Goal: Task Accomplishment & Management: Manage account settings

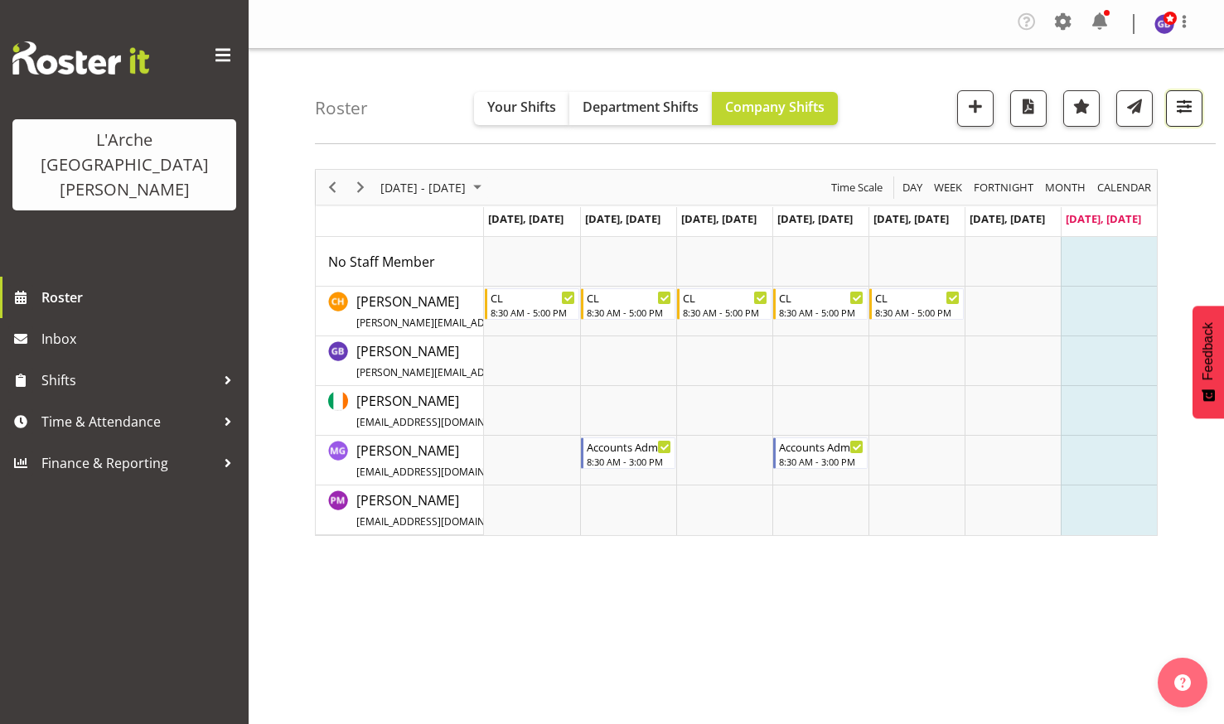
click at [1181, 103] on span "button" at bounding box center [1184, 106] width 22 height 22
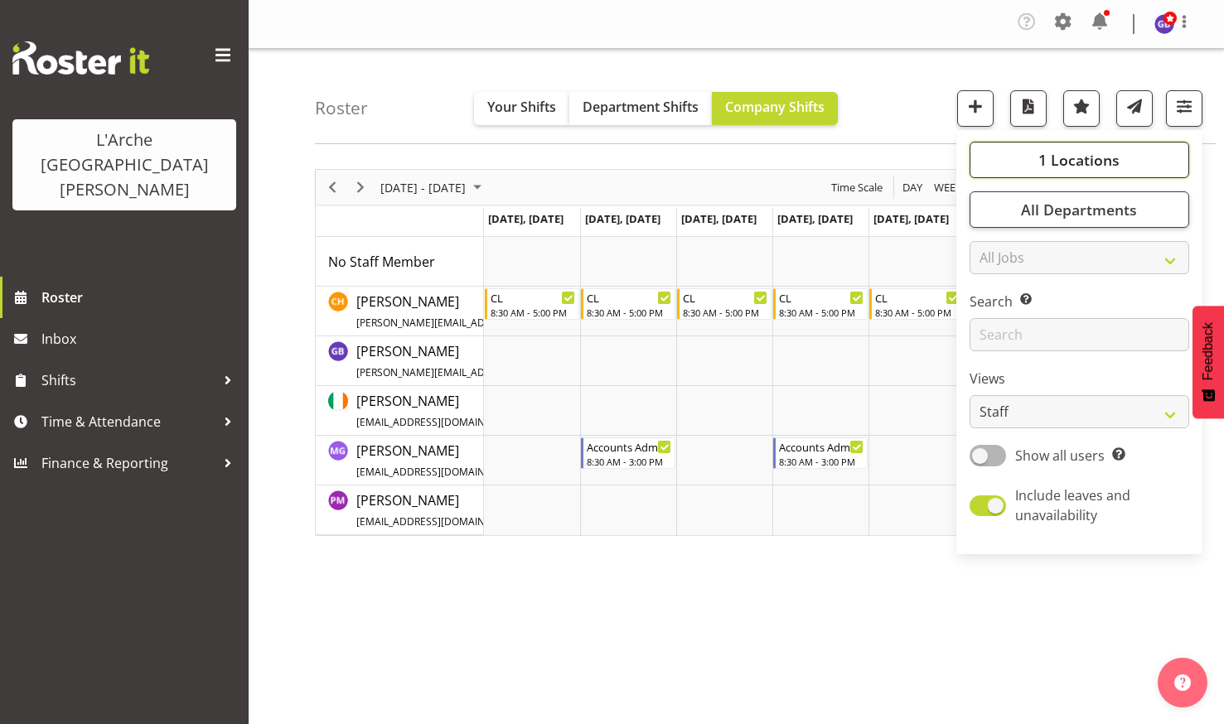
click at [1053, 153] on span "1 Locations" at bounding box center [1078, 160] width 81 height 20
drag, startPoint x: 984, startPoint y: 292, endPoint x: 990, endPoint y: 302, distance: 10.8
click at [985, 296] on div "5" at bounding box center [1080, 302] width 194 height 20
click at [991, 299] on span at bounding box center [989, 300] width 13 height 13
click at [991, 299] on input "5" at bounding box center [988, 301] width 11 height 11
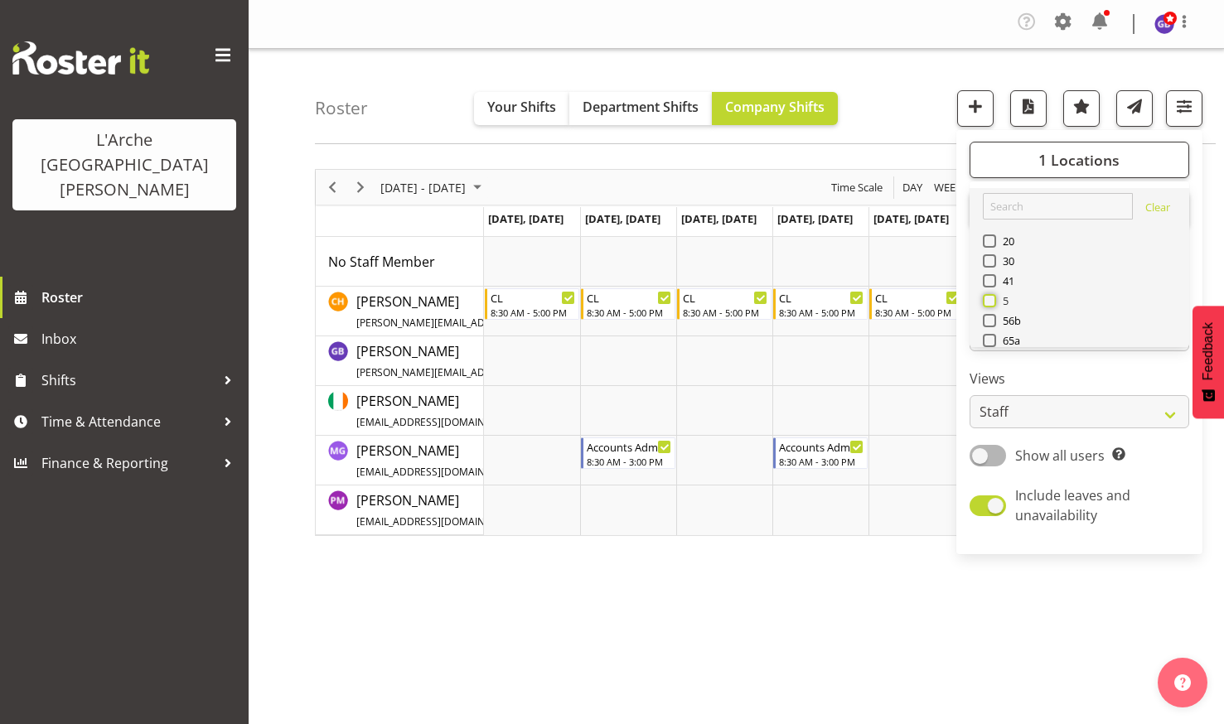
checkbox input "true"
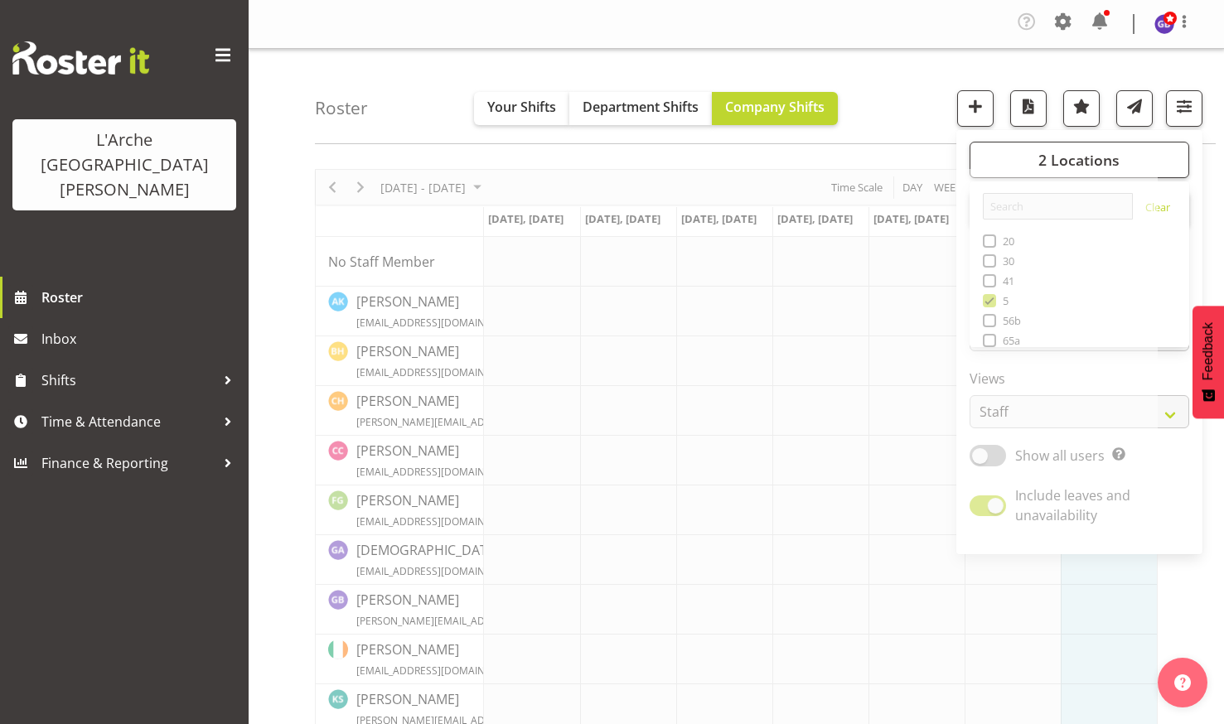
drag, startPoint x: 795, startPoint y: 5, endPoint x: 783, endPoint y: 12, distance: 14.1
click at [791, 7] on div "Company Settings Roles & Skills Tasks Jobs Employees Locations & Departments Ac…" at bounding box center [736, 24] width 975 height 49
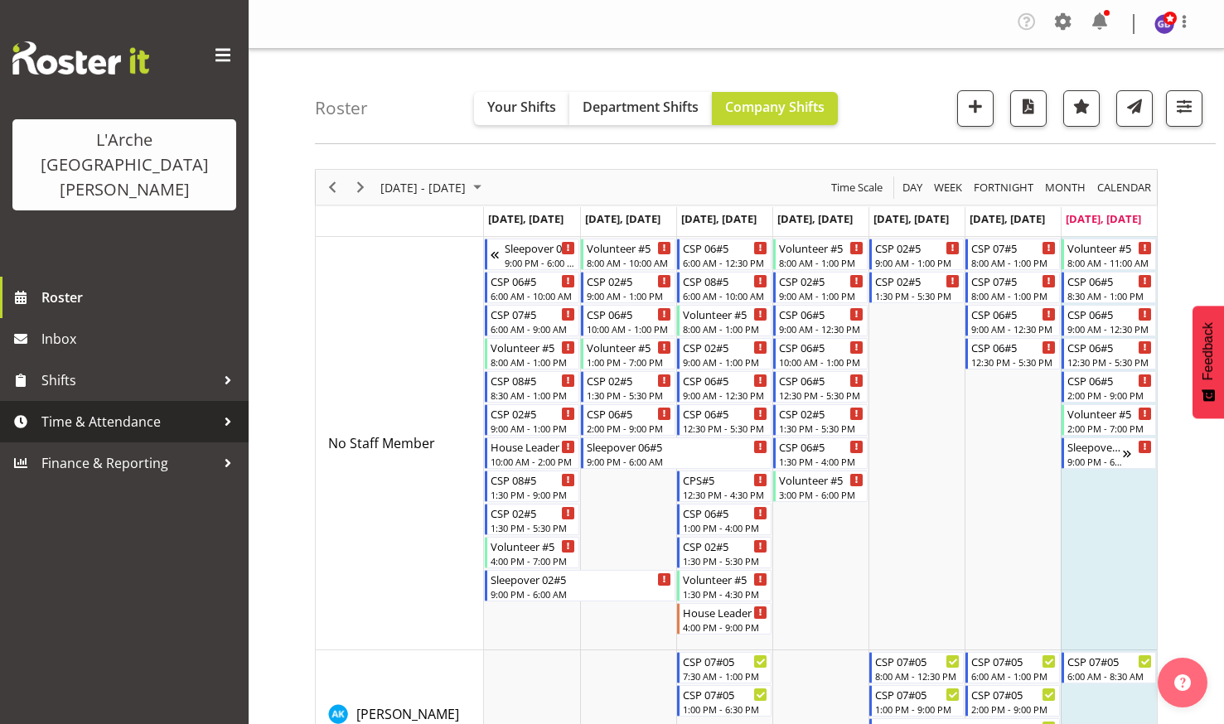
click at [96, 409] on span "Time & Attendance" at bounding box center [128, 421] width 174 height 25
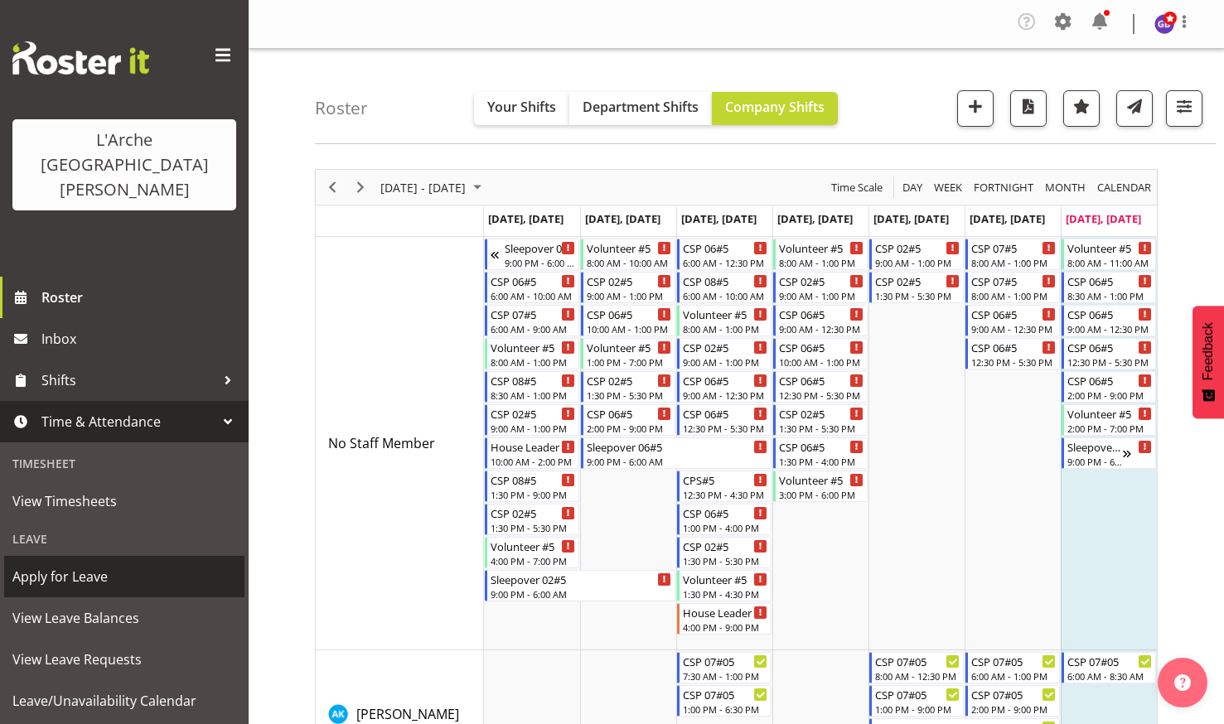
click at [79, 564] on span "Apply for Leave" at bounding box center [124, 576] width 224 height 25
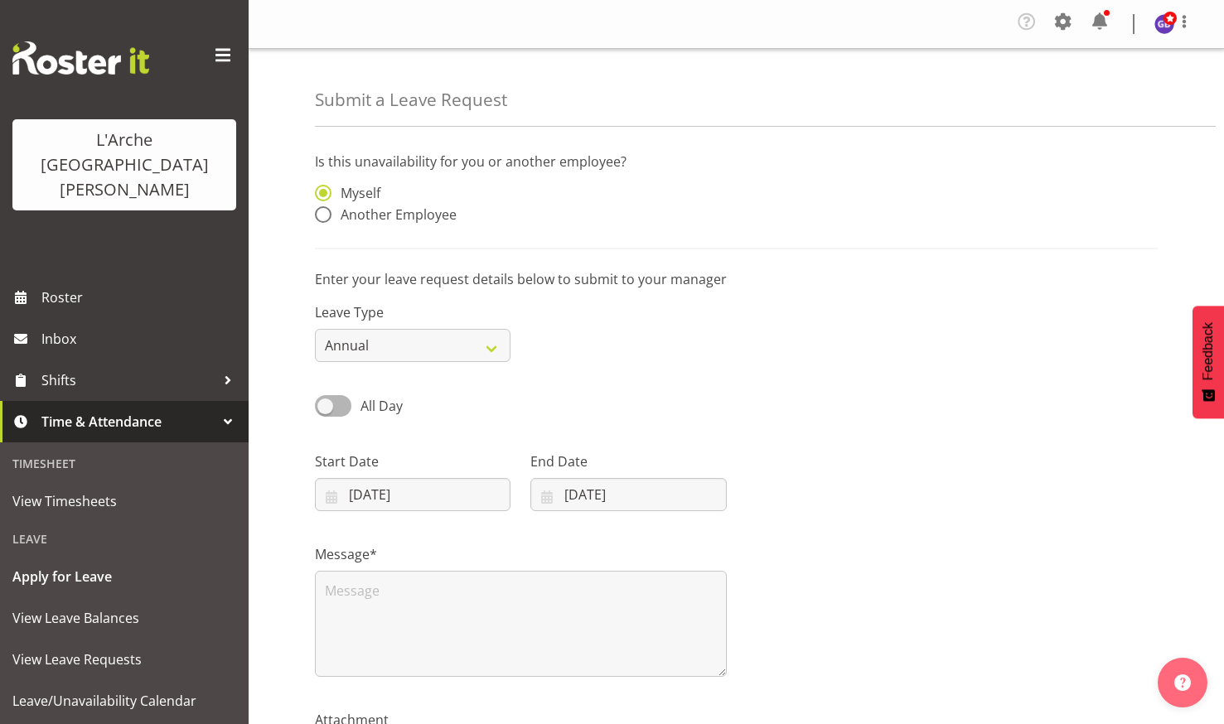
drag, startPoint x: 323, startPoint y: 211, endPoint x: 335, endPoint y: 225, distance: 17.6
click at [323, 215] on span at bounding box center [323, 214] width 17 height 17
click at [323, 215] on input "Another Employee" at bounding box center [320, 215] width 11 height 11
radio input "true"
click at [545, 199] on input "text" at bounding box center [628, 201] width 196 height 33
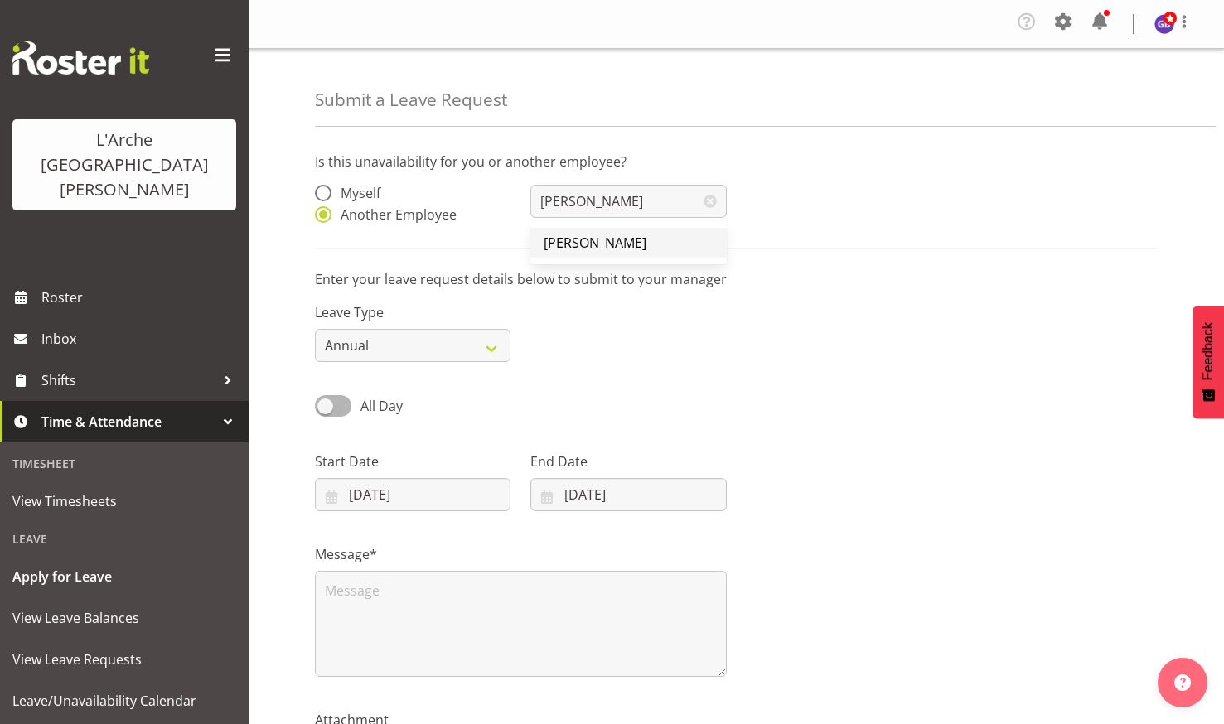
click at [594, 236] on span "[PERSON_NAME]" at bounding box center [595, 243] width 103 height 18
type input "[PERSON_NAME]"
click at [486, 341] on select "Annual Sick Leave Without Pay Bereavement Domestic Violence Parental Jury Servi…" at bounding box center [413, 345] width 196 height 33
select select "Sick"
click at [315, 329] on select "Annual Sick Leave Without Pay Bereavement Domestic Violence Parental Jury Servi…" at bounding box center [413, 345] width 196 height 33
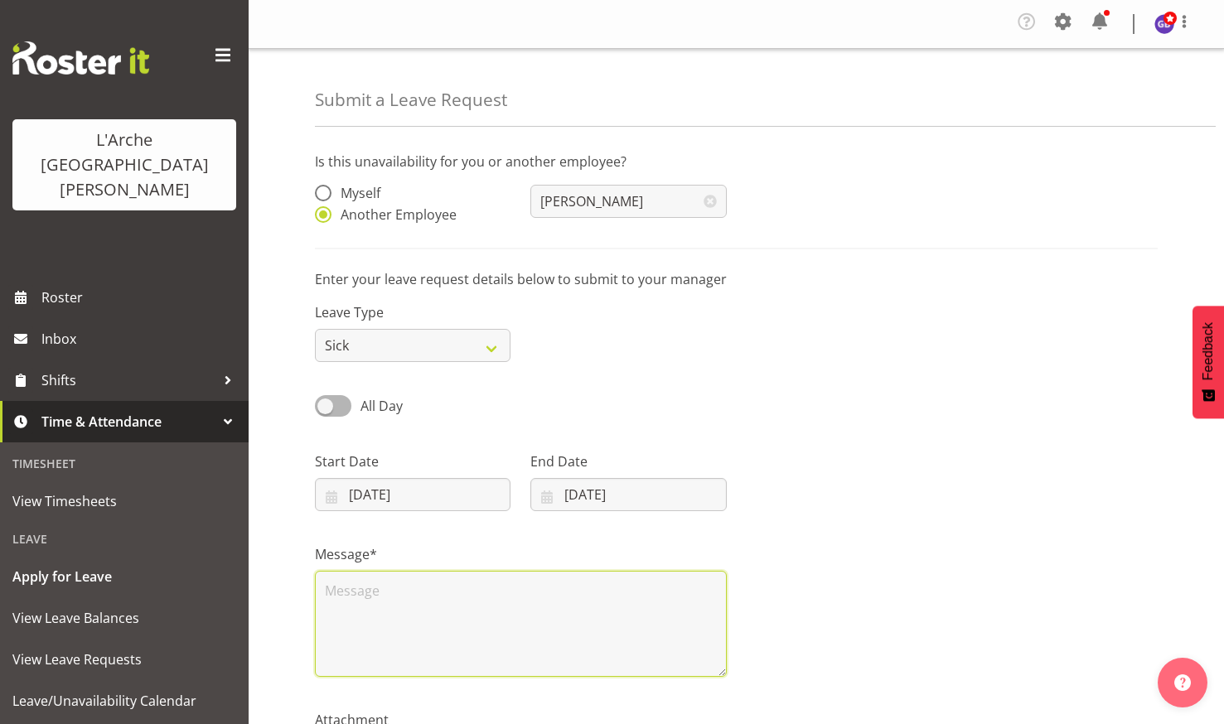
click at [333, 581] on textarea at bounding box center [521, 624] width 412 height 106
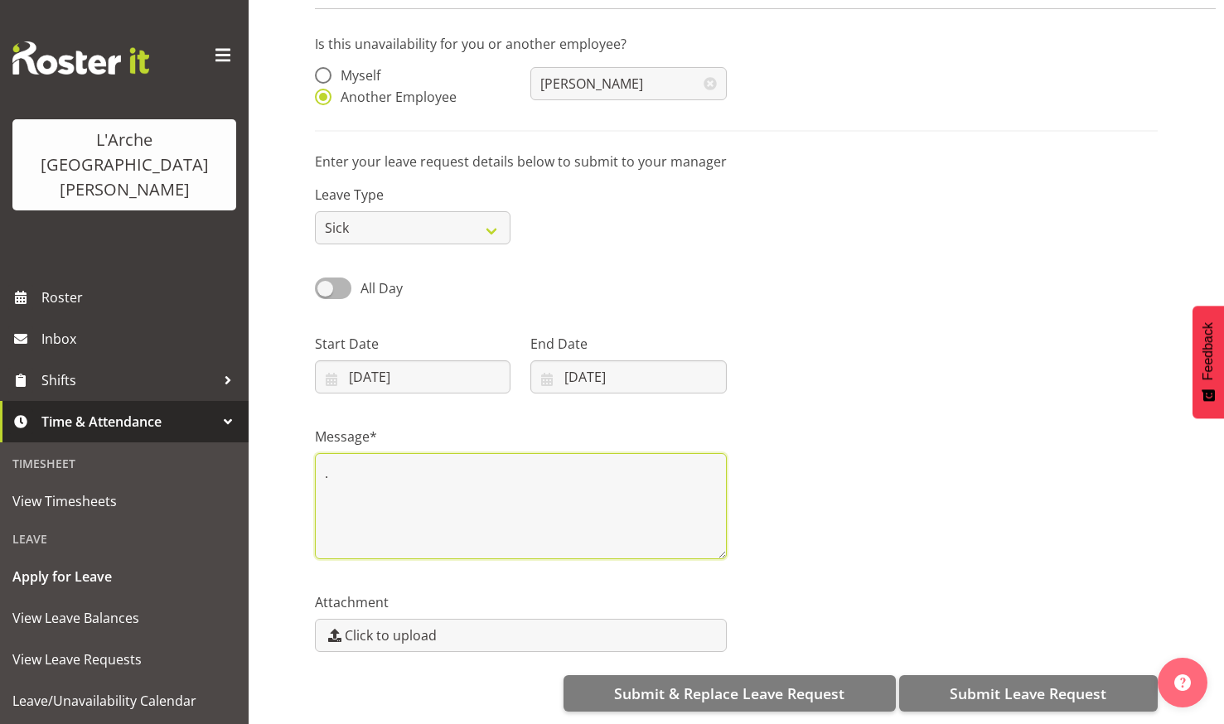
scroll to position [130, 0]
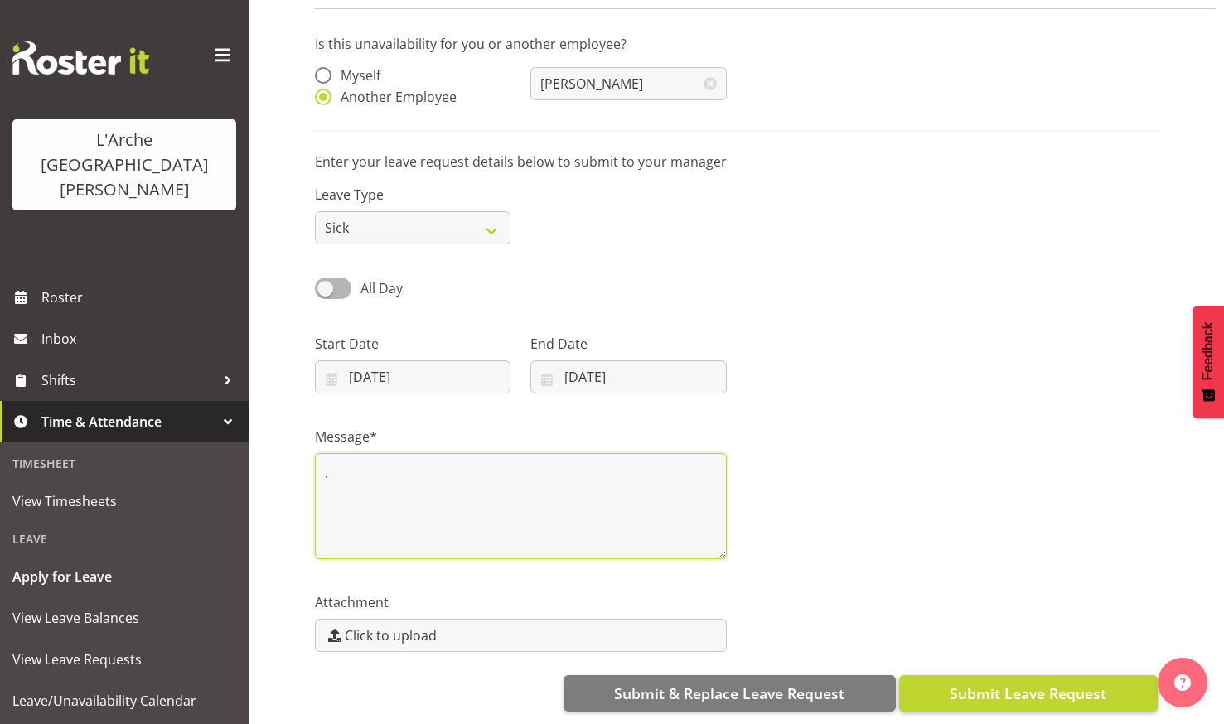
type textarea "."
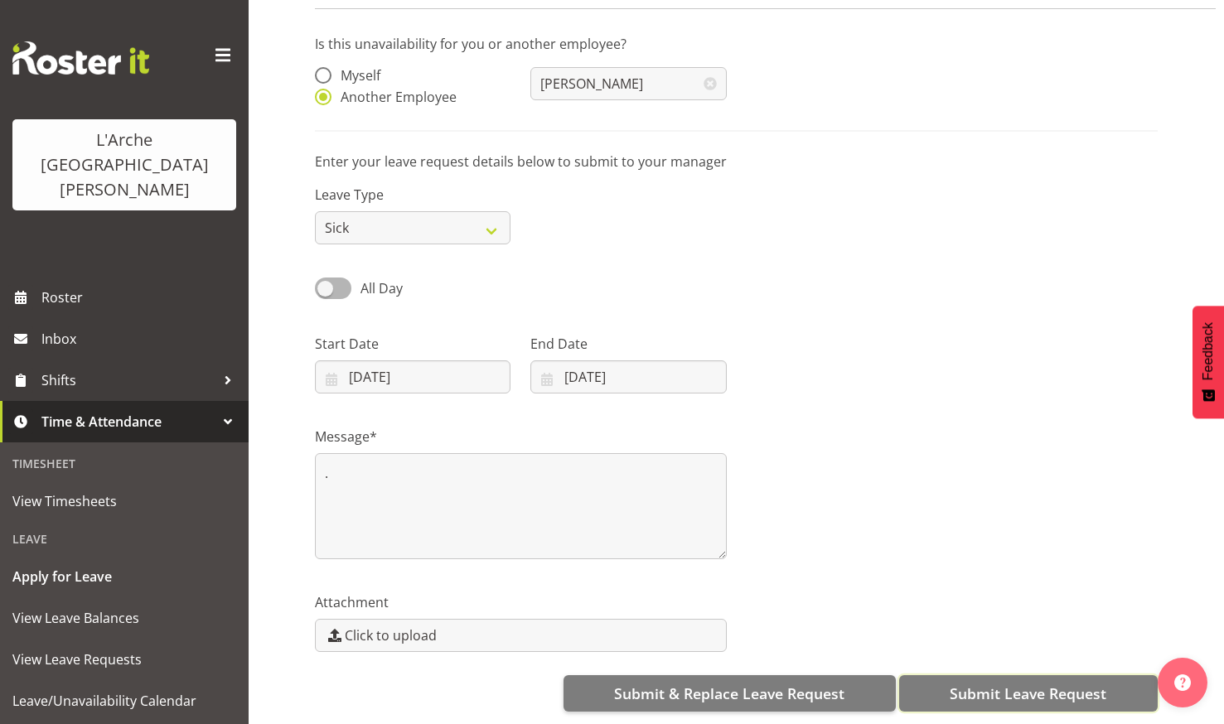
click at [1000, 683] on span "Submit Leave Request" at bounding box center [1028, 694] width 157 height 22
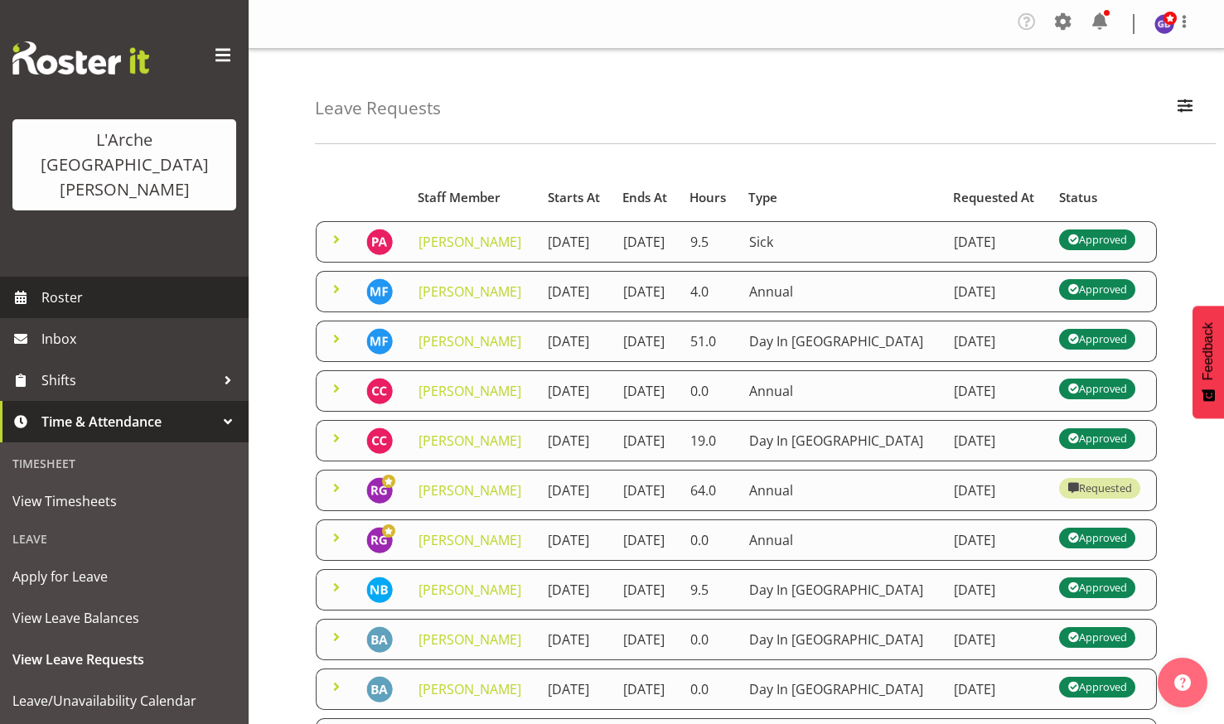
click at [52, 285] on span "Roster" at bounding box center [140, 297] width 199 height 25
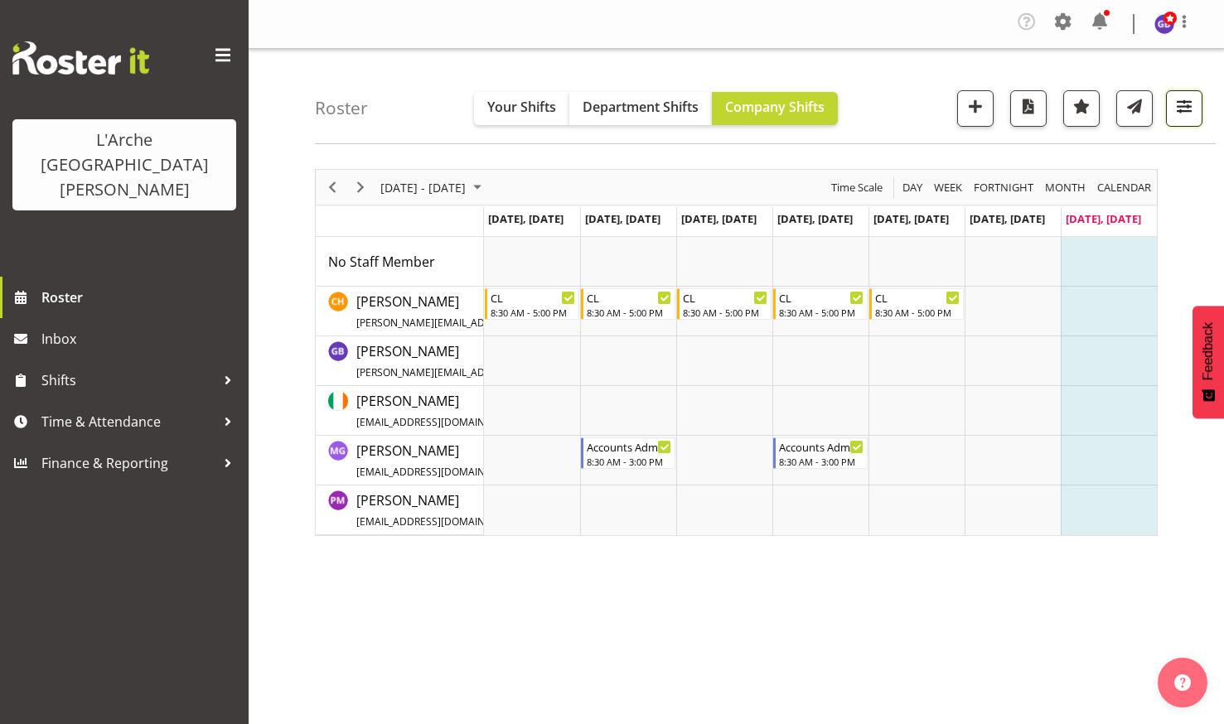
click at [1176, 104] on span "button" at bounding box center [1184, 106] width 22 height 22
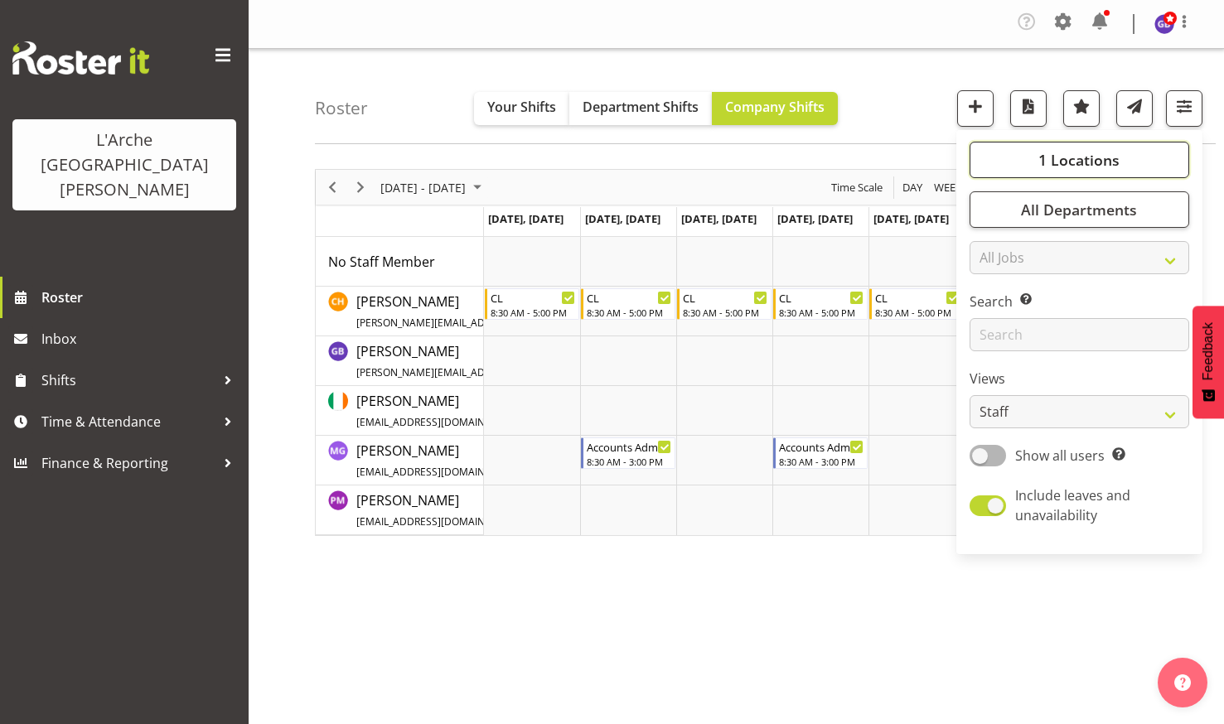
click at [1076, 157] on span "1 Locations" at bounding box center [1078, 160] width 81 height 20
click at [991, 293] on div "5" at bounding box center [1080, 302] width 194 height 20
click at [991, 299] on span at bounding box center [989, 300] width 13 height 13
click at [991, 299] on input "5" at bounding box center [988, 301] width 11 height 11
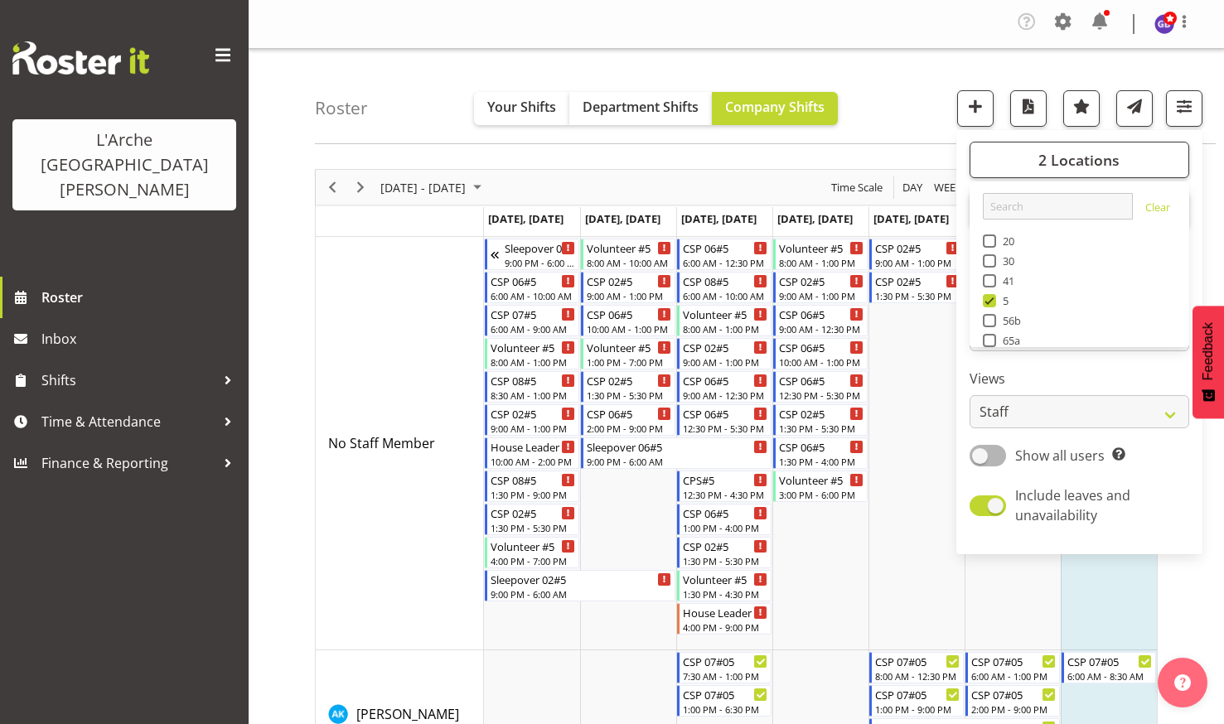
click at [873, 75] on div "Roster Your Shifts Department Shifts Company Shifts 2 Locations Clear 20 30 41 …" at bounding box center [765, 96] width 901 height 95
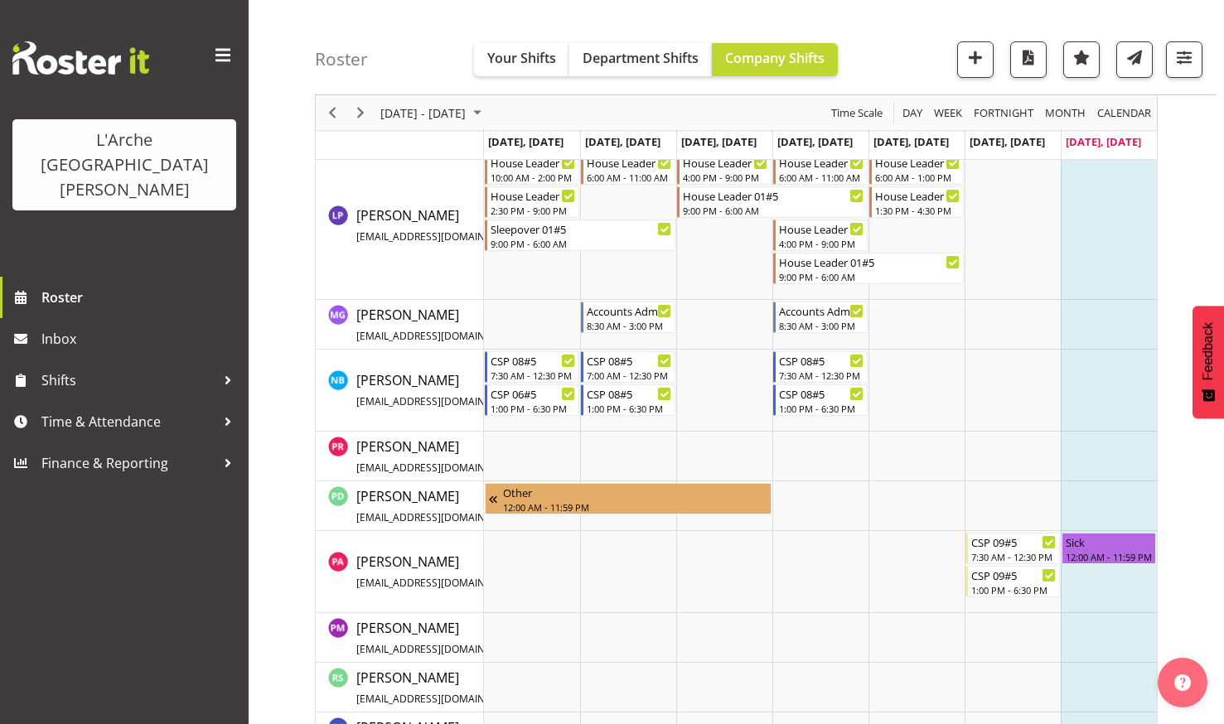
scroll to position [1077, 0]
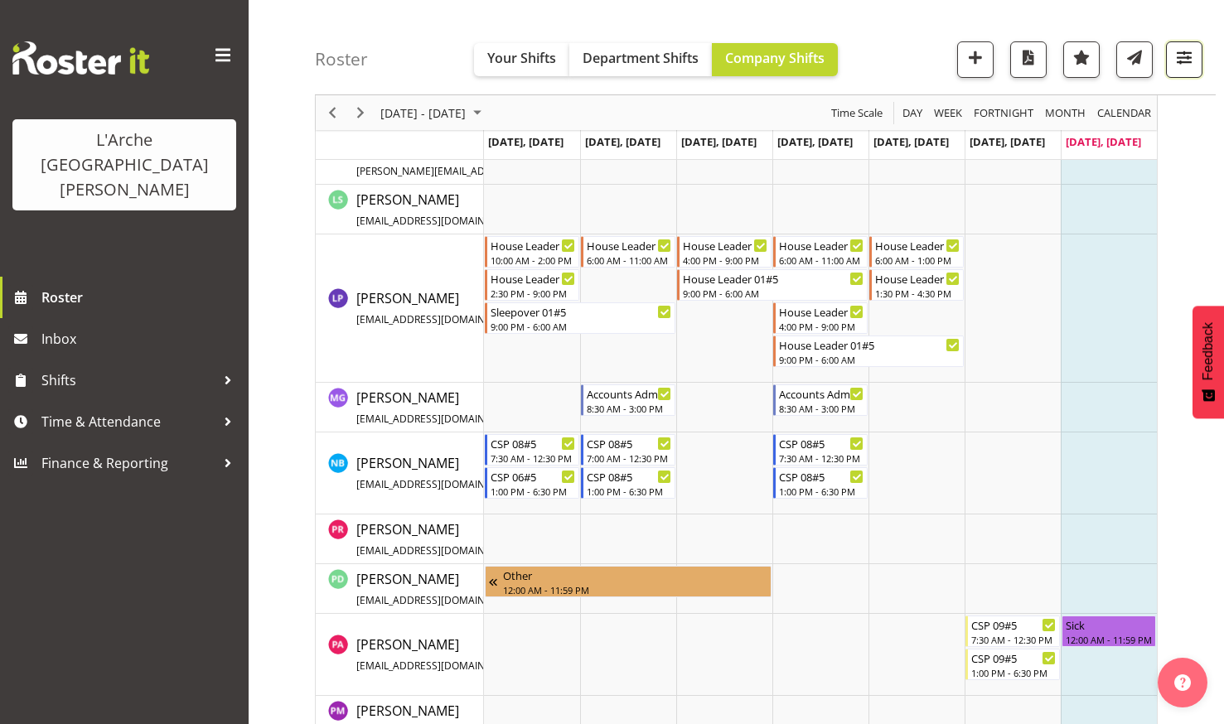
click at [1182, 48] on span "button" at bounding box center [1184, 57] width 22 height 22
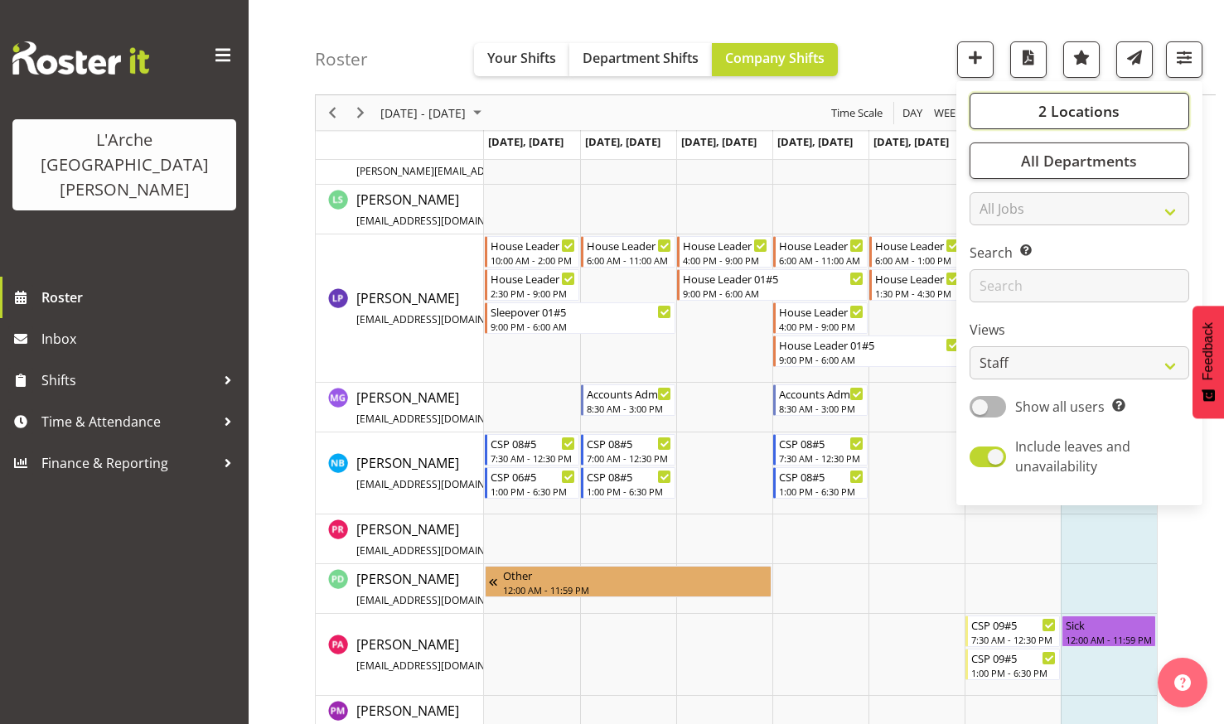
click at [1072, 107] on span "2 Locations" at bounding box center [1078, 111] width 81 height 20
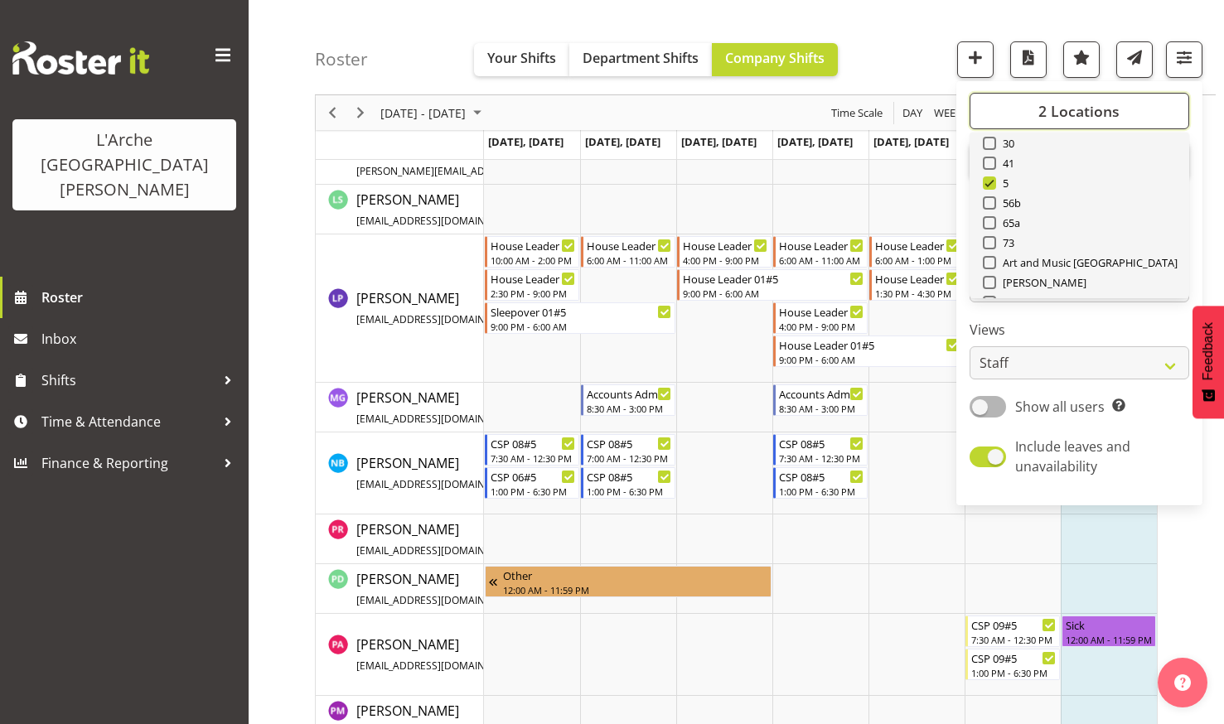
scroll to position [83, 0]
drag, startPoint x: 991, startPoint y: 163, endPoint x: 1017, endPoint y: 197, distance: 42.6
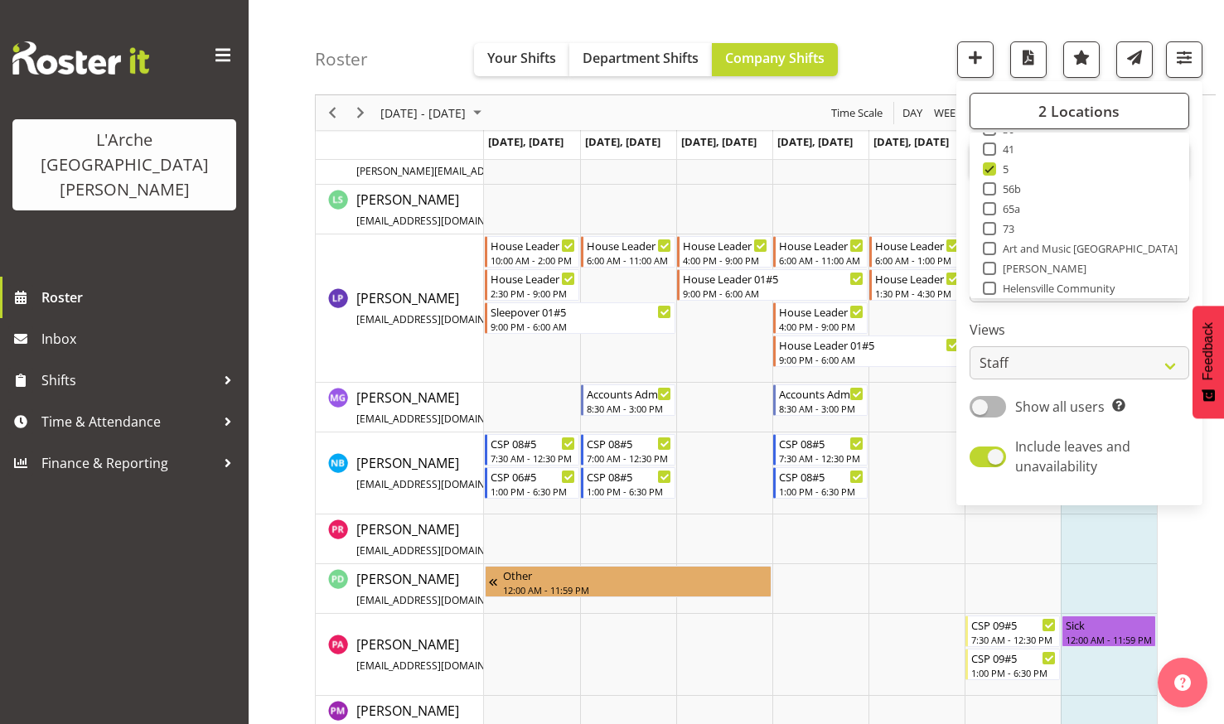
click at [991, 163] on span at bounding box center [989, 168] width 13 height 13
click at [991, 164] on input "5" at bounding box center [988, 169] width 11 height 11
checkbox input "false"
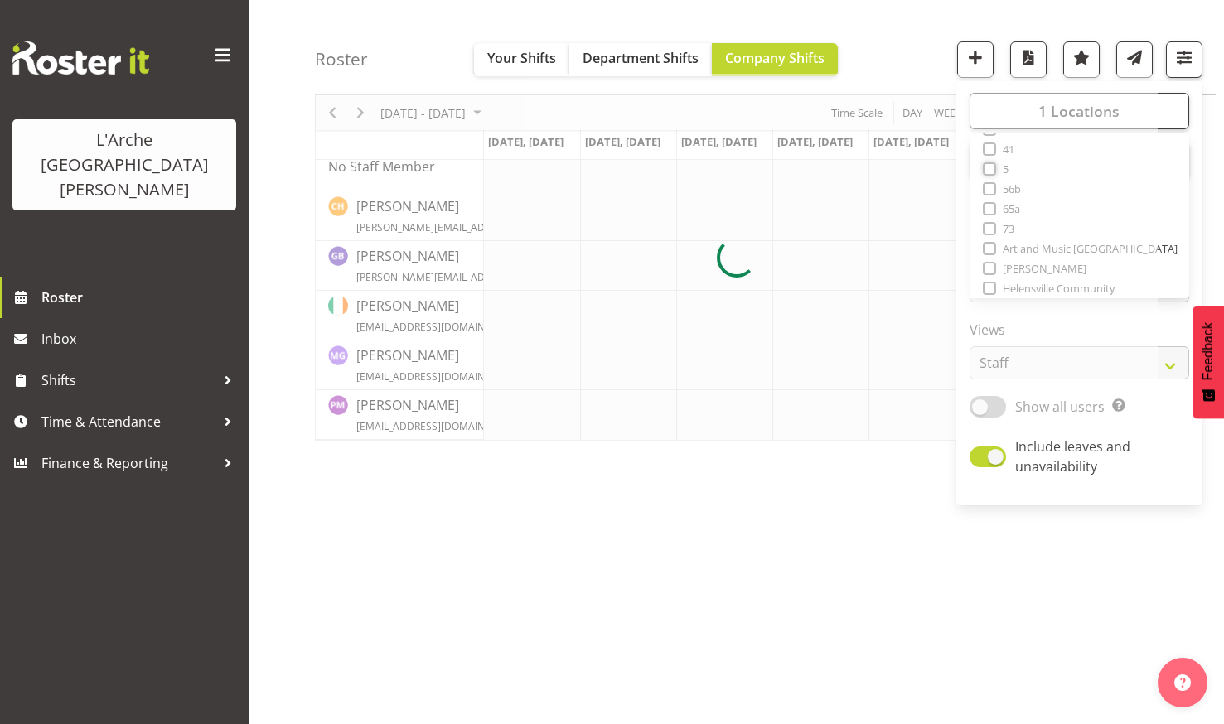
scroll to position [95, 0]
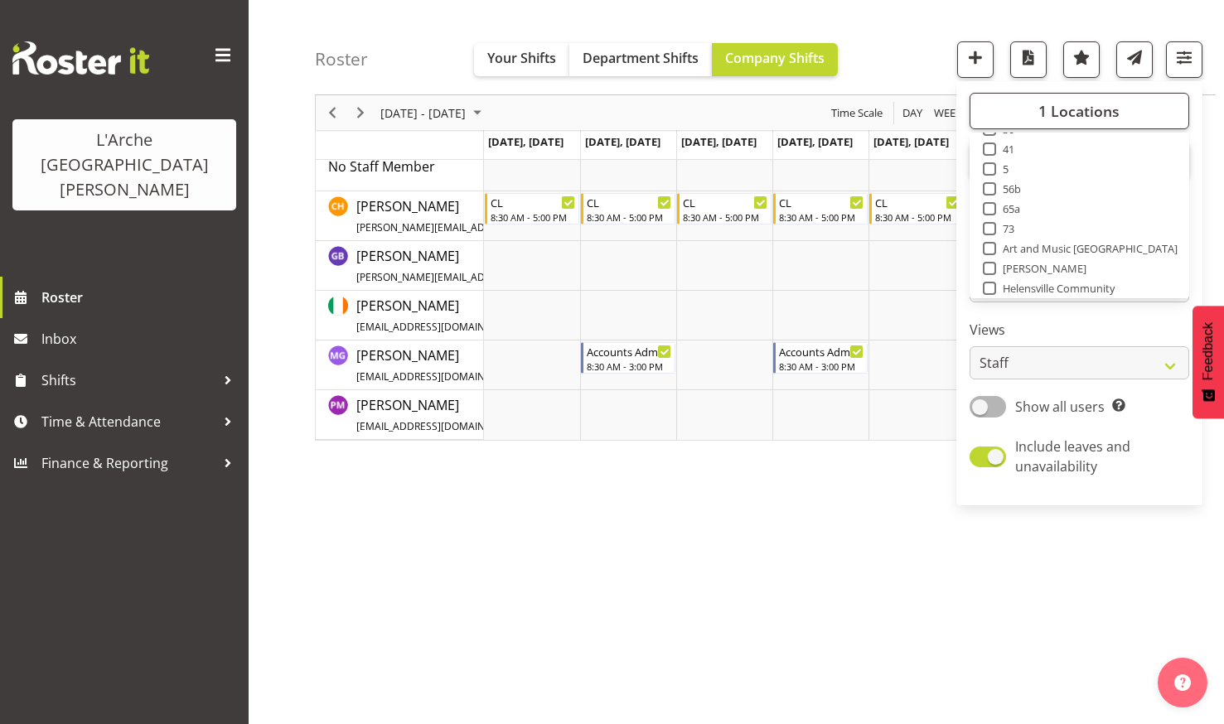
drag, startPoint x: 991, startPoint y: 225, endPoint x: 1008, endPoint y: 214, distance: 20.2
click at [992, 225] on span at bounding box center [989, 228] width 13 height 13
click at [992, 225] on input "73" at bounding box center [988, 229] width 11 height 11
checkbox input "true"
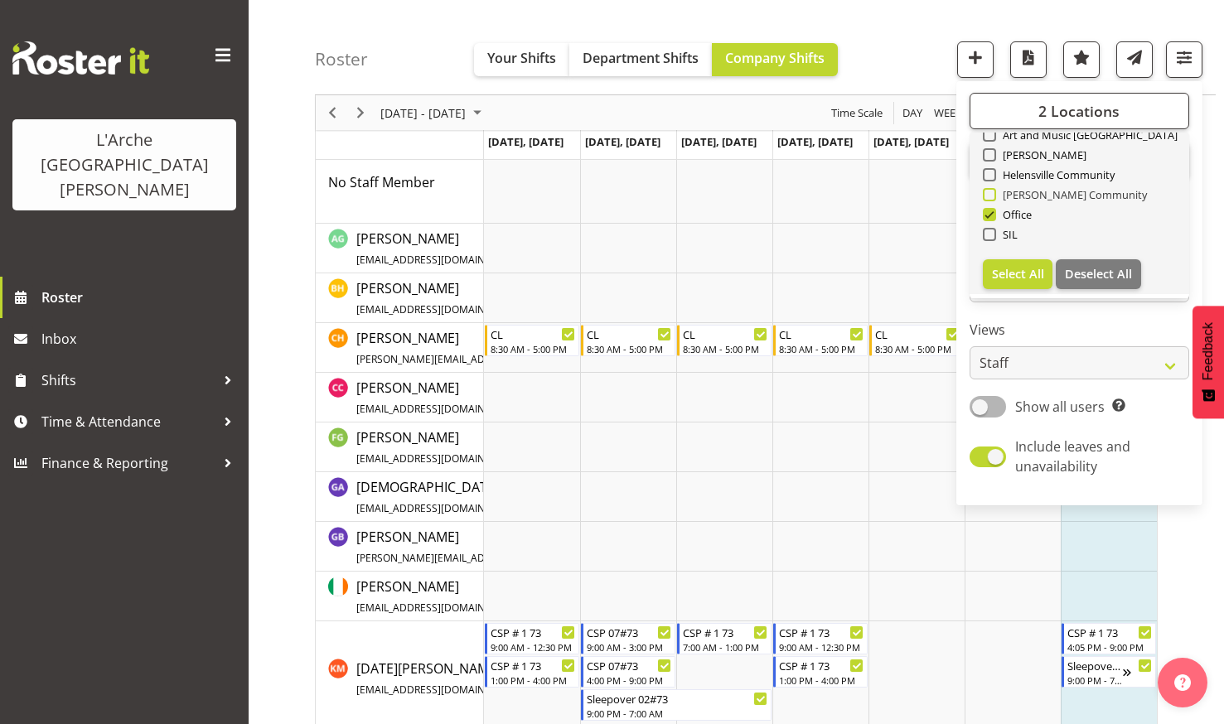
scroll to position [199, 0]
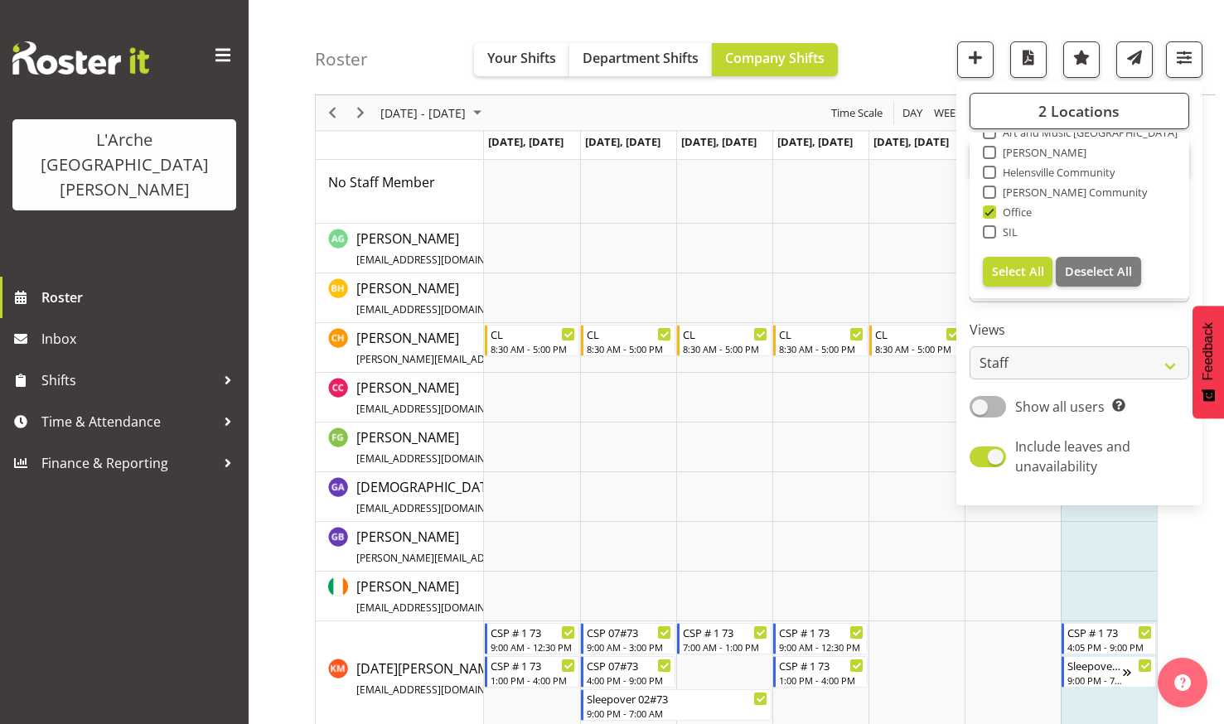
click at [990, 210] on span at bounding box center [989, 211] width 13 height 13
click at [990, 210] on input "Office" at bounding box center [988, 212] width 11 height 11
checkbox input "false"
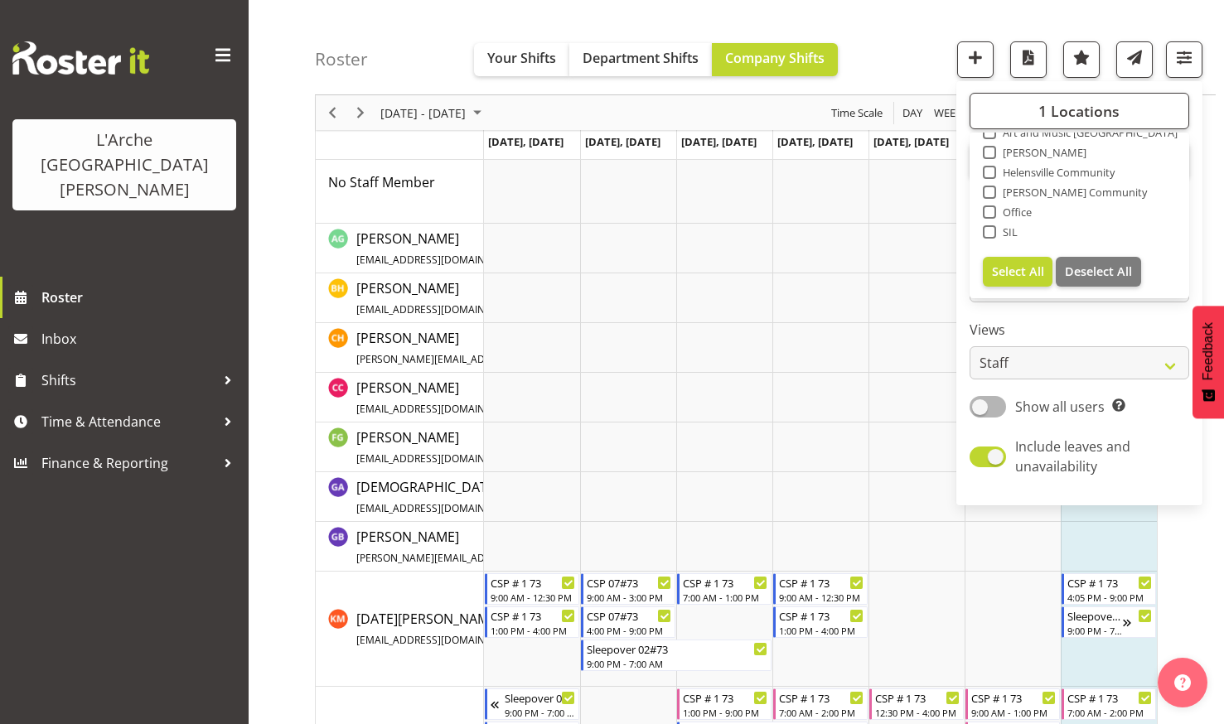
click at [900, 37] on div "Roster Your Shifts Department Shifts Company Shifts 1 Locations Clear 20 30 41 …" at bounding box center [765, 47] width 901 height 95
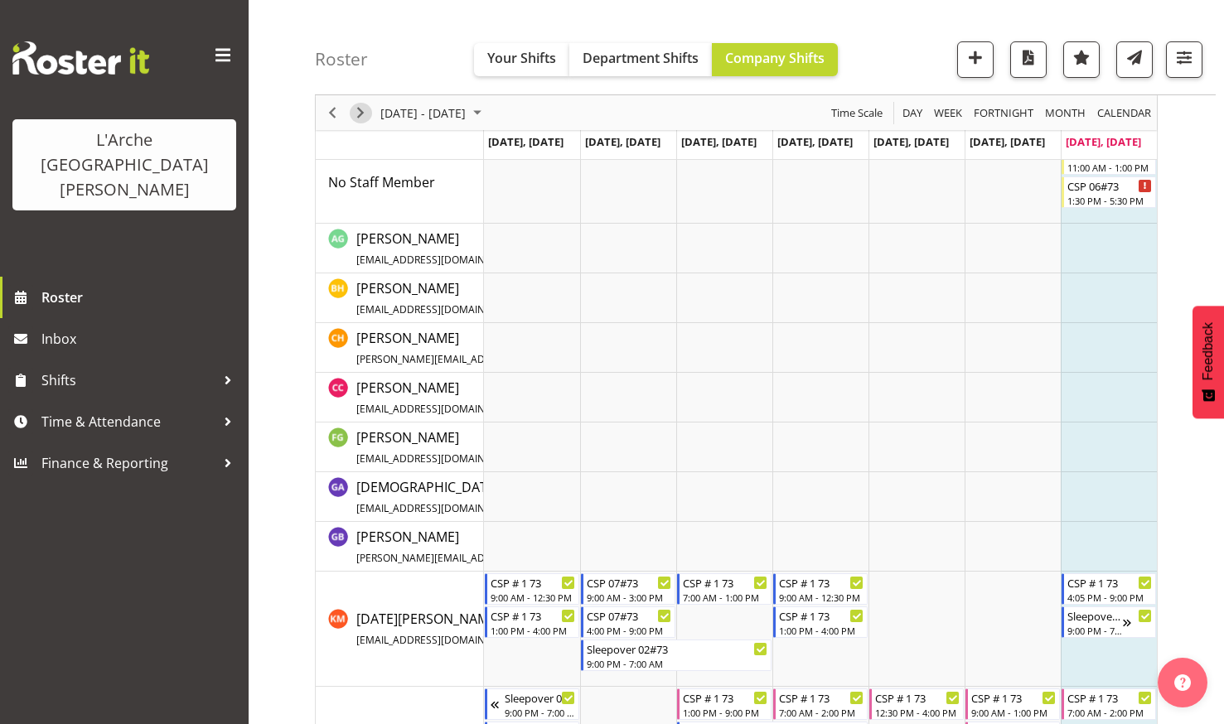
click at [362, 109] on span "Next" at bounding box center [360, 113] width 20 height 21
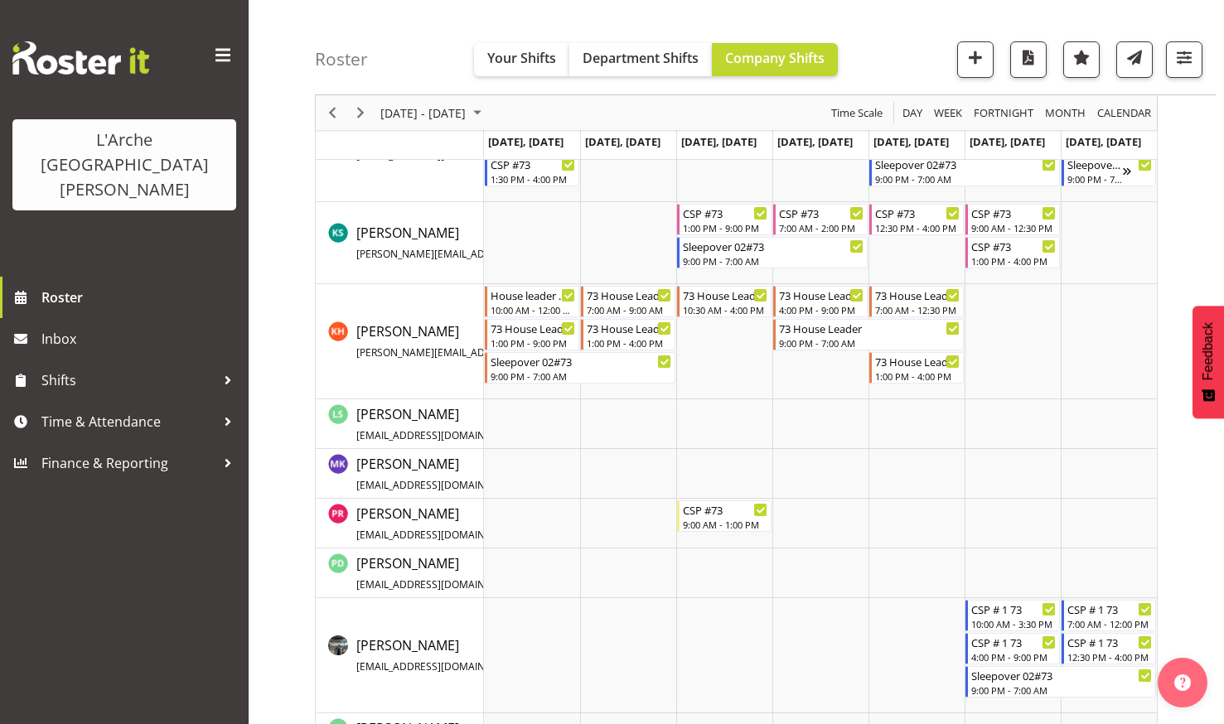
scroll to position [414, 0]
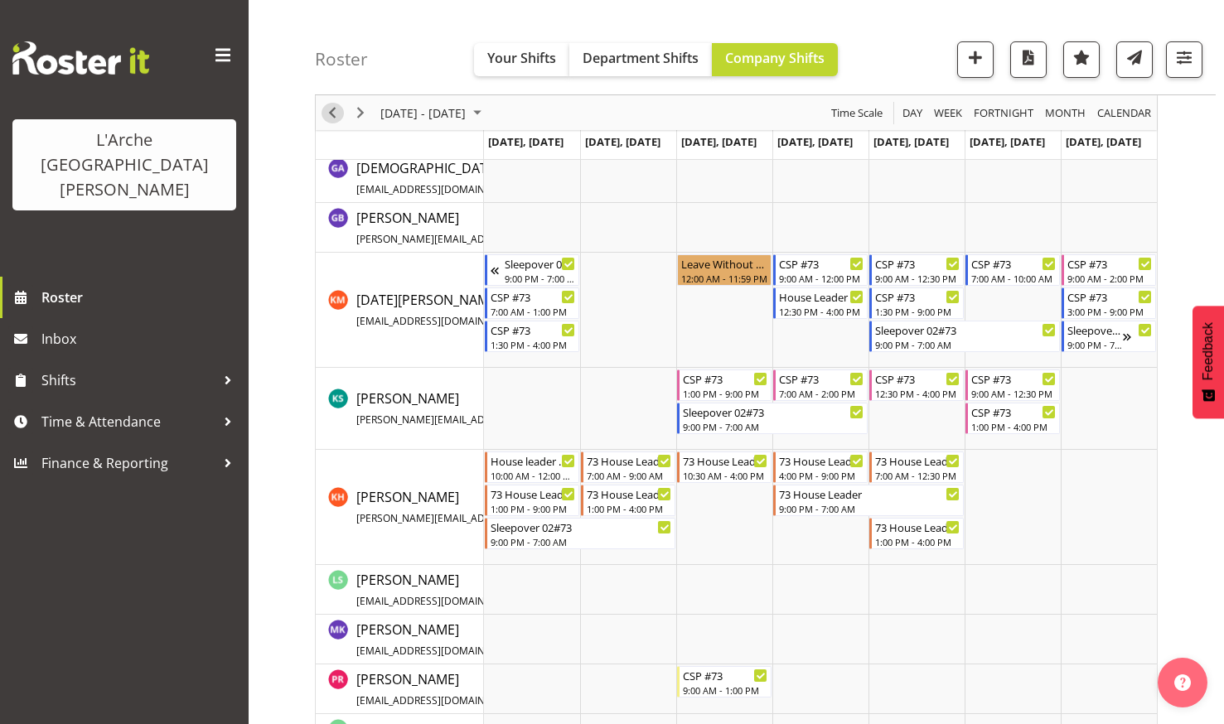
click at [331, 111] on span "Previous" at bounding box center [332, 113] width 20 height 21
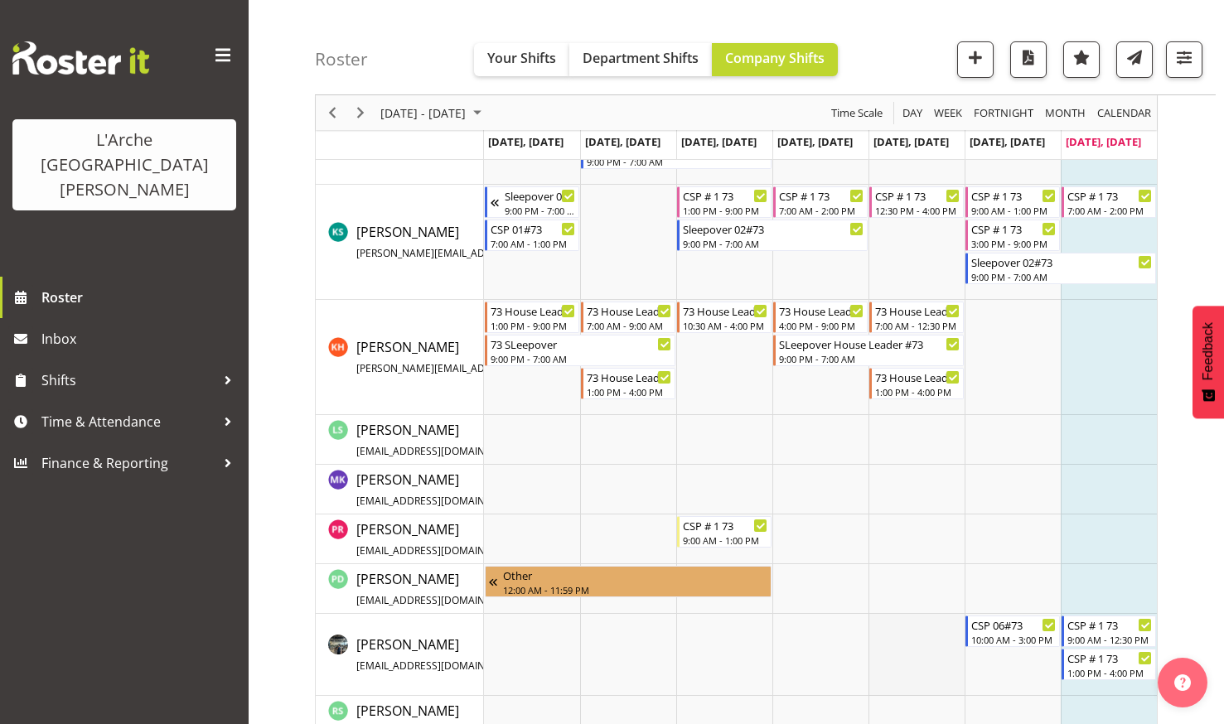
scroll to position [829, 0]
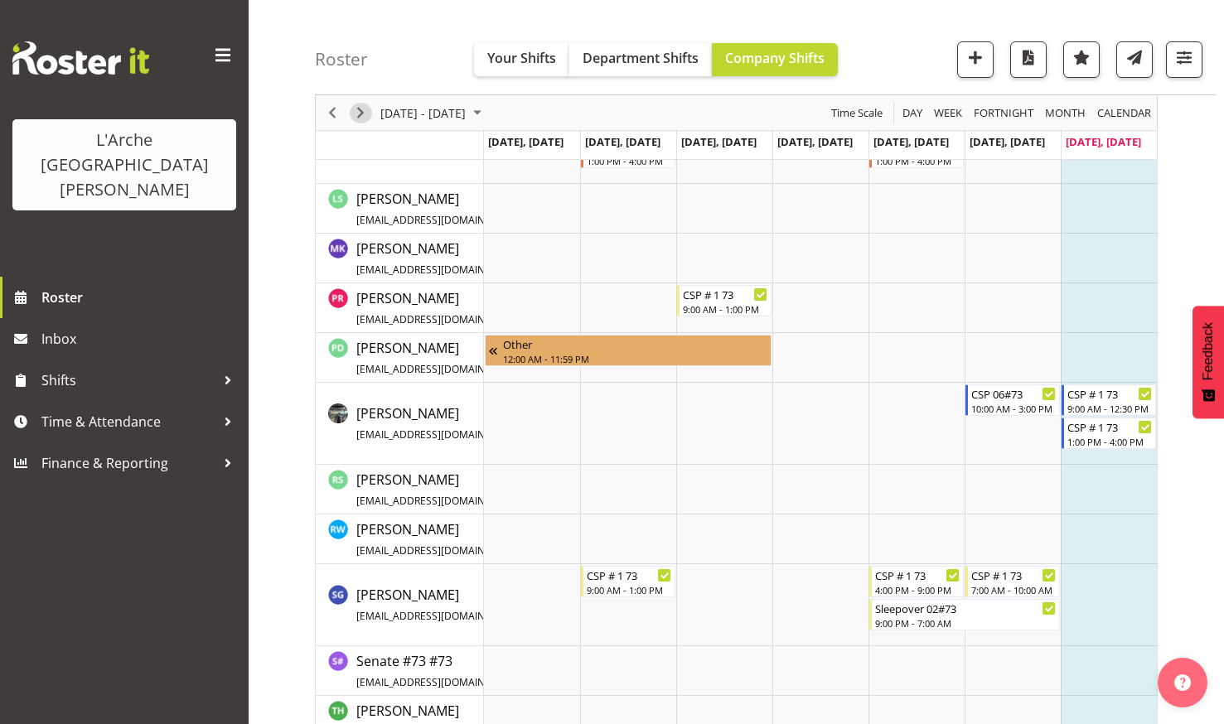
click at [358, 107] on span "Next" at bounding box center [360, 113] width 20 height 21
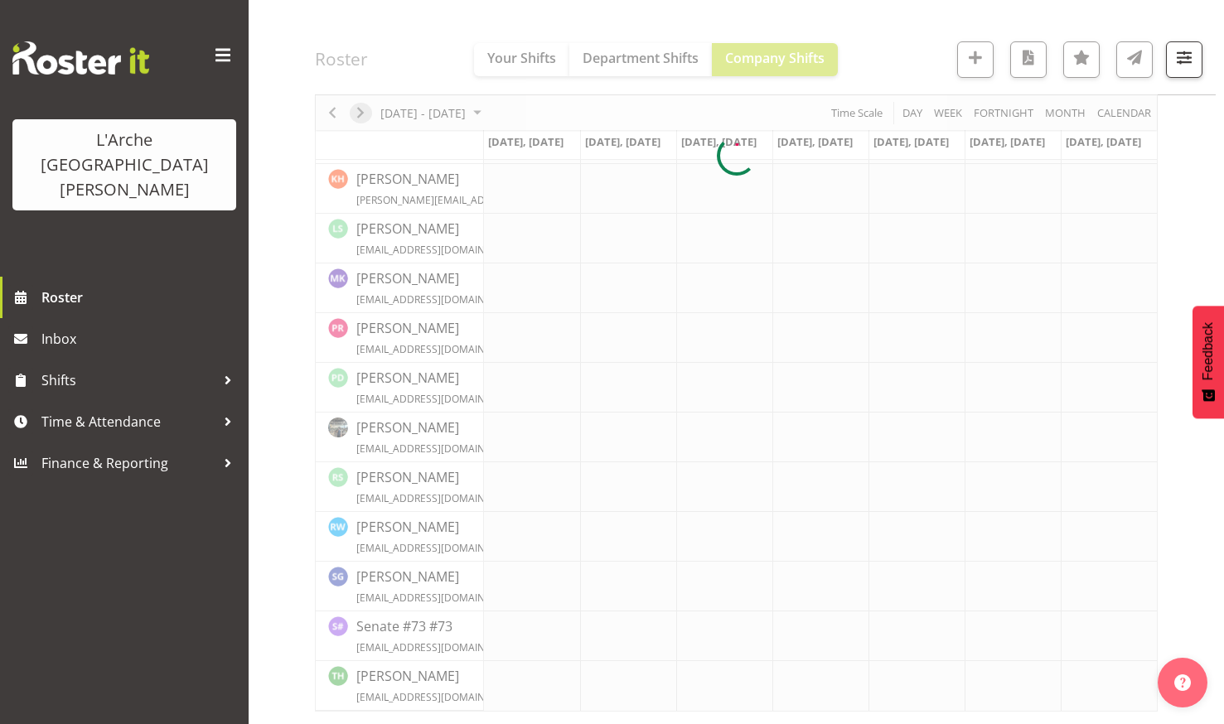
scroll to position [570, 0]
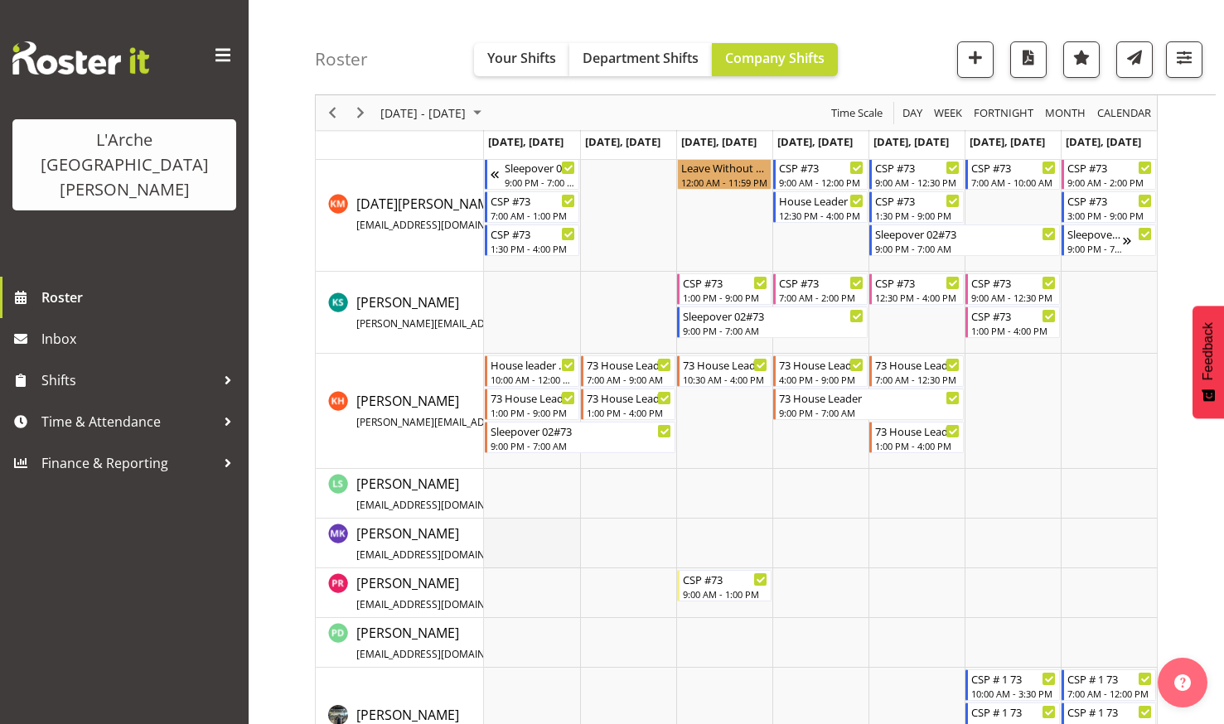
scroll to position [437, 0]
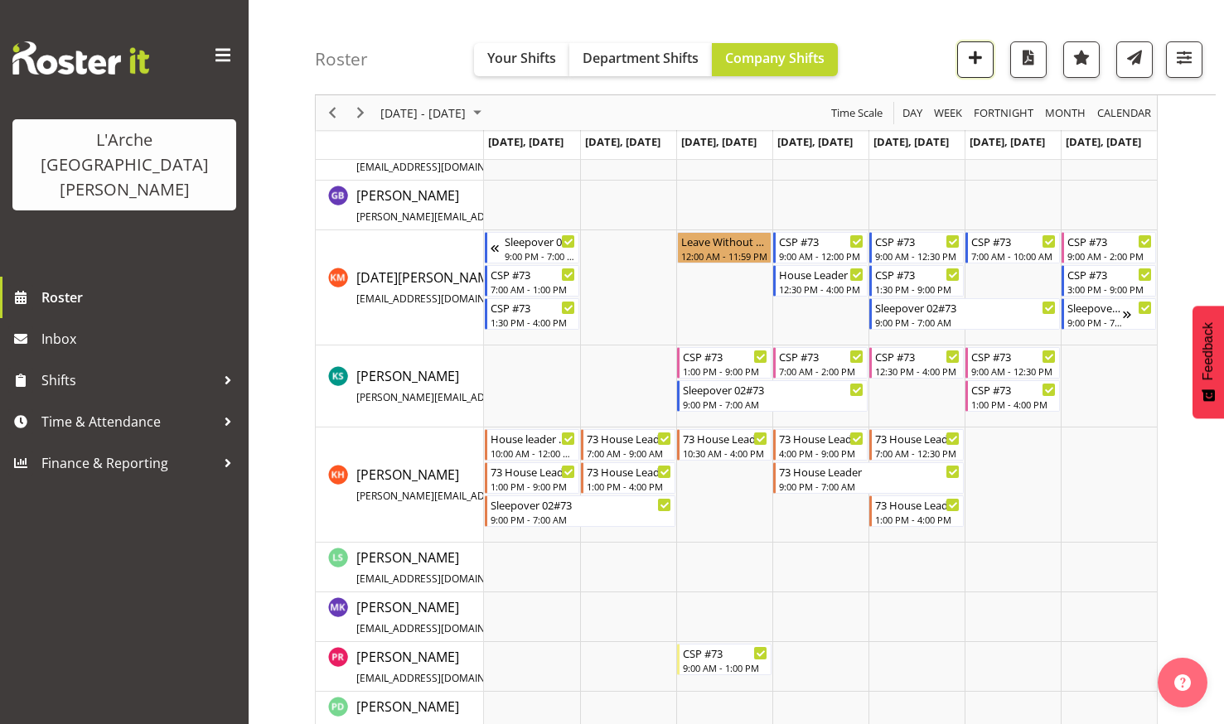
click at [969, 51] on span "button" at bounding box center [975, 57] width 22 height 22
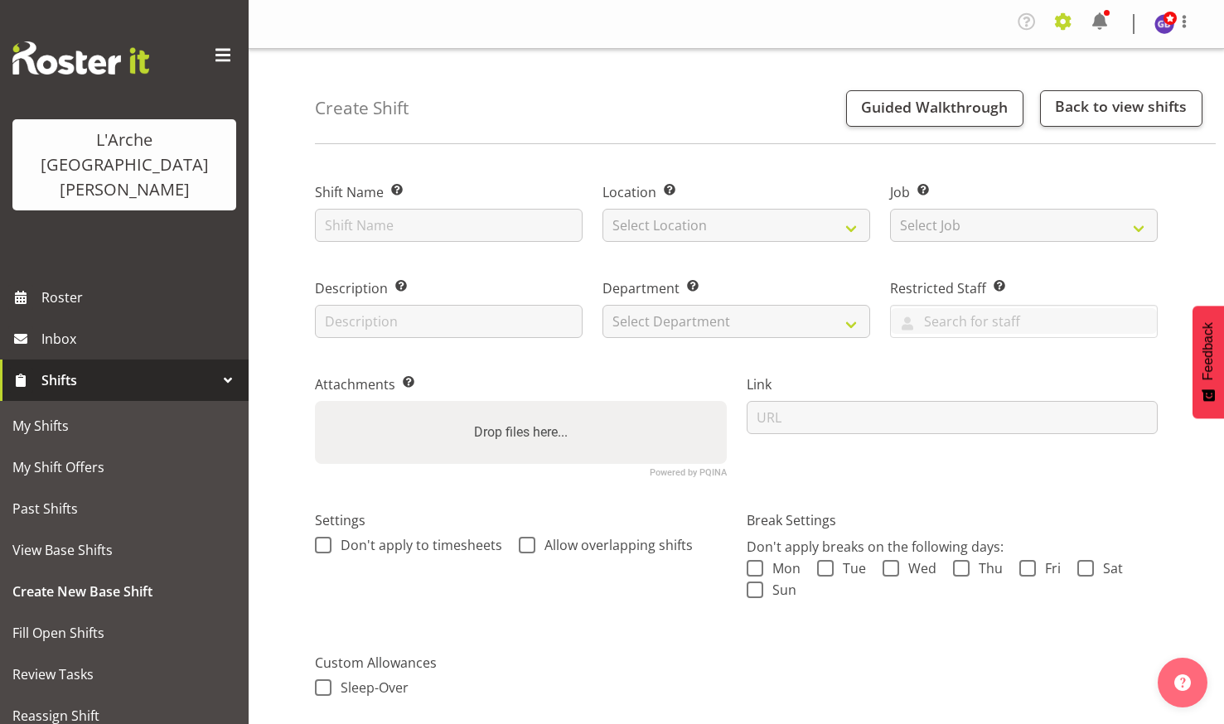
click at [1061, 17] on span at bounding box center [1063, 21] width 27 height 27
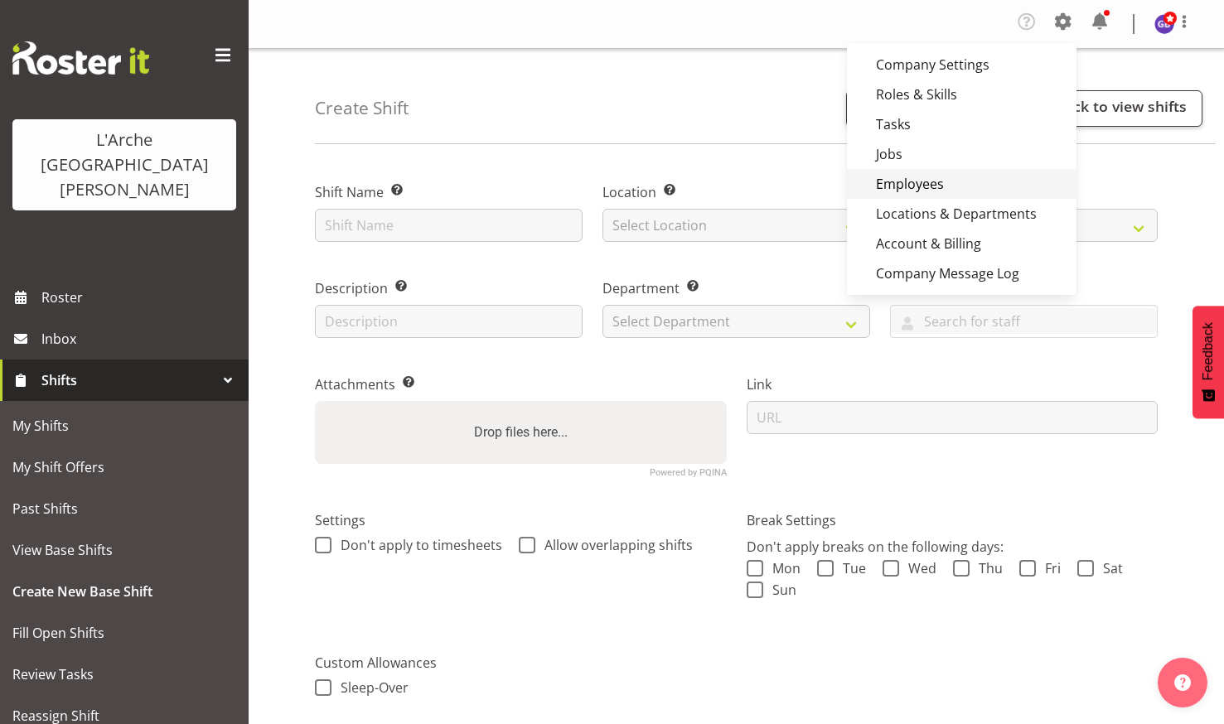
click at [909, 182] on link "Employees" at bounding box center [962, 184] width 230 height 30
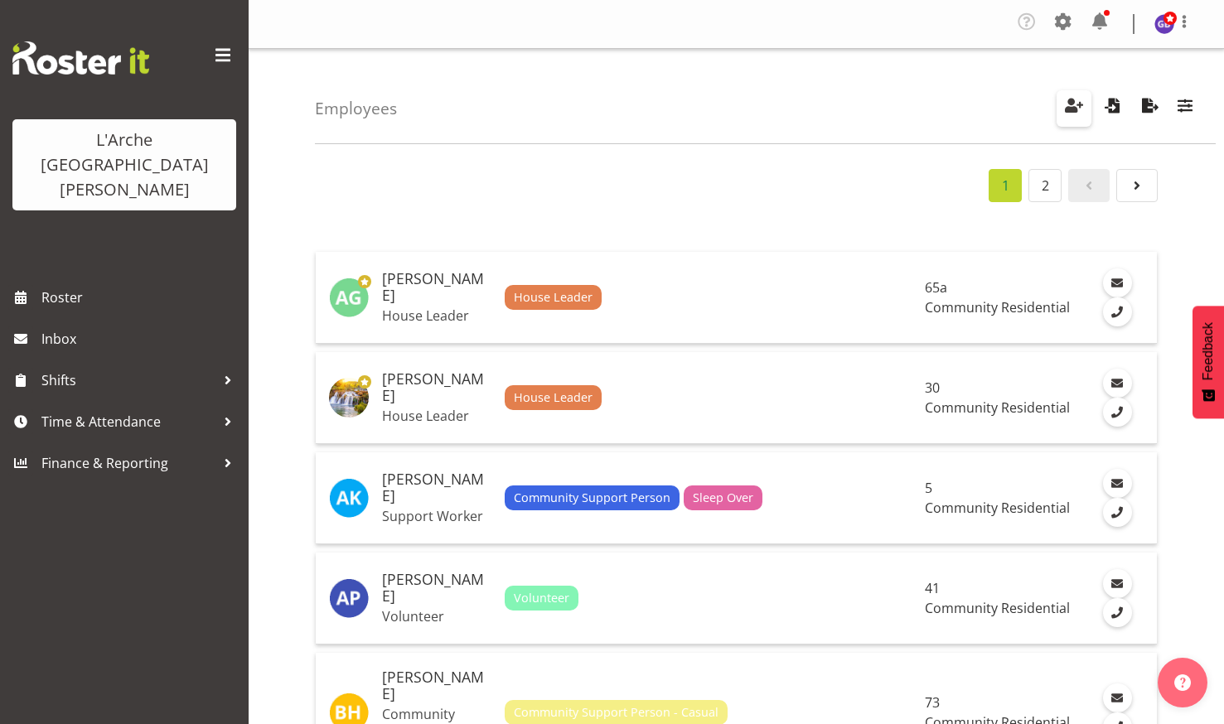
click at [1071, 101] on span "button" at bounding box center [1074, 105] width 22 height 22
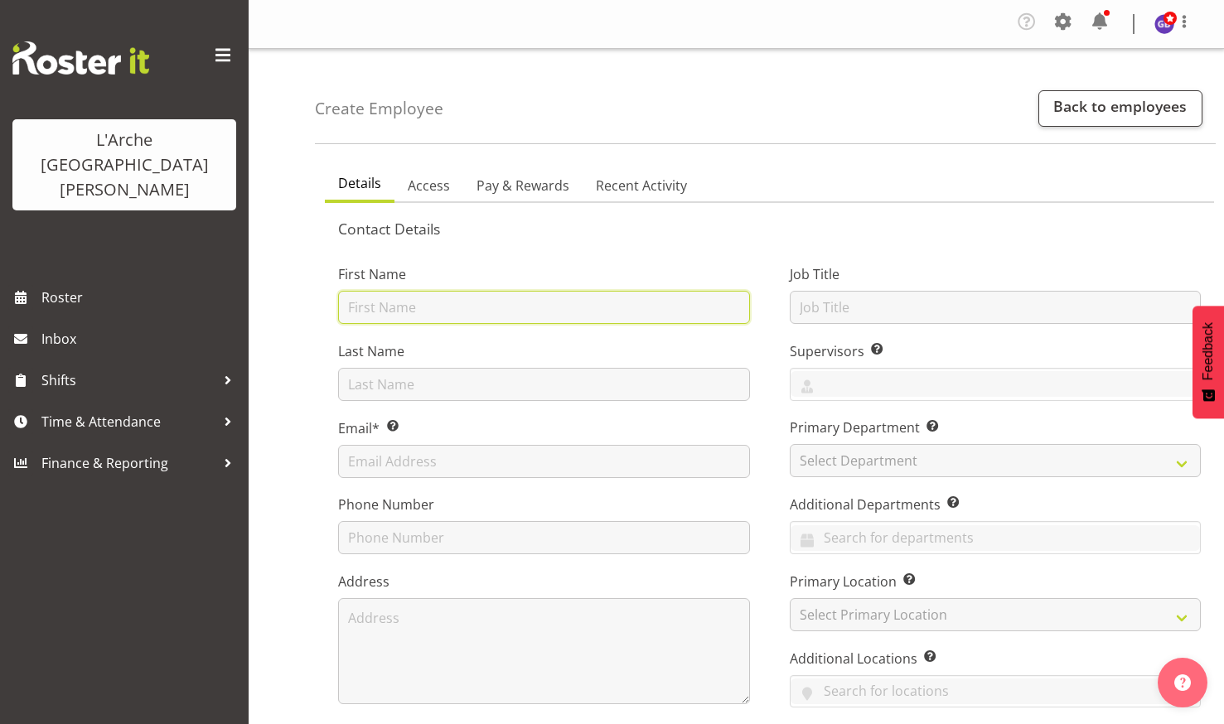
drag, startPoint x: 362, startPoint y: 301, endPoint x: 436, endPoint y: 313, distance: 74.8
click at [362, 301] on input "text" at bounding box center [544, 307] width 412 height 33
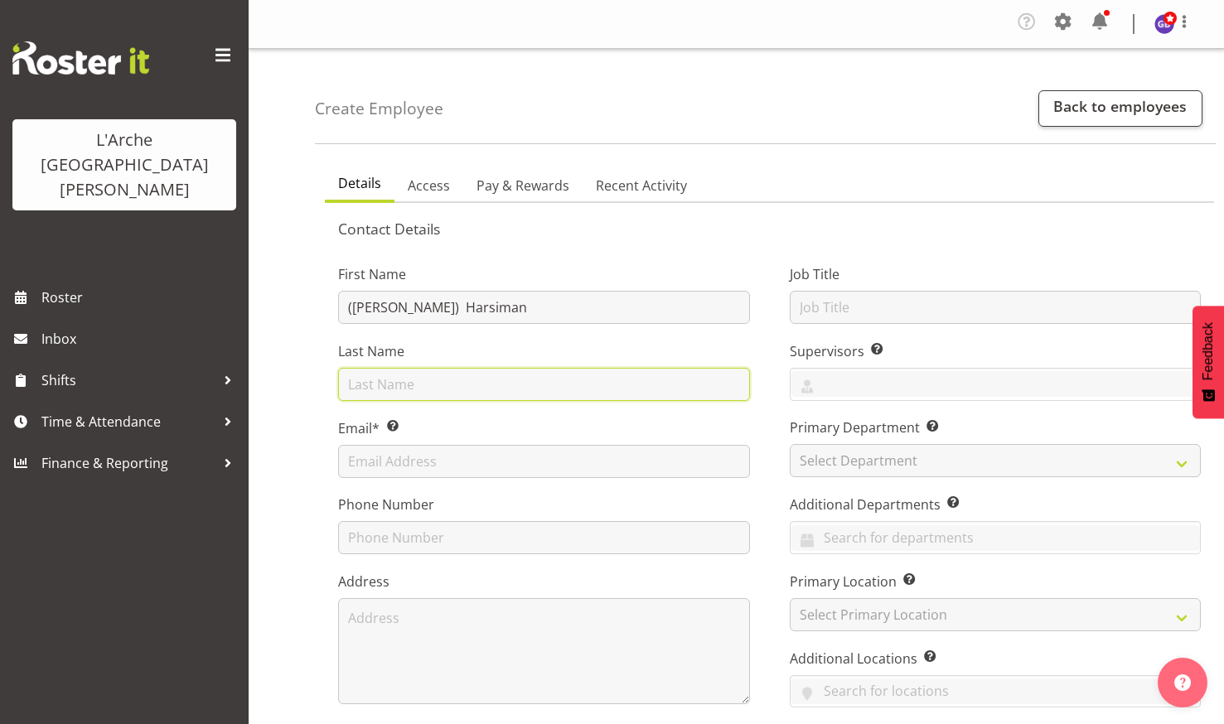
click at [347, 384] on input "text" at bounding box center [544, 384] width 412 height 33
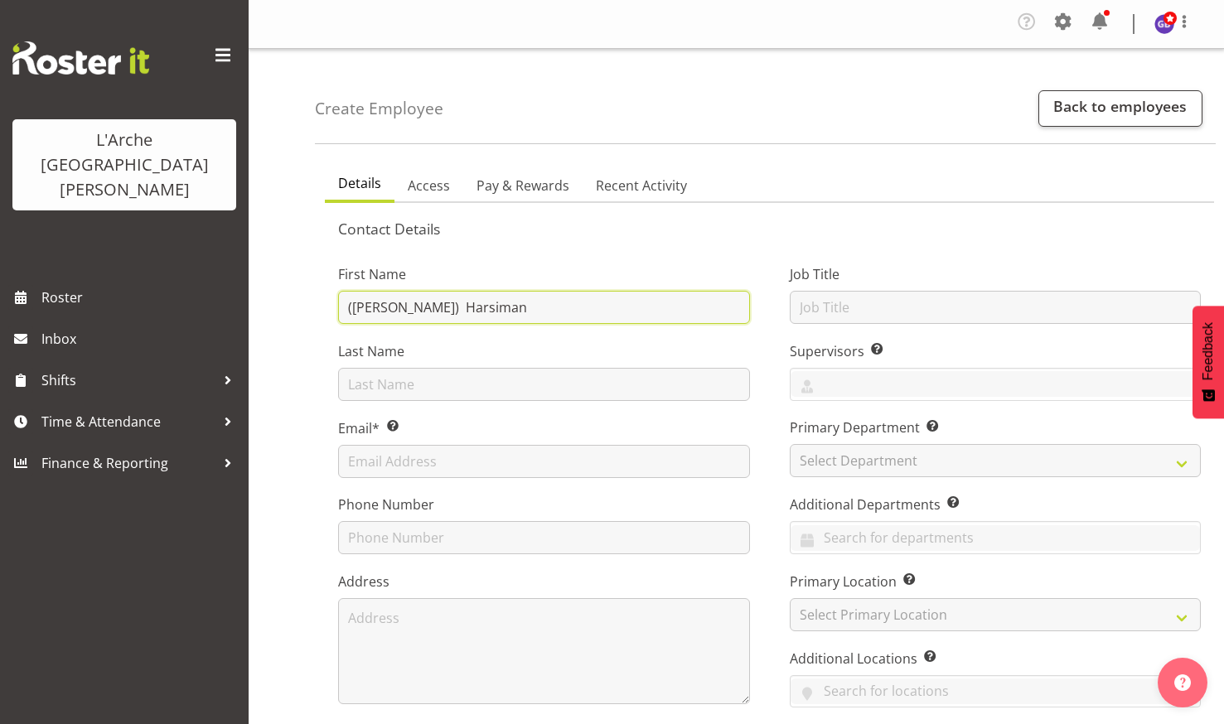
click at [428, 306] on input "(Gill) Harsiman" at bounding box center [544, 307] width 412 height 33
type input "([PERSON_NAME]) [PERSON_NAME]"
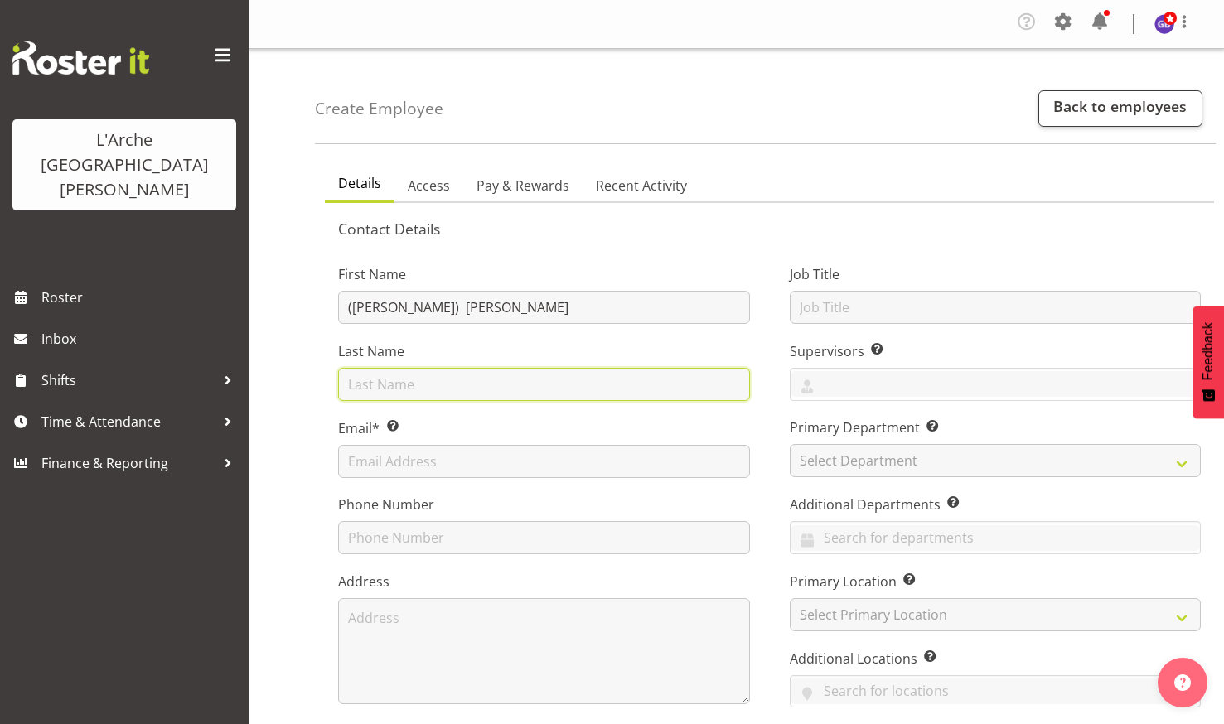
click at [353, 381] on input "text" at bounding box center [544, 384] width 412 height 33
type input "Singh"
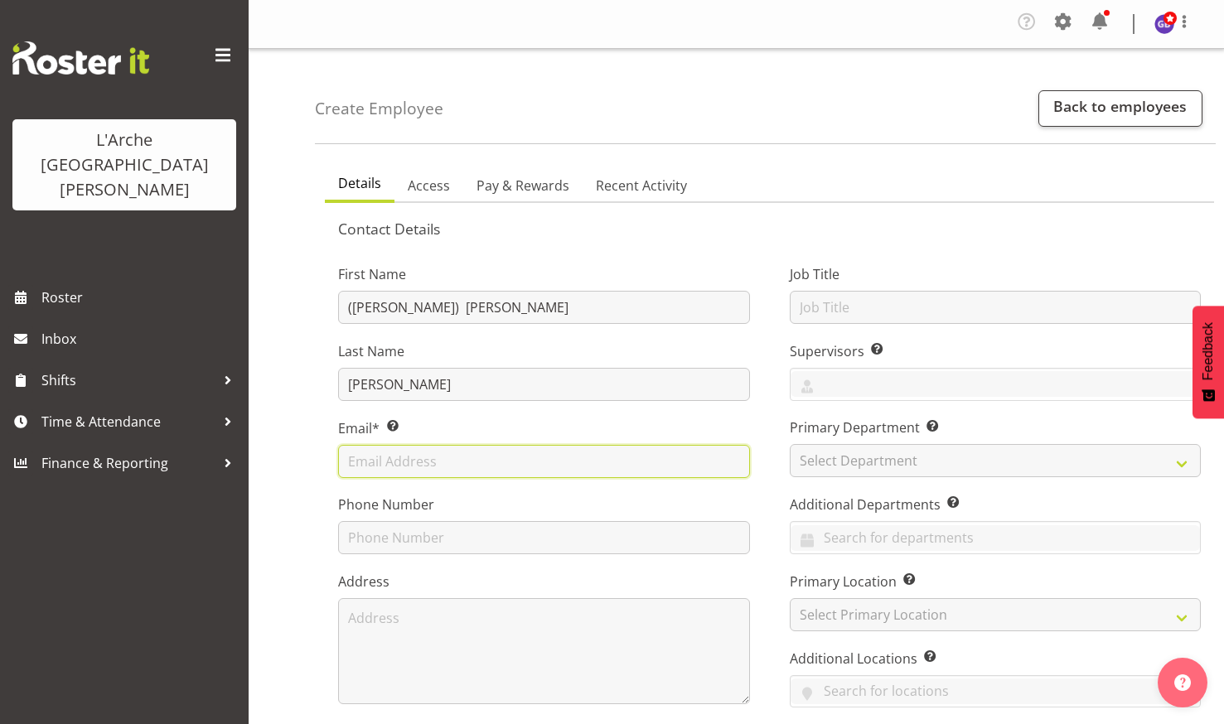
click at [354, 460] on input "text" at bounding box center [544, 461] width 412 height 33
type input "harsimrnngill@gmail.com"
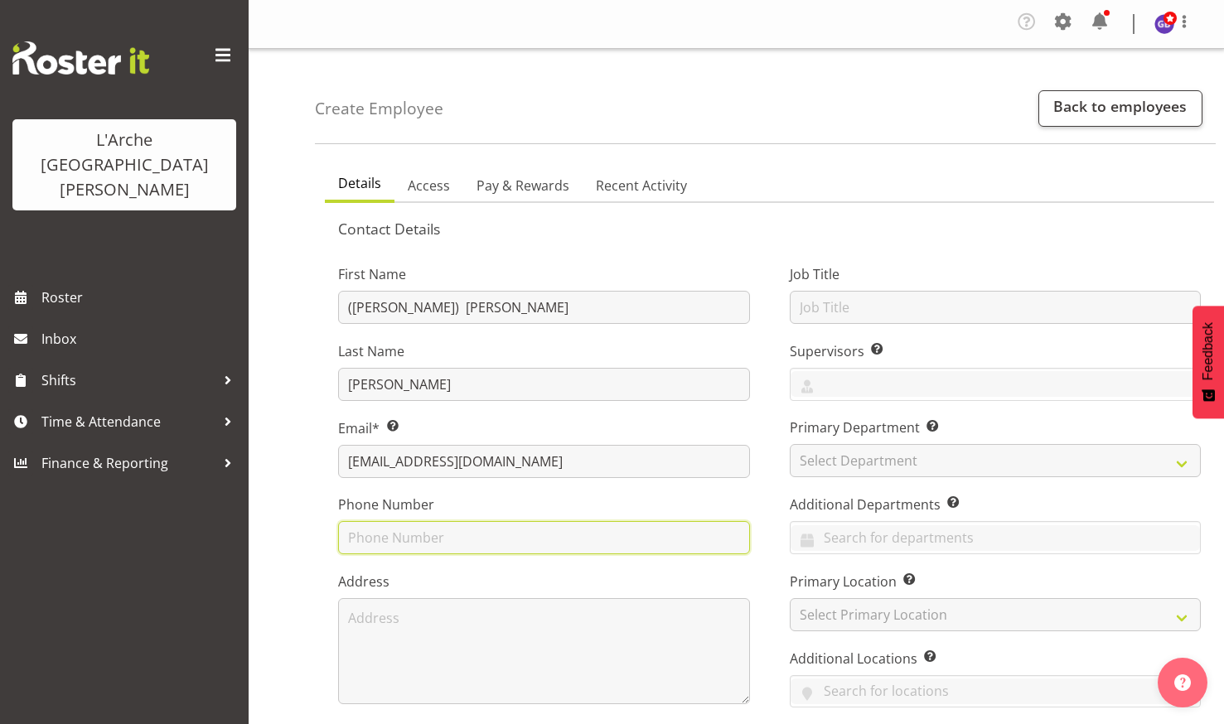
click at [360, 531] on input "text" at bounding box center [544, 537] width 412 height 33
type input "0223474100"
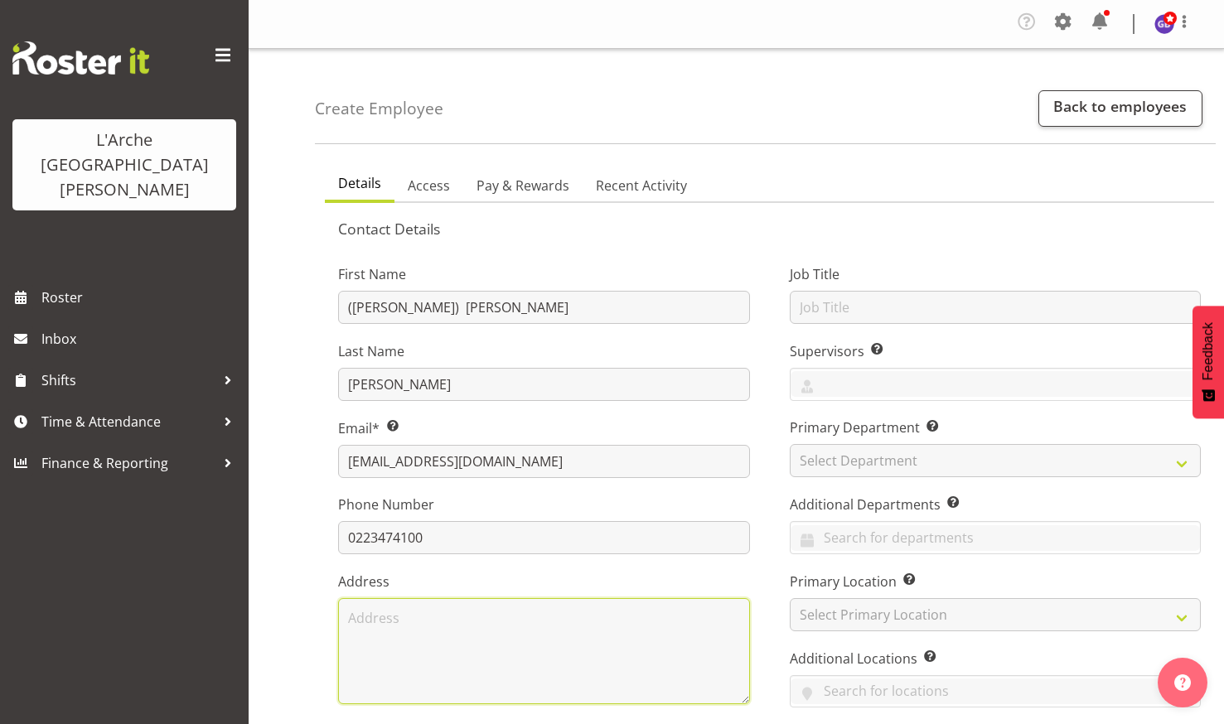
click at [358, 614] on textarea at bounding box center [544, 651] width 412 height 106
type textarea "[STREET_ADDRESS]"
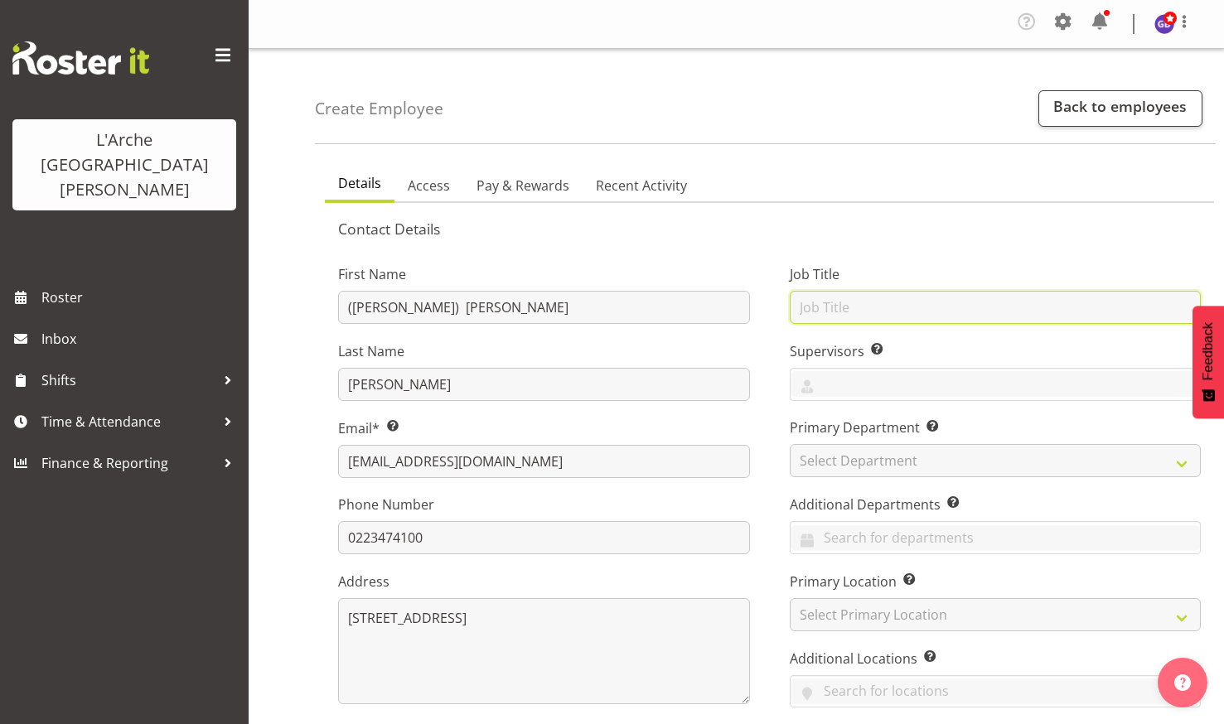
click at [962, 302] on input "text" at bounding box center [996, 307] width 412 height 33
type input "Support Worker"
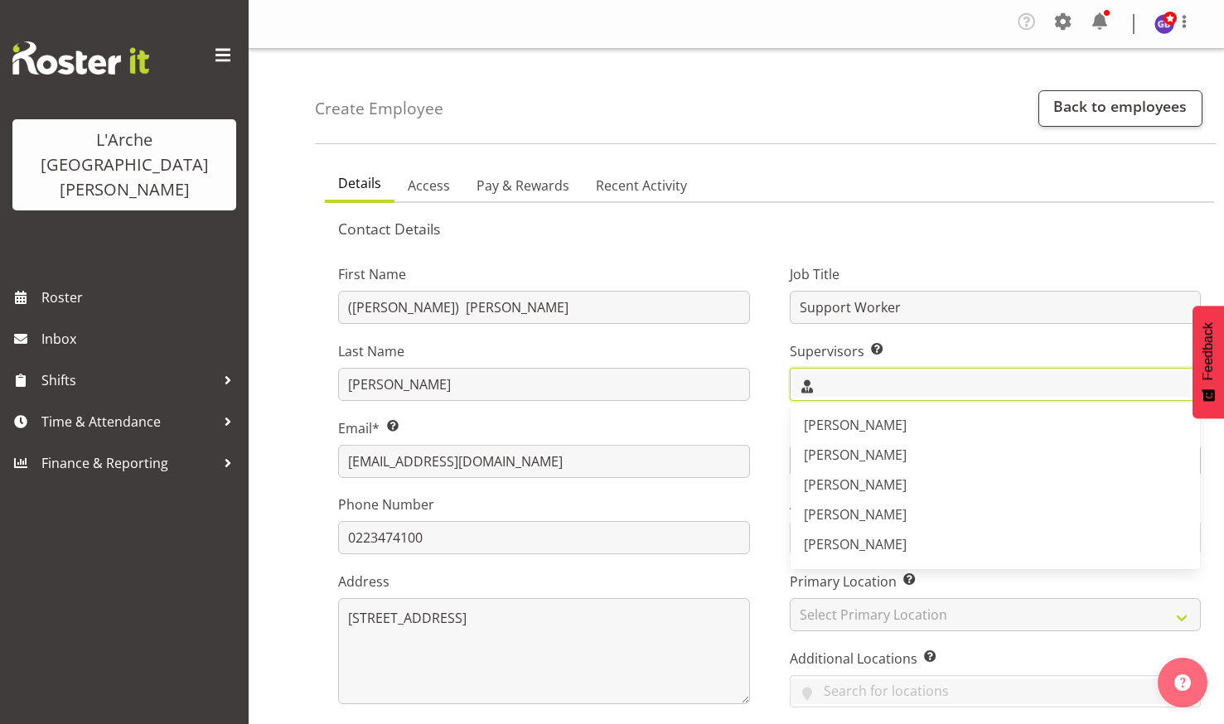
click at [836, 379] on input "text" at bounding box center [995, 384] width 410 height 26
click at [868, 508] on span "[PERSON_NAME]" at bounding box center [855, 514] width 103 height 18
click at [771, 410] on div "Job Title Support Worker Supervisors Select the employee’s supervisors, or the …" at bounding box center [996, 499] width 452 height 517
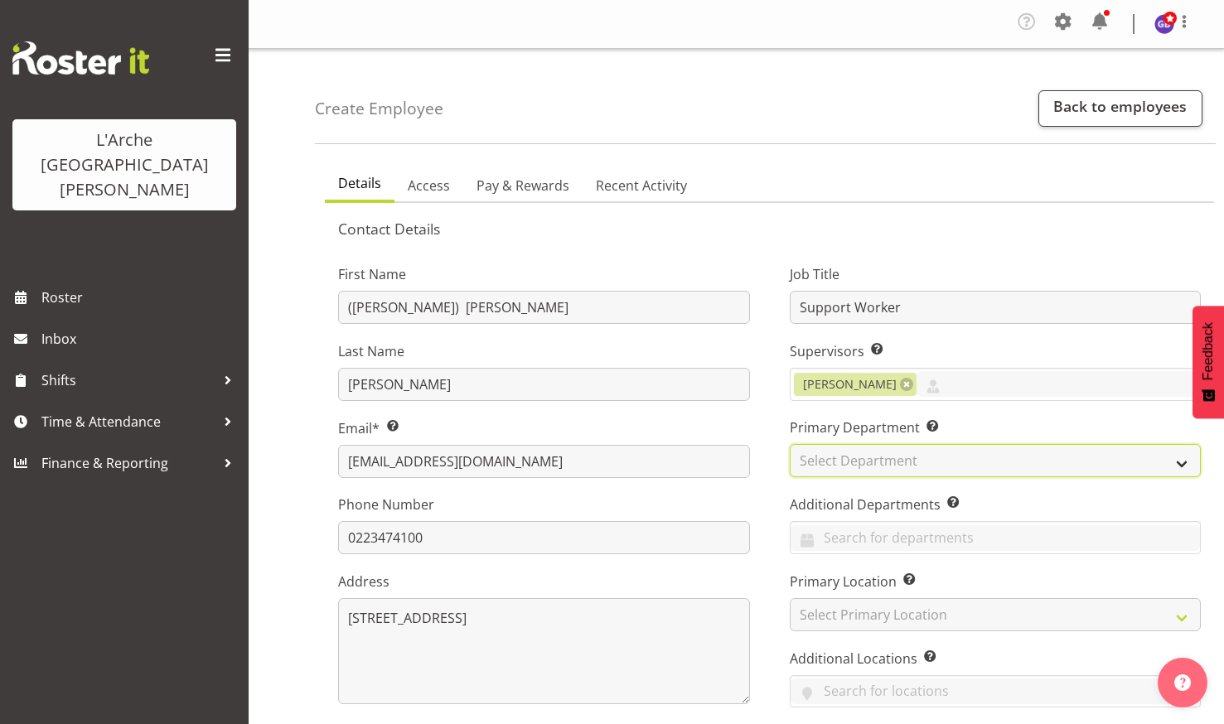
click at [876, 456] on select "Select Department Admin Art and Music Community Residential Supported Living" at bounding box center [996, 460] width 412 height 33
select select "4"
click at [790, 444] on select "Select Department Admin Art and Music Community Residential Supported Living" at bounding box center [996, 460] width 412 height 33
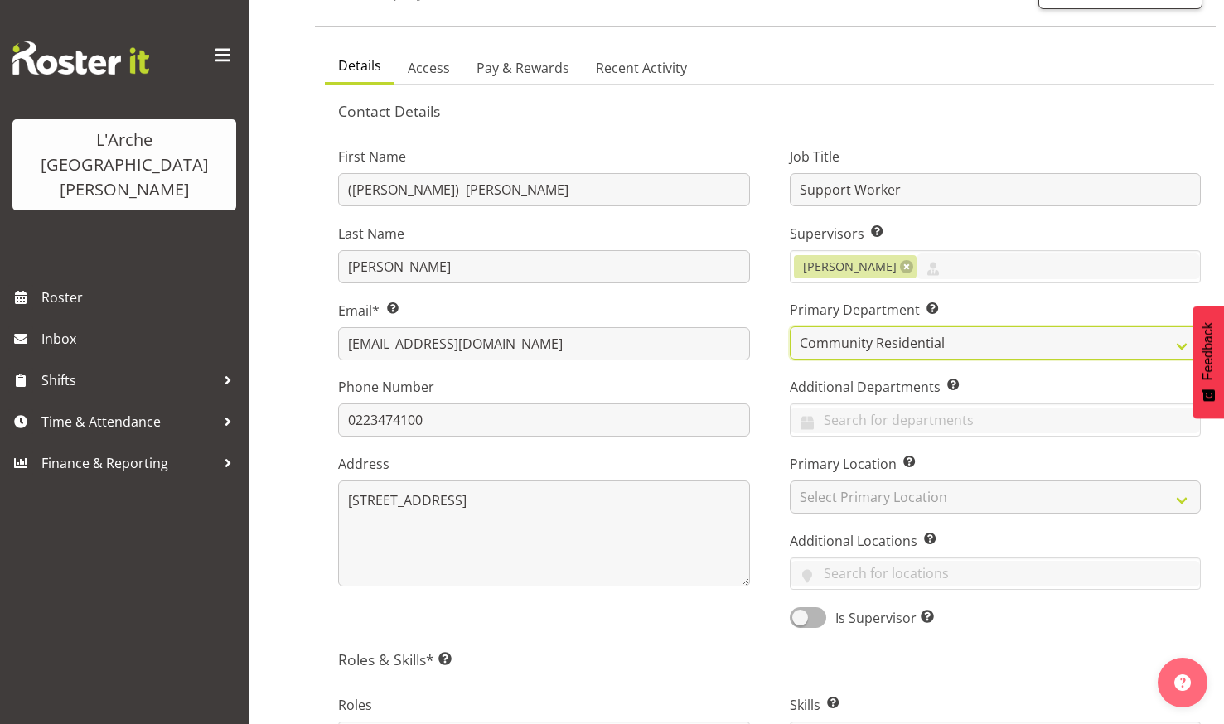
scroll to position [166, 0]
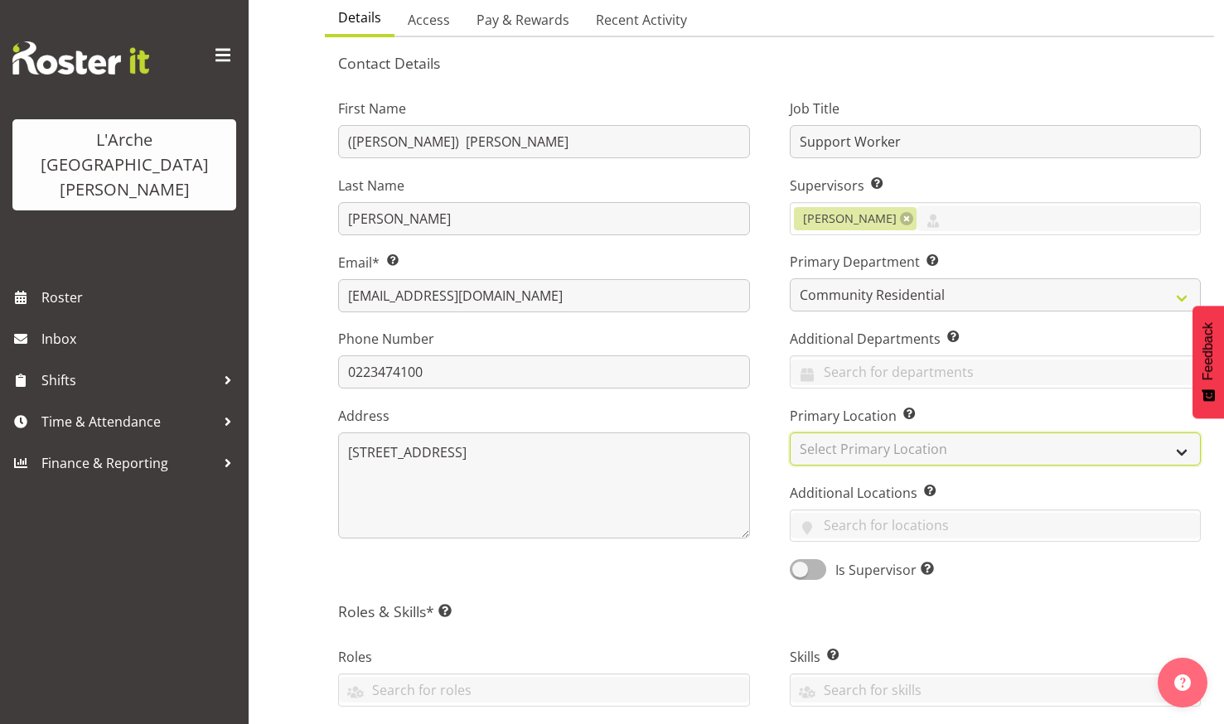
click at [830, 439] on select "Select Primary Location 20 30 41 5 56b 65a 73 Art and Music Helensville Art Hen…" at bounding box center [996, 449] width 412 height 33
select select "17"
click at [790, 433] on select "Select Primary Location 20 30 41 5 56b 65a 73 Art and Music Helensville Art Hen…" at bounding box center [996, 449] width 412 height 33
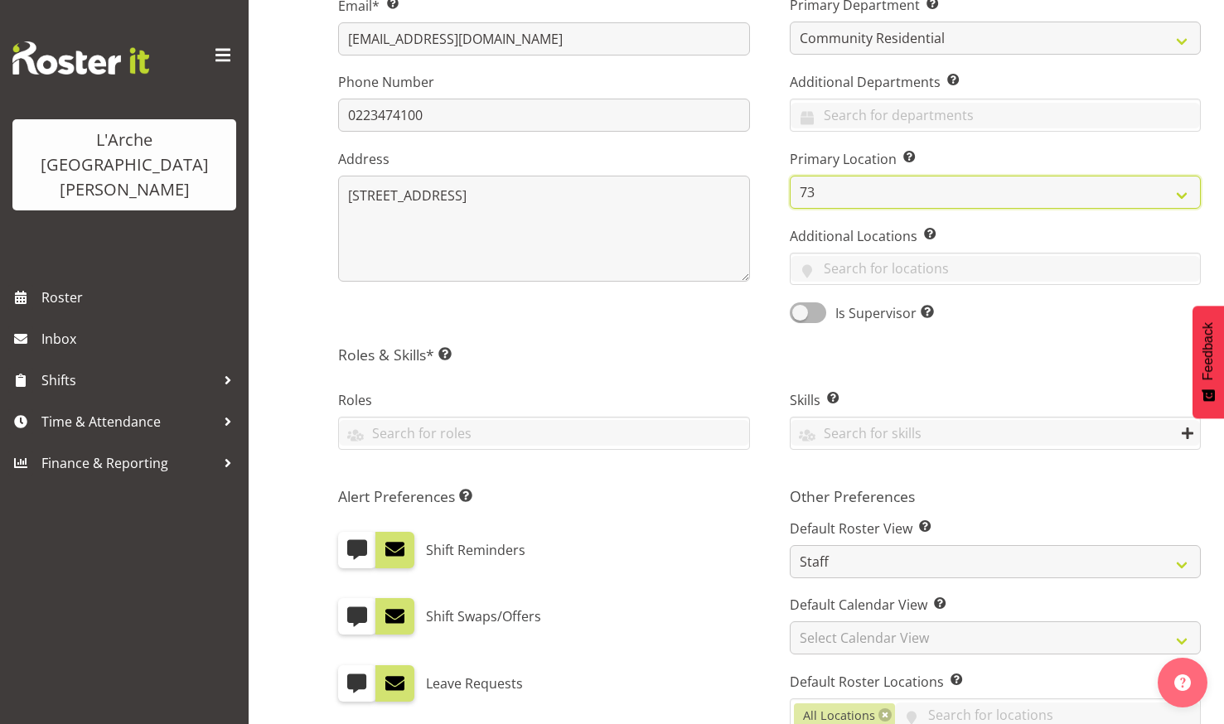
scroll to position [414, 0]
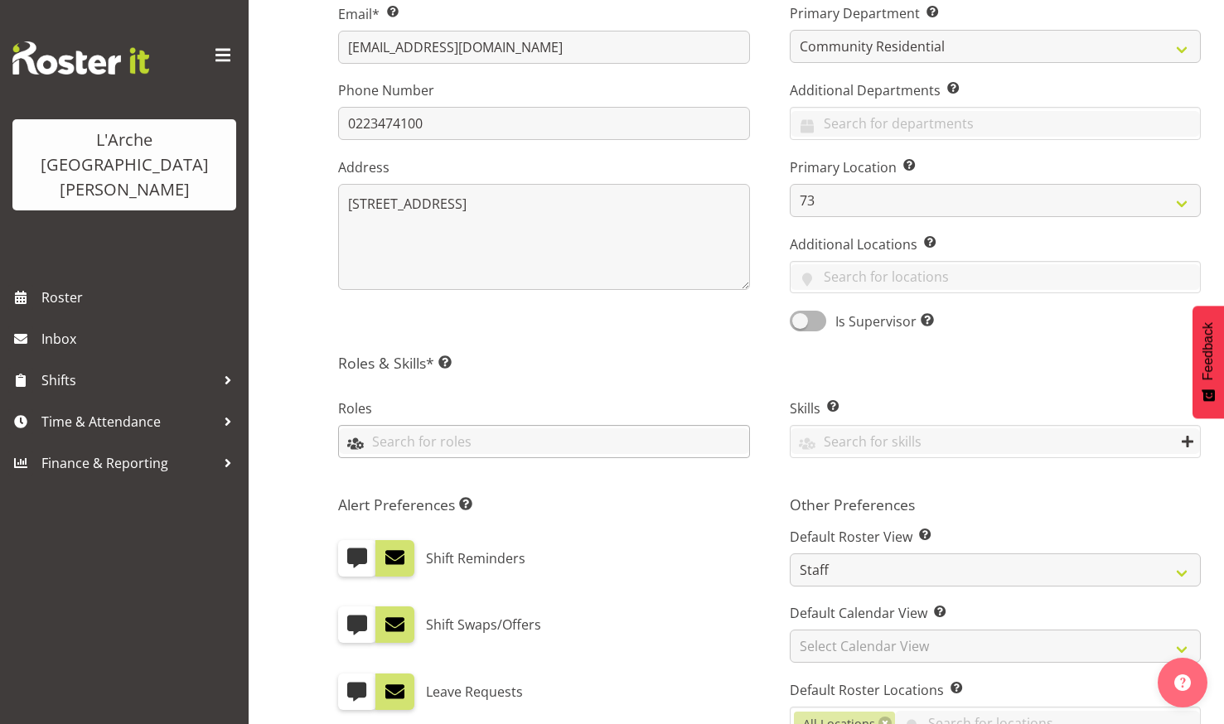
click at [431, 434] on input "text" at bounding box center [544, 441] width 410 height 26
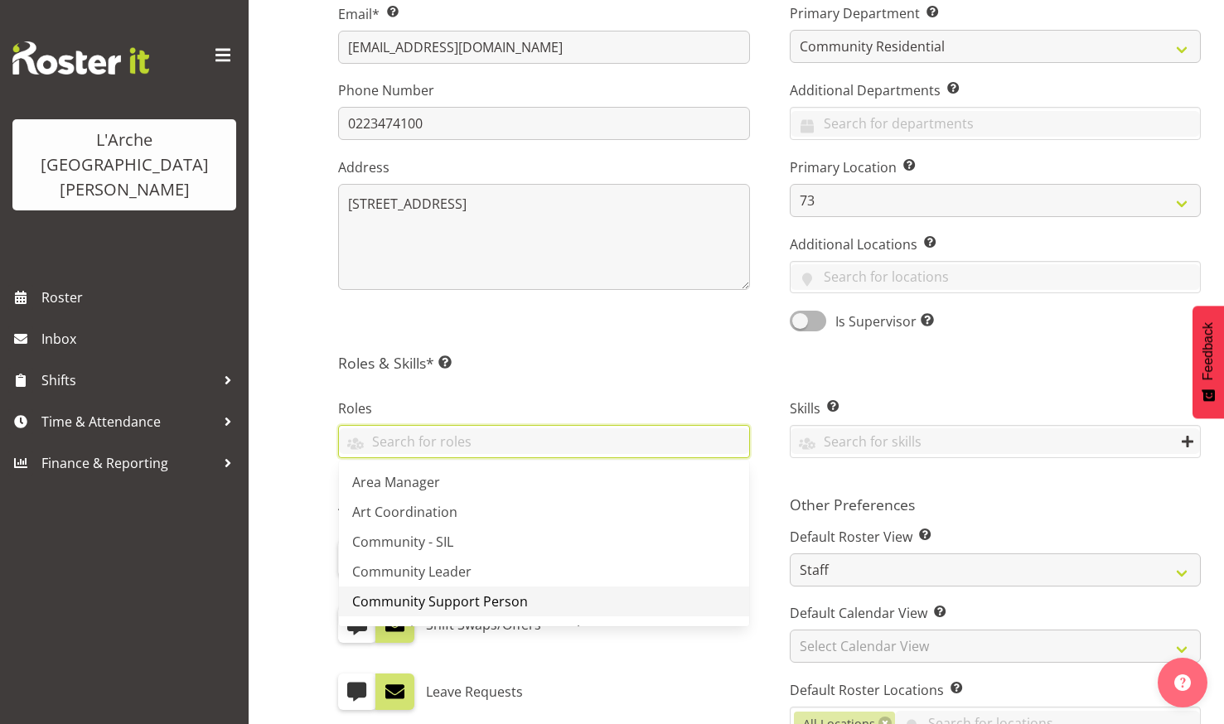
click at [428, 597] on span "Community Support Person" at bounding box center [440, 601] width 176 height 18
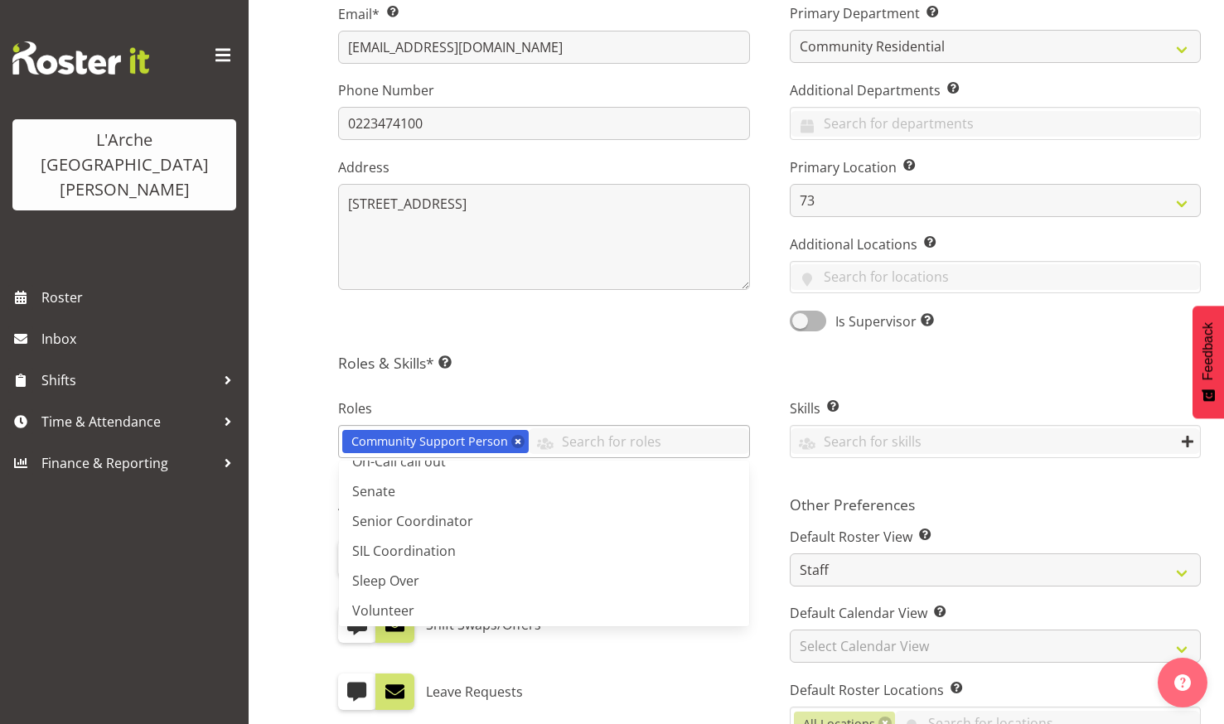
scroll to position [265, 0]
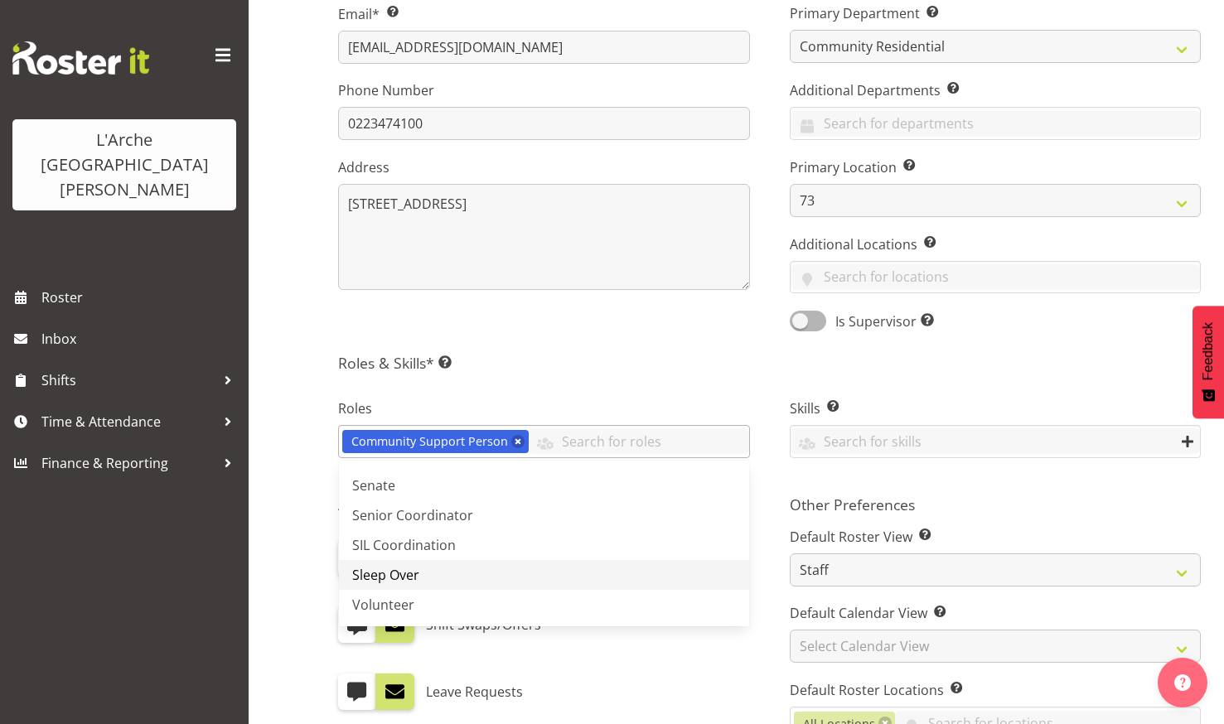
click at [400, 568] on span "Sleep Over" at bounding box center [385, 575] width 67 height 18
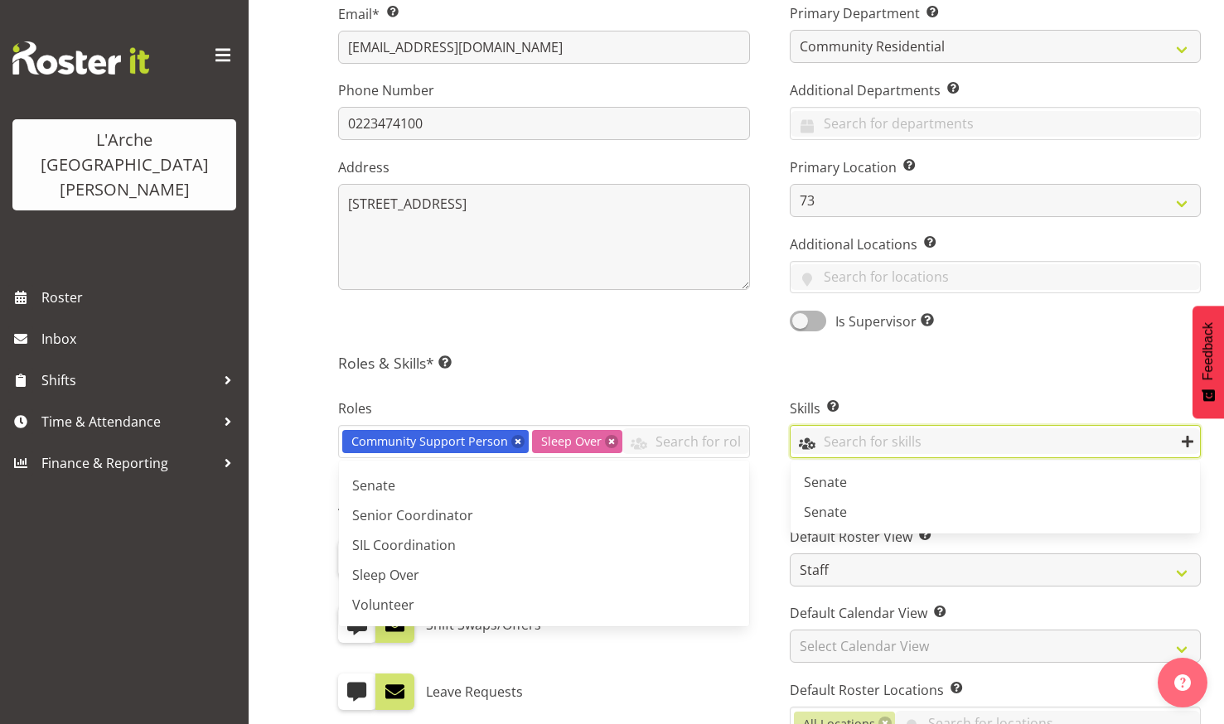
click at [953, 432] on input "text" at bounding box center [995, 441] width 410 height 26
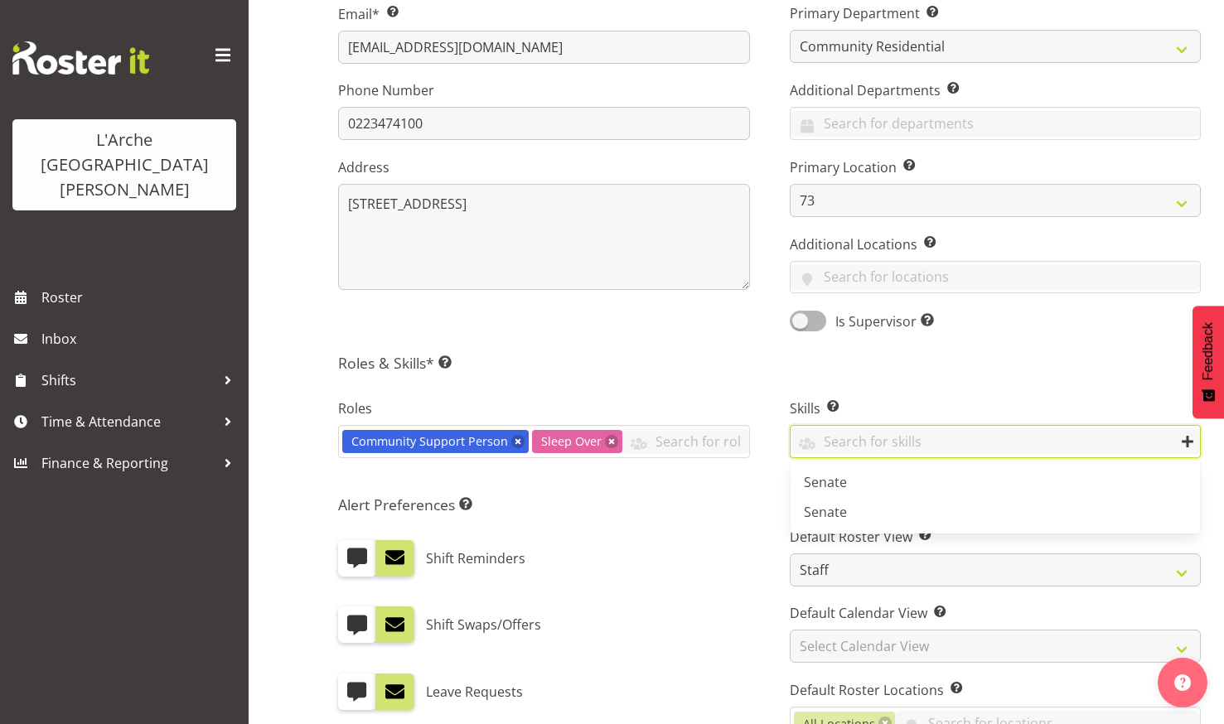
click at [1019, 313] on div "Is Supervisor Allow employee to be shown on the supervisor list" at bounding box center [996, 322] width 412 height 23
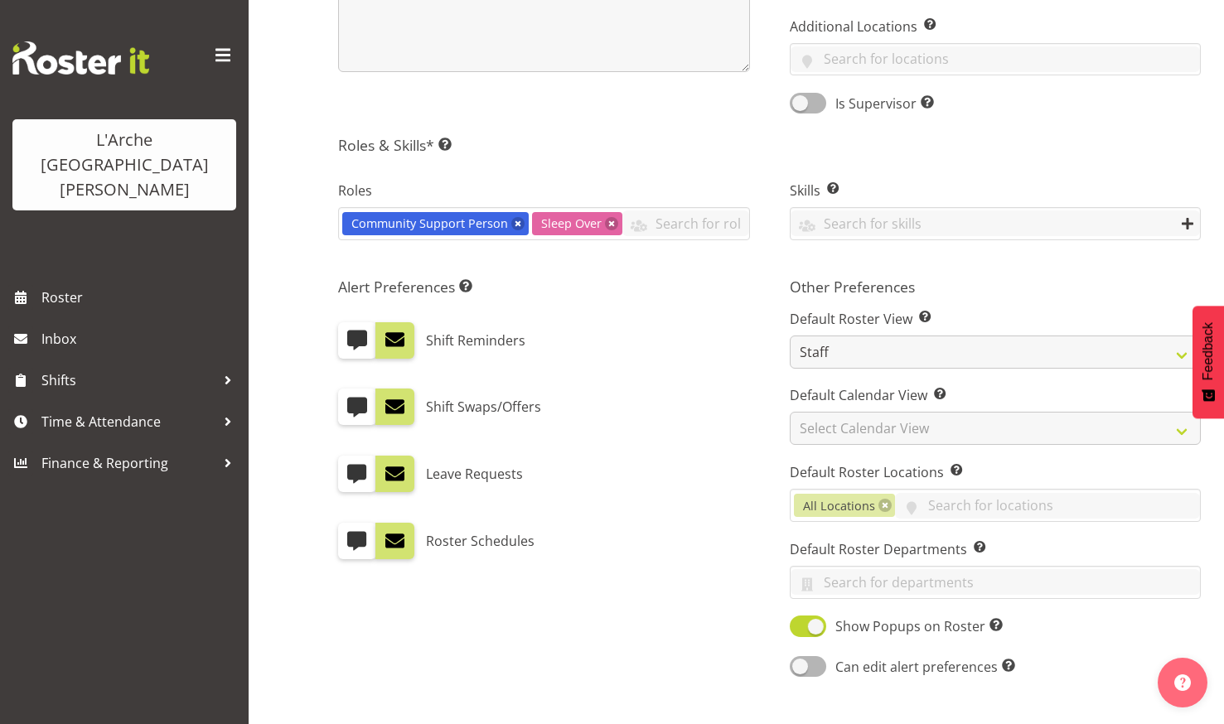
scroll to position [663, 0]
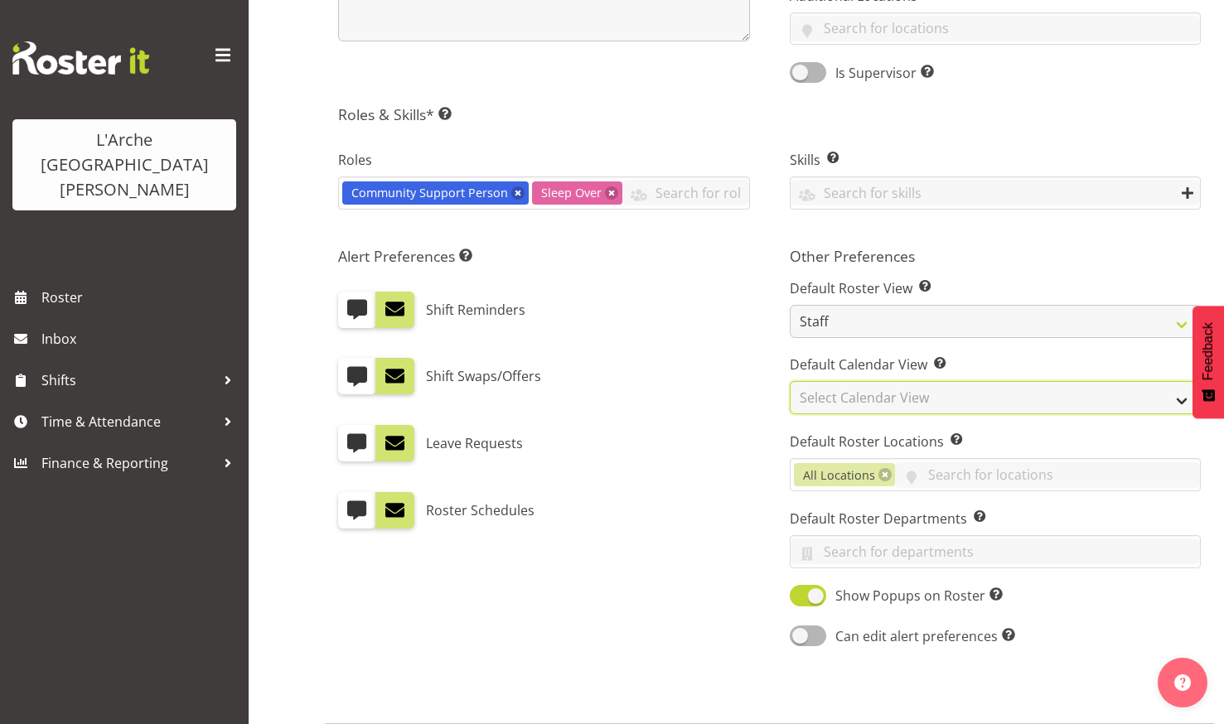
click at [955, 399] on select "Select Calendar View Day Timeline Day Week (current default) Timeline Week Fort…" at bounding box center [996, 397] width 412 height 33
click at [724, 423] on div "Leave Requests" at bounding box center [544, 437] width 412 height 50
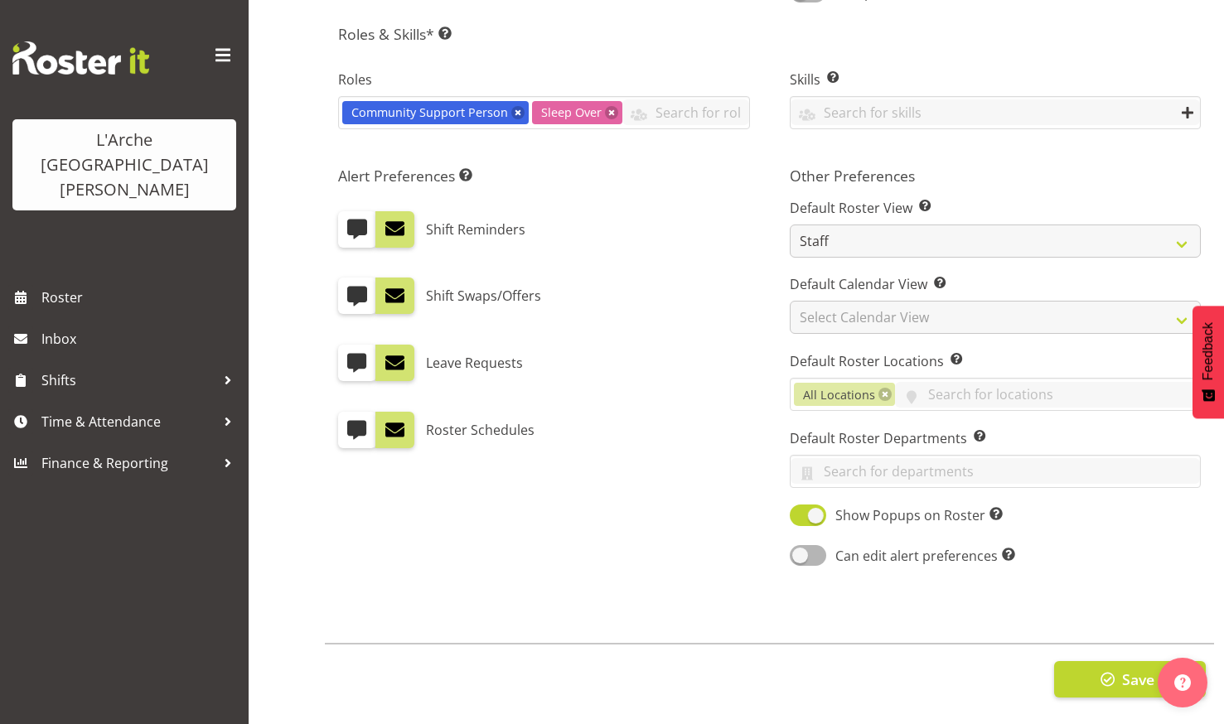
scroll to position [756, 0]
drag, startPoint x: 356, startPoint y: 205, endPoint x: 349, endPoint y: 235, distance: 30.7
click at [355, 218] on span at bounding box center [357, 229] width 22 height 22
click at [349, 224] on input "checkbox" at bounding box center [343, 229] width 11 height 11
checkbox input "true"
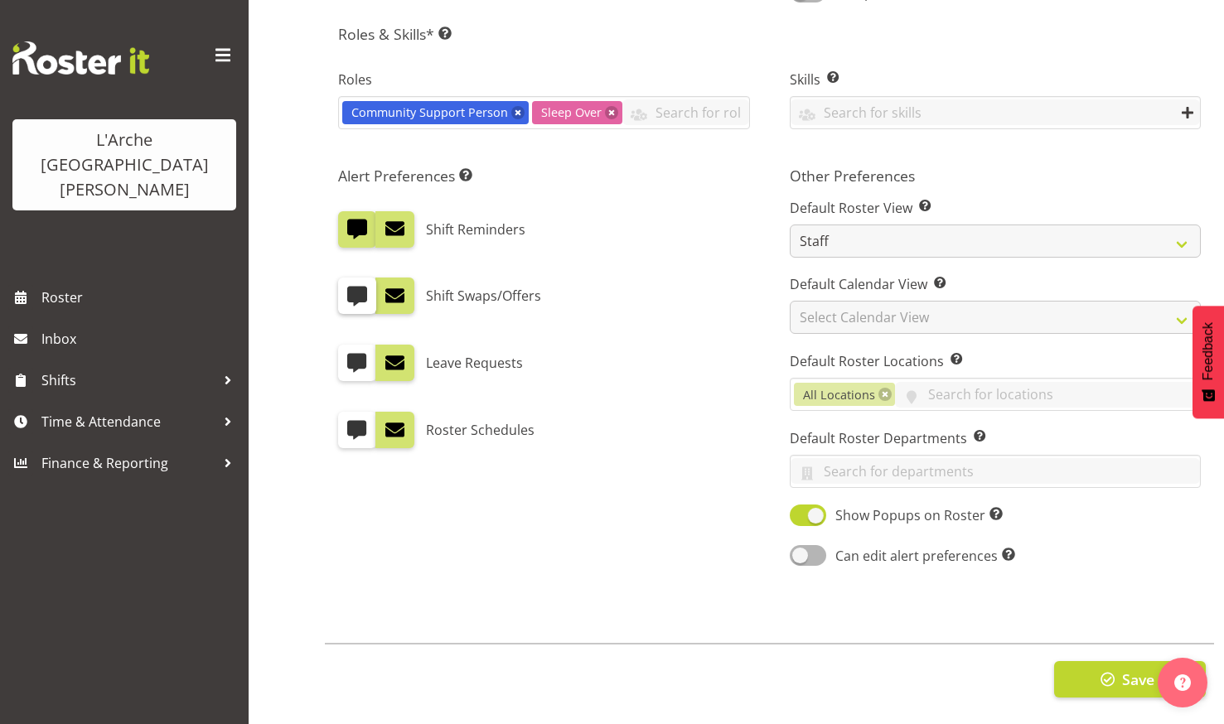
drag, startPoint x: 354, startPoint y: 276, endPoint x: 354, endPoint y: 297, distance: 21.5
click at [354, 285] on span at bounding box center [357, 296] width 22 height 22
click at [349, 291] on input "checkbox" at bounding box center [343, 296] width 11 height 11
checkbox input "true"
drag, startPoint x: 358, startPoint y: 344, endPoint x: 357, endPoint y: 354, distance: 10.0
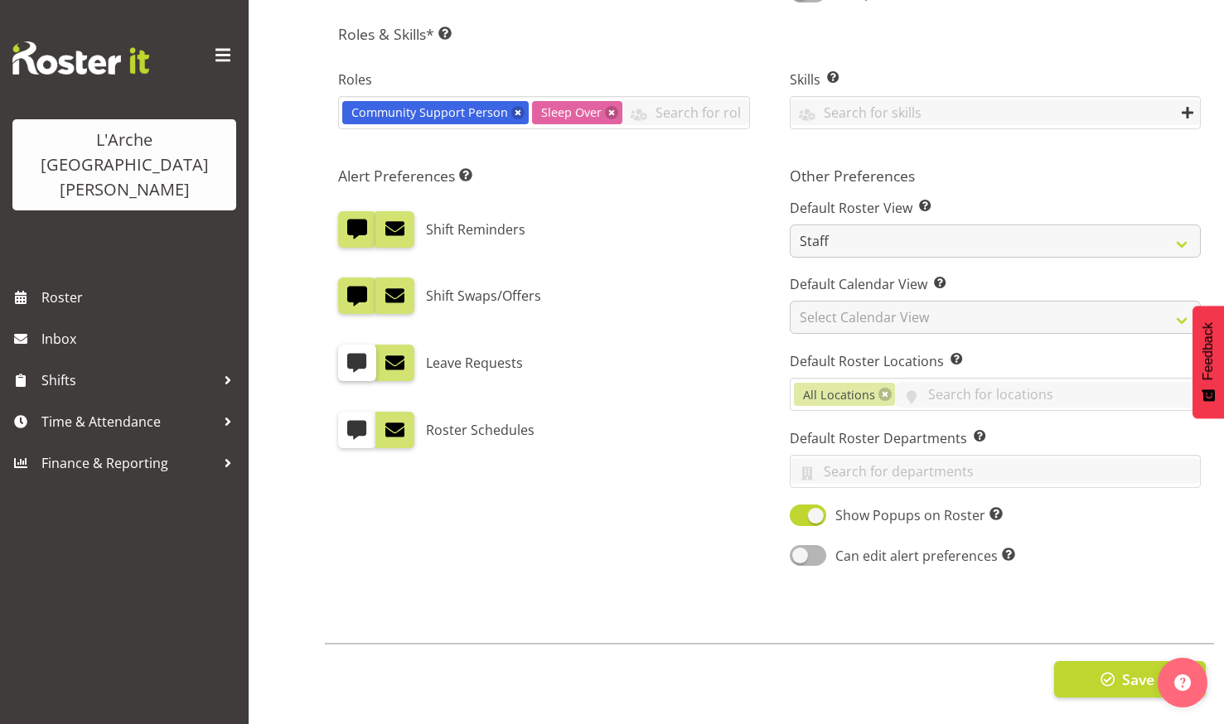
click at [357, 352] on span at bounding box center [357, 363] width 22 height 22
click at [349, 358] on input "checkbox" at bounding box center [343, 363] width 11 height 11
checkbox input "true"
click at [354, 419] on span at bounding box center [357, 430] width 22 height 22
click at [349, 425] on input "checkbox" at bounding box center [343, 430] width 11 height 11
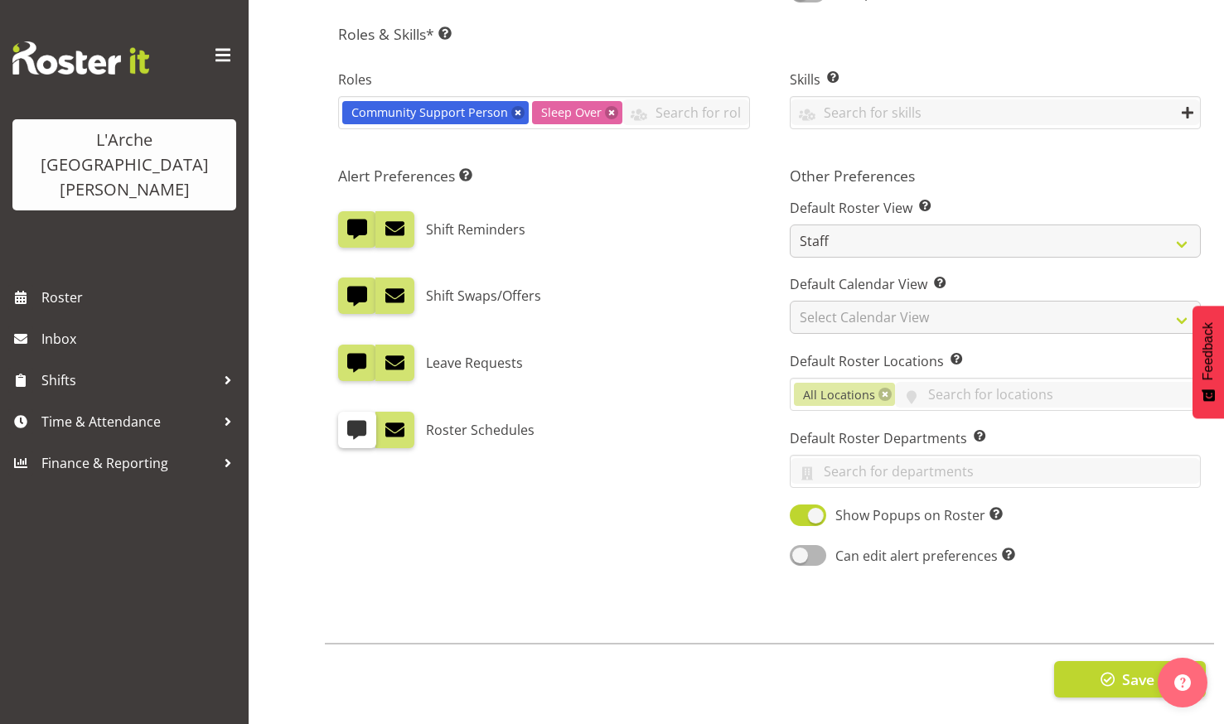
checkbox input "true"
click at [810, 545] on span at bounding box center [808, 555] width 36 height 21
click at [800, 550] on input "Can edit alert preferences Allow employee to edit their own alert preferences" at bounding box center [795, 555] width 11 height 11
checkbox input "true"
click at [1116, 669] on span "button" at bounding box center [1108, 680] width 22 height 22
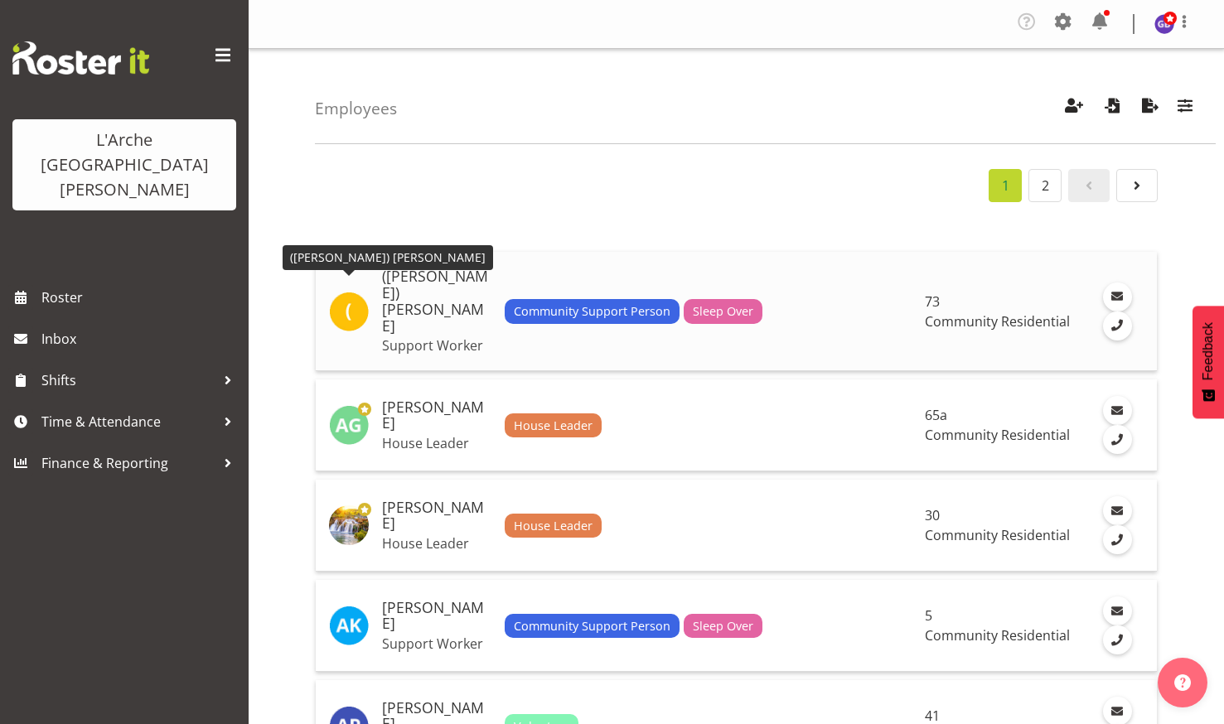
click at [348, 293] on img at bounding box center [349, 312] width 40 height 40
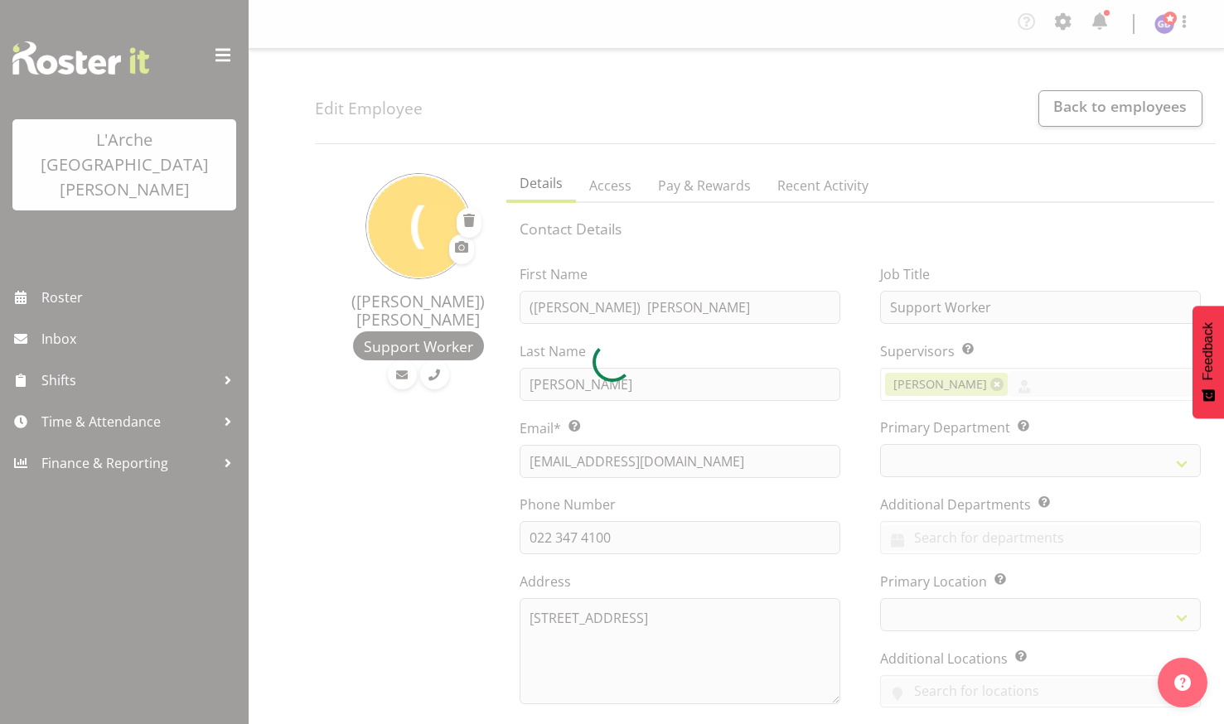
select select "TimelineWeek"
select select
select select "4"
select select "17"
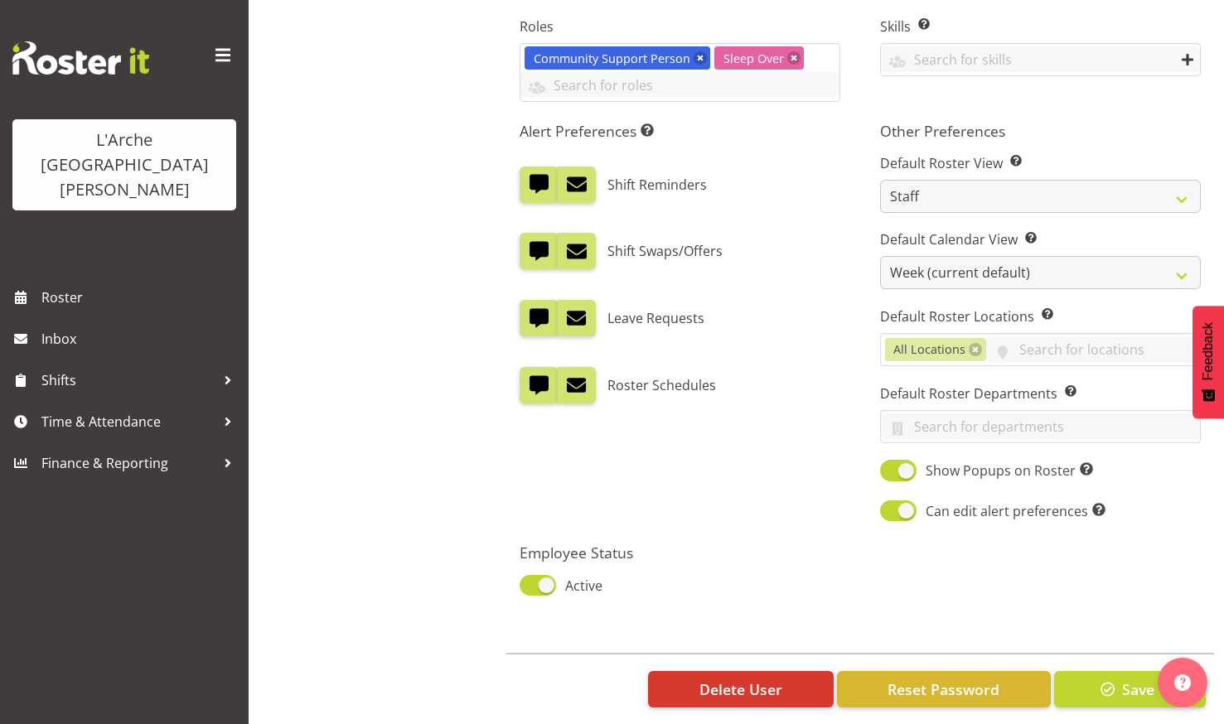
scroll to position [819, 0]
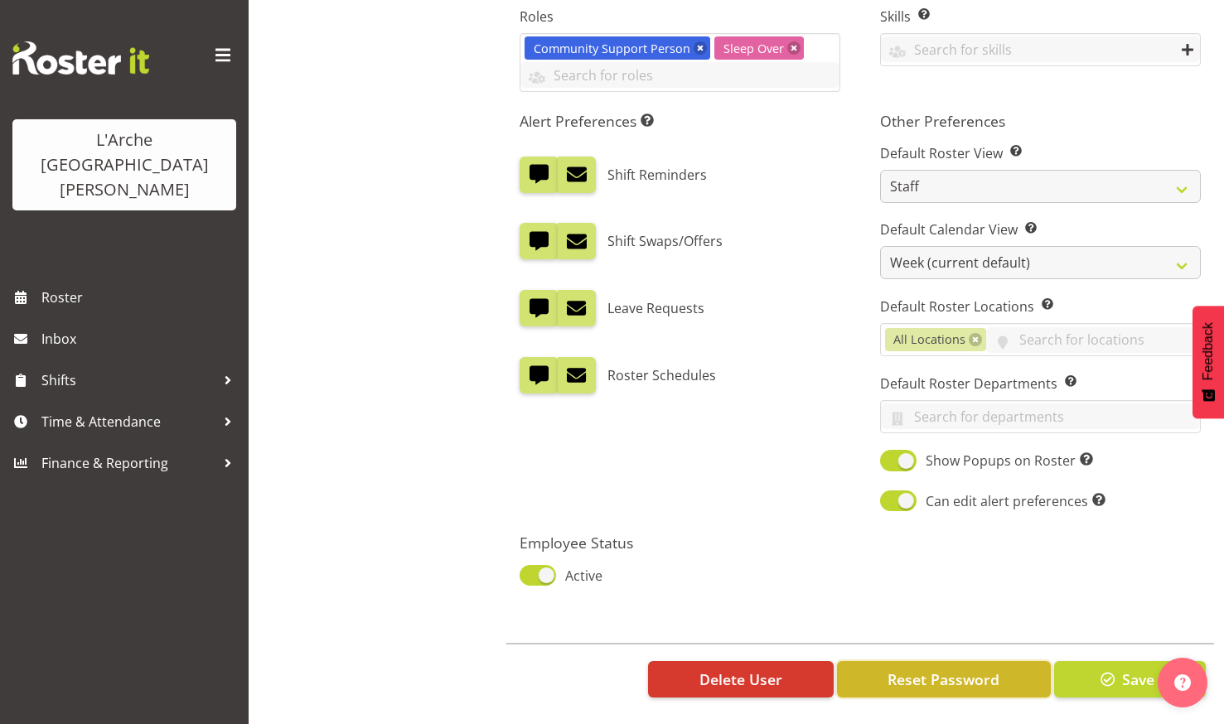
click at [910, 661] on button "Reset Password" at bounding box center [944, 679] width 214 height 36
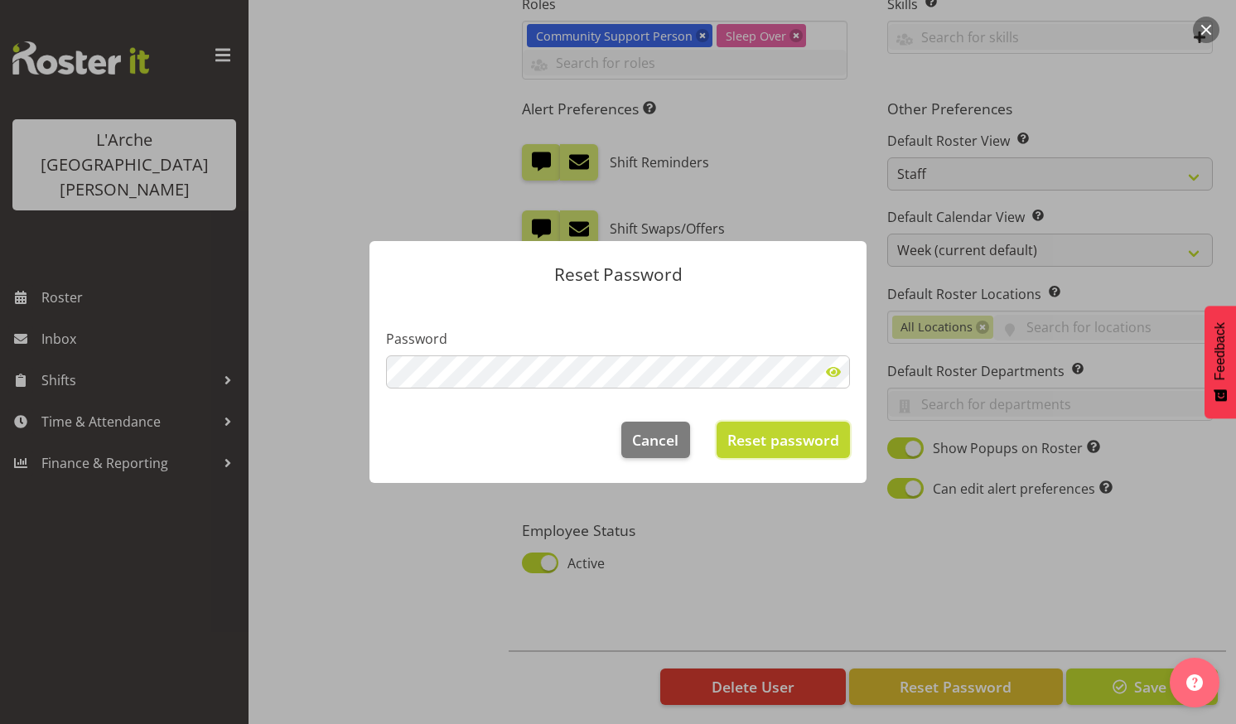
click at [768, 432] on span "Reset password" at bounding box center [784, 440] width 112 height 22
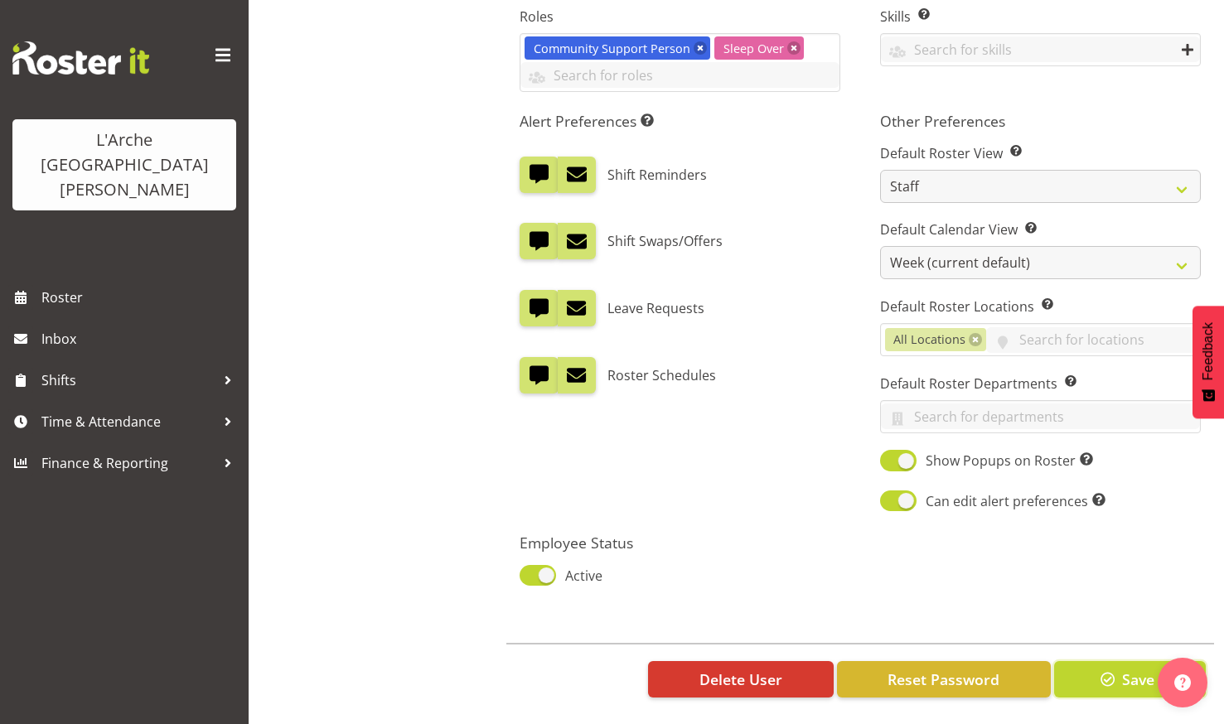
click at [1130, 669] on span "Save" at bounding box center [1138, 680] width 32 height 22
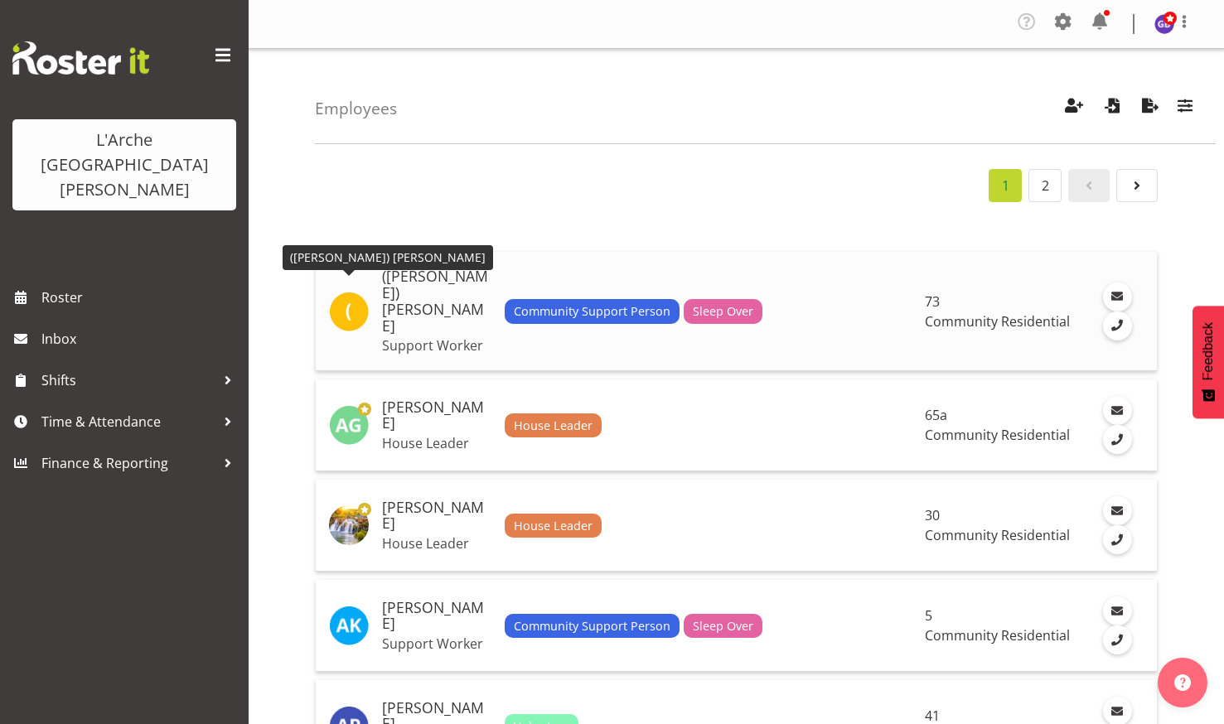
click at [364, 296] on img at bounding box center [349, 312] width 40 height 40
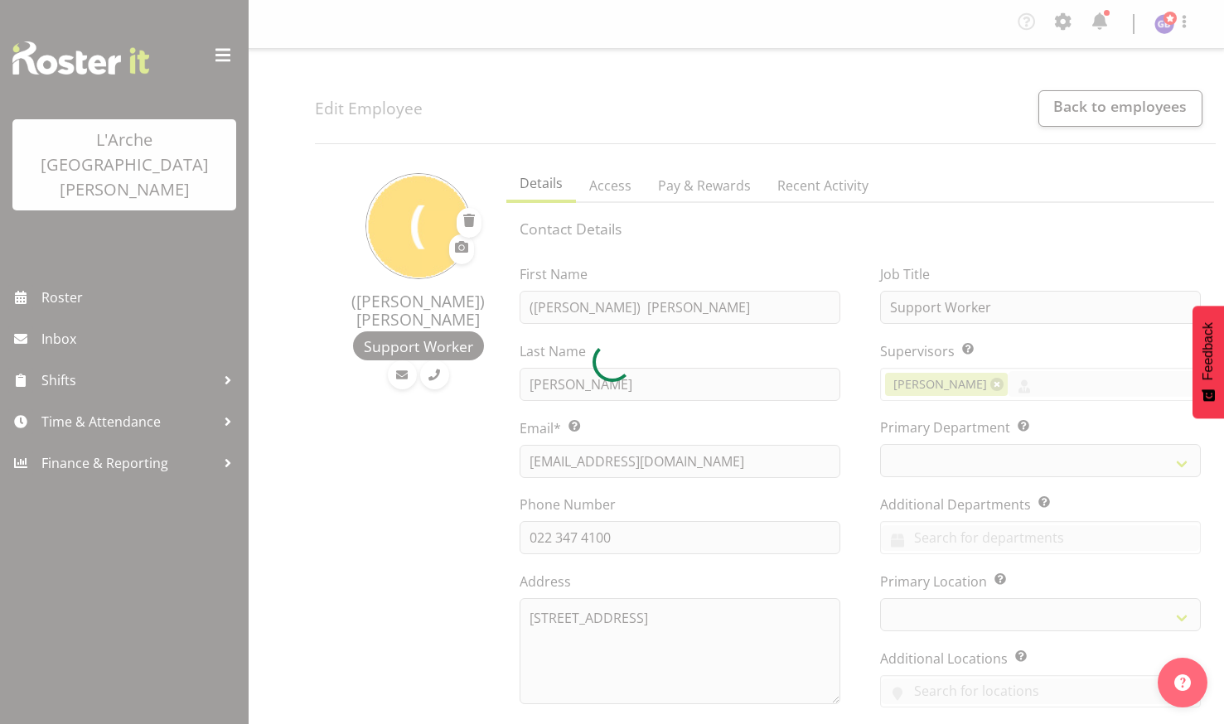
select select "TimelineWeek"
select select
select select "4"
select select "17"
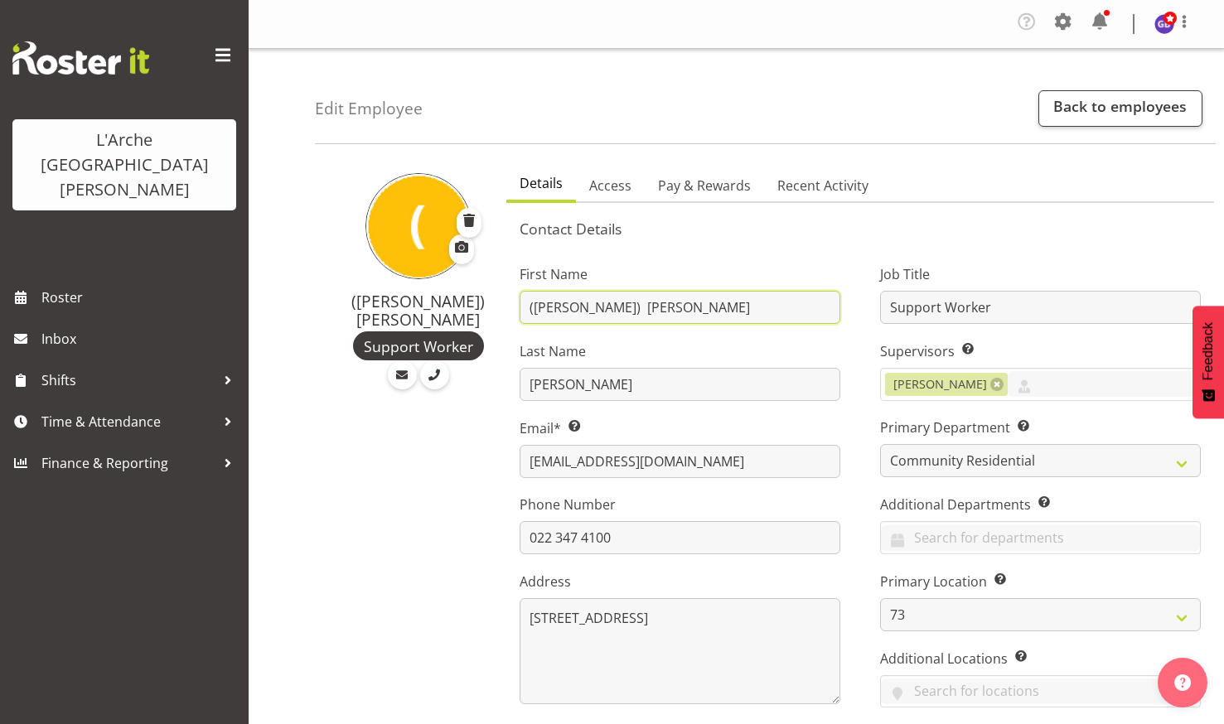
click at [559, 302] on input "([PERSON_NAME]) [PERSON_NAME]" at bounding box center [680, 307] width 321 height 33
click at [608, 308] on input "[PERSON_NAME]" at bounding box center [680, 307] width 321 height 33
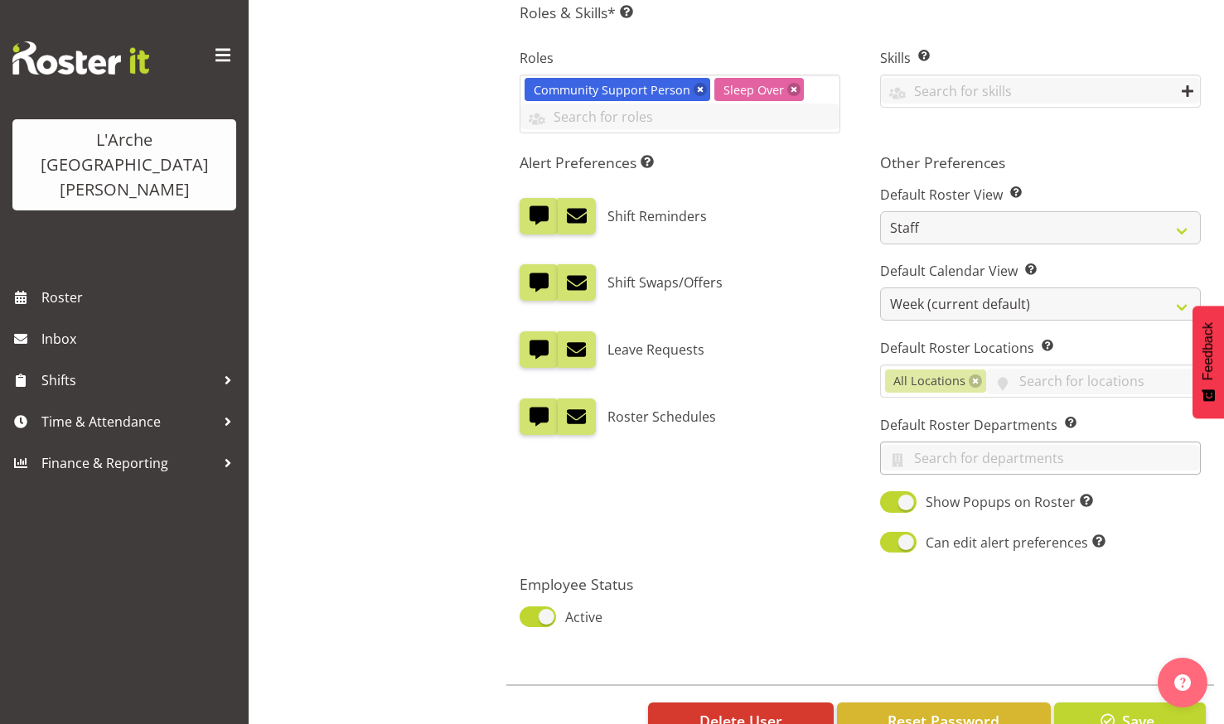
scroll to position [819, 0]
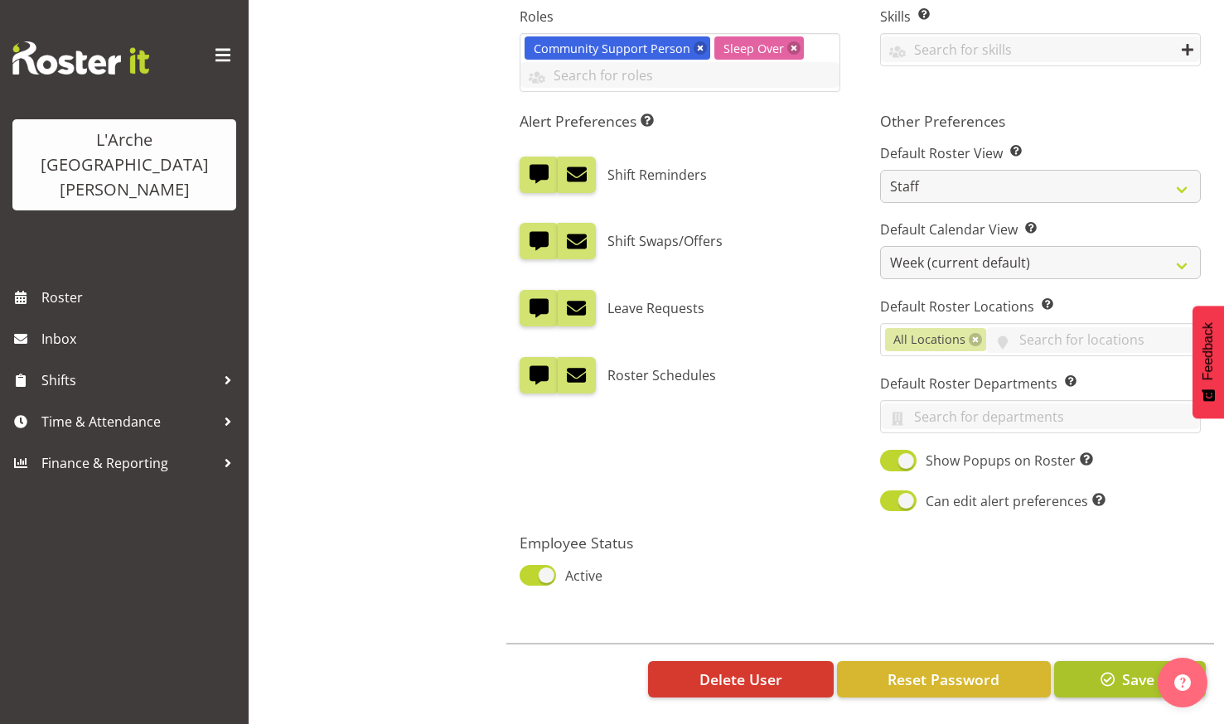
type input "[PERSON_NAME] ([PERSON_NAME])"
drag, startPoint x: 1104, startPoint y: 661, endPoint x: 1066, endPoint y: 664, distance: 38.2
click at [1104, 669] on span "button" at bounding box center [1108, 680] width 22 height 22
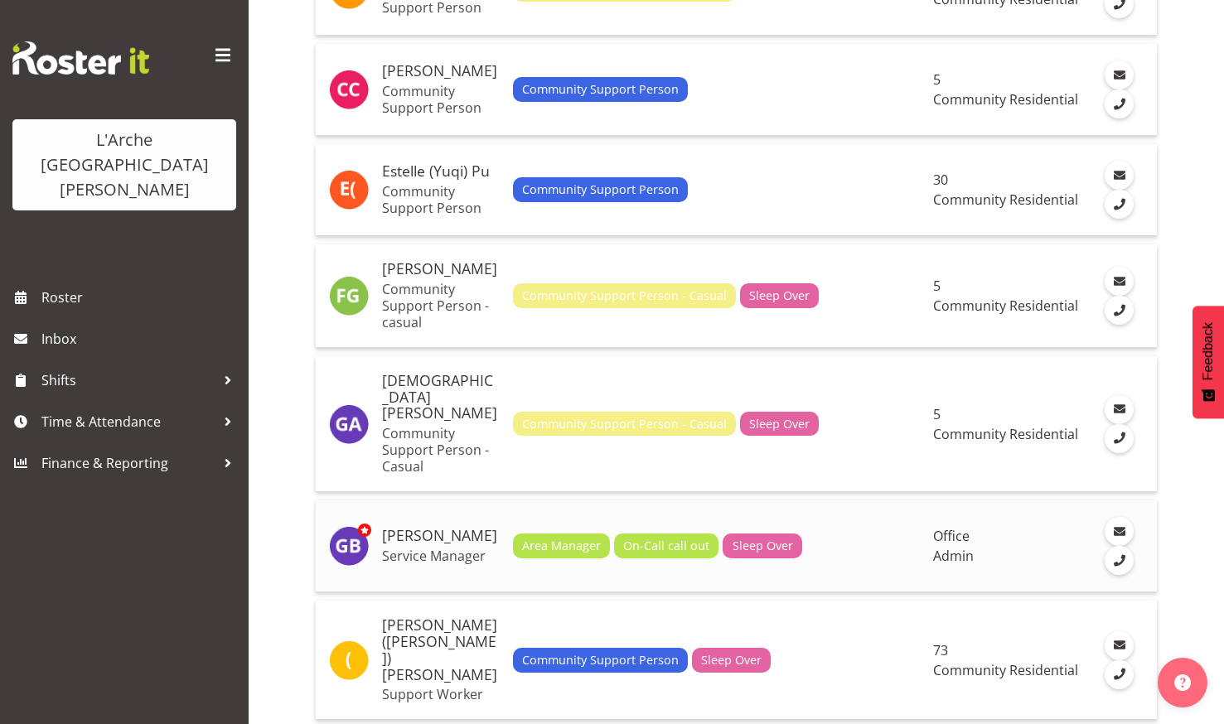
scroll to position [1657, 0]
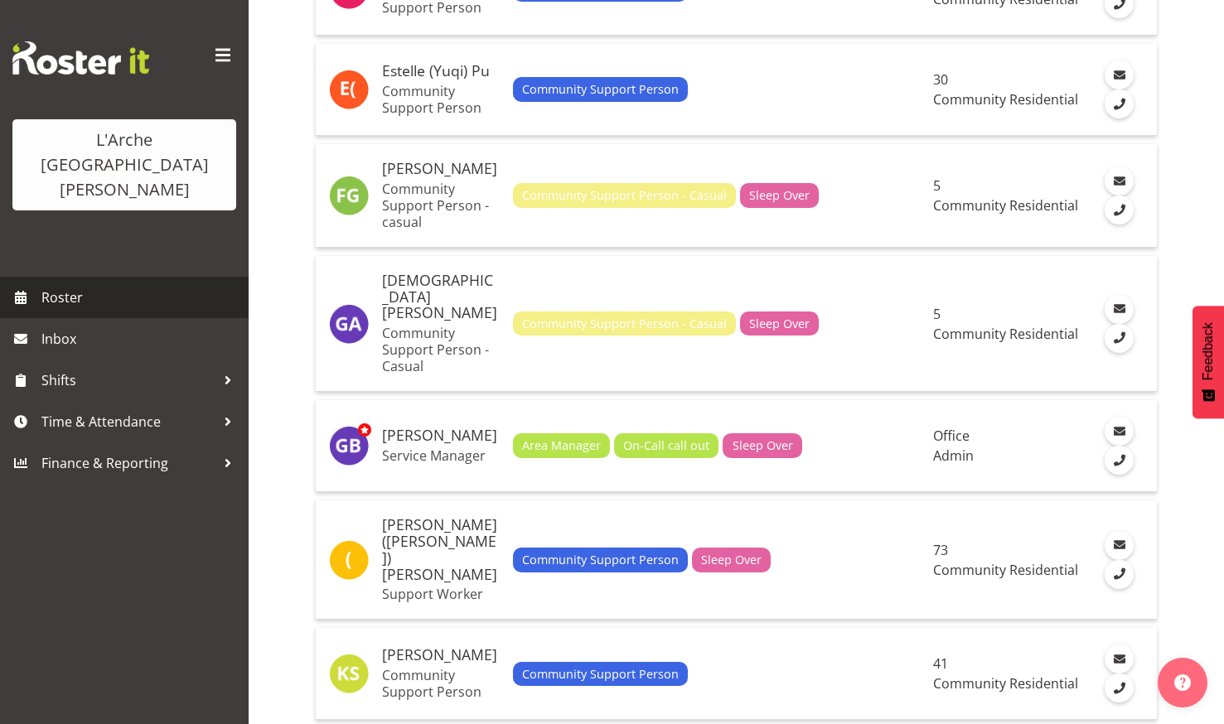
click at [63, 285] on span "Roster" at bounding box center [140, 297] width 199 height 25
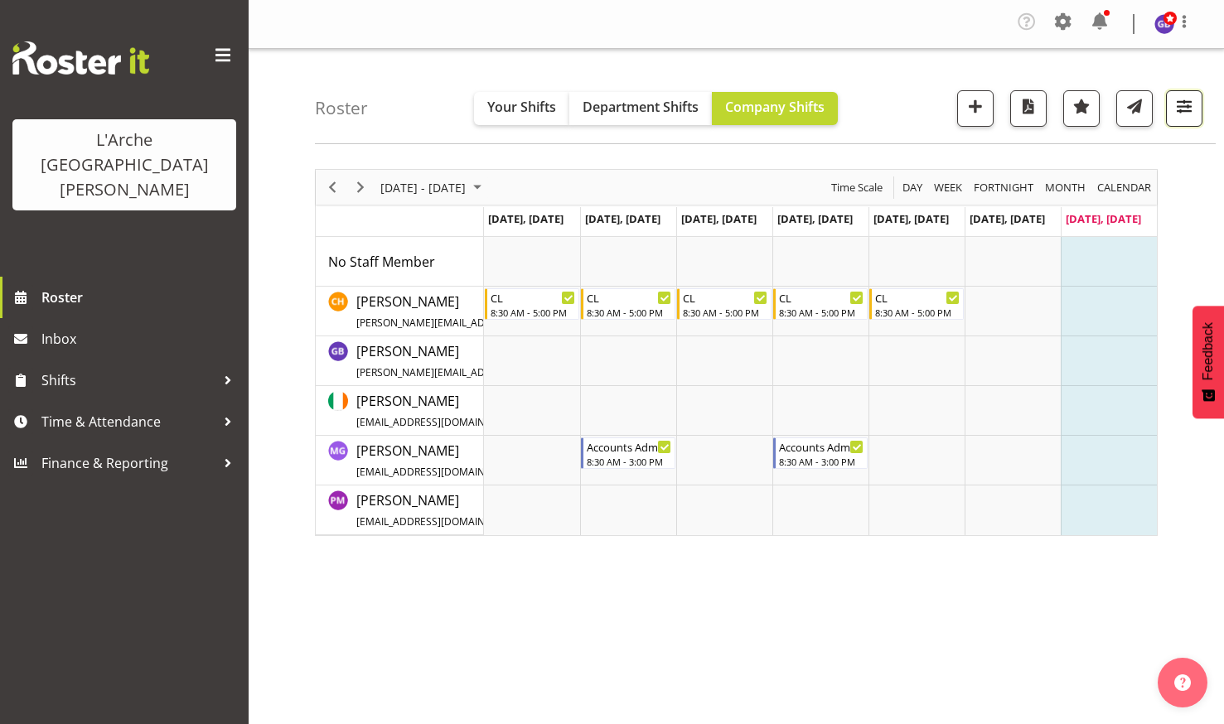
click at [1180, 94] on button "button" at bounding box center [1184, 108] width 36 height 36
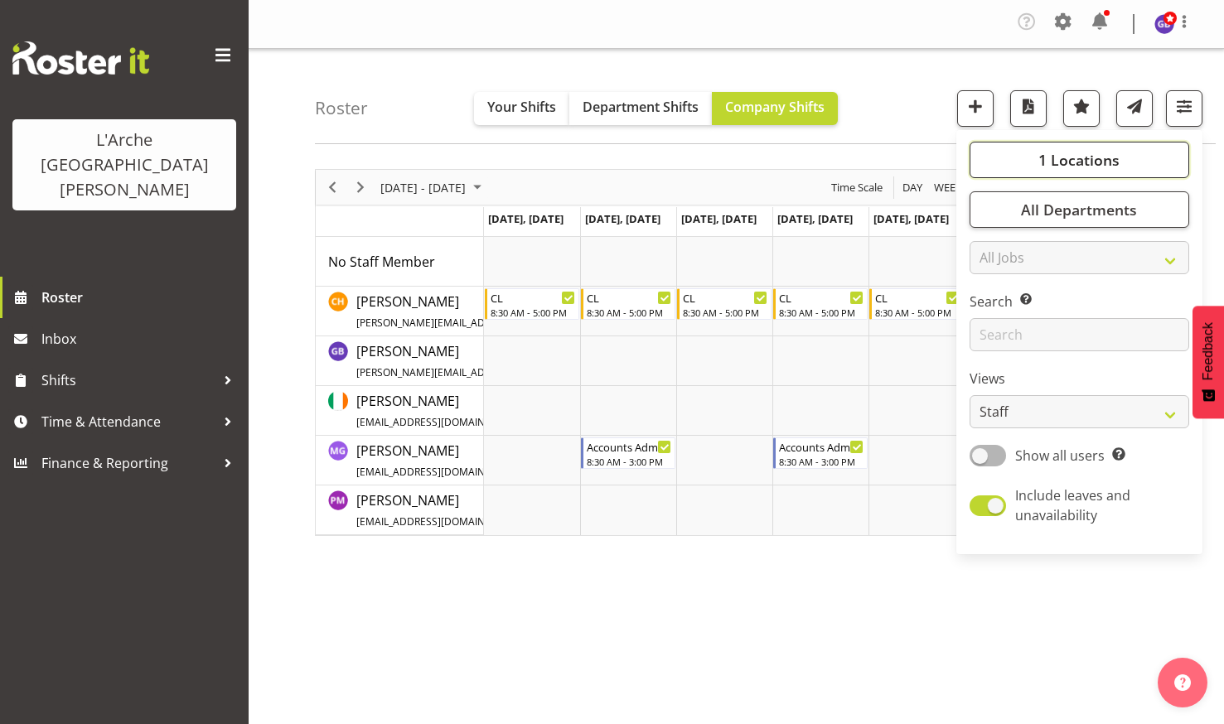
click at [1070, 157] on span "1 Locations" at bounding box center [1078, 160] width 81 height 20
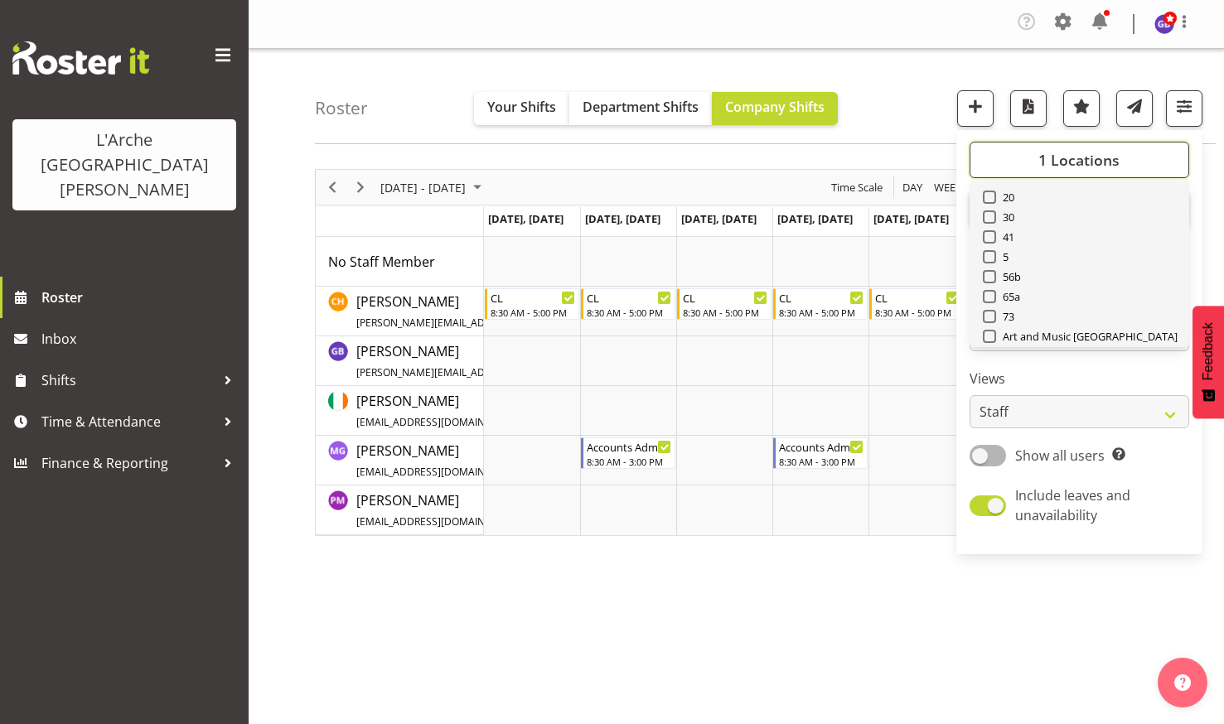
scroll to position [83, 0]
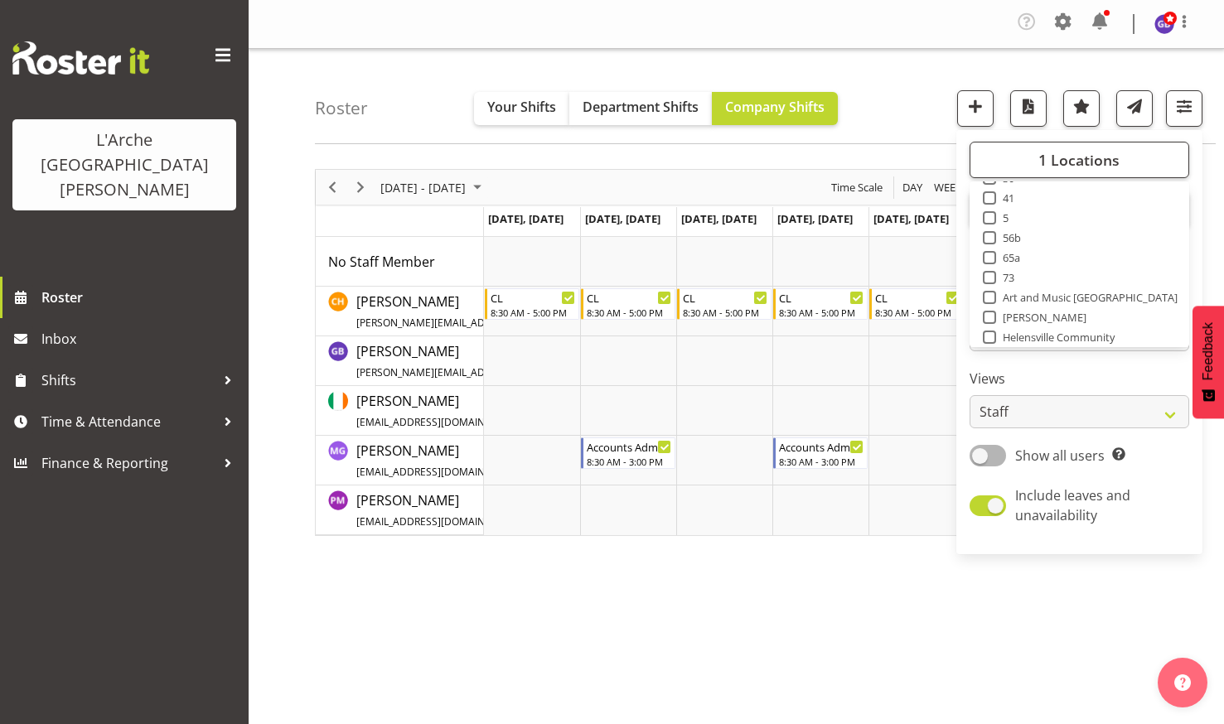
click at [993, 276] on span at bounding box center [989, 277] width 13 height 13
click at [993, 276] on input "73" at bounding box center [988, 278] width 11 height 11
checkbox input "true"
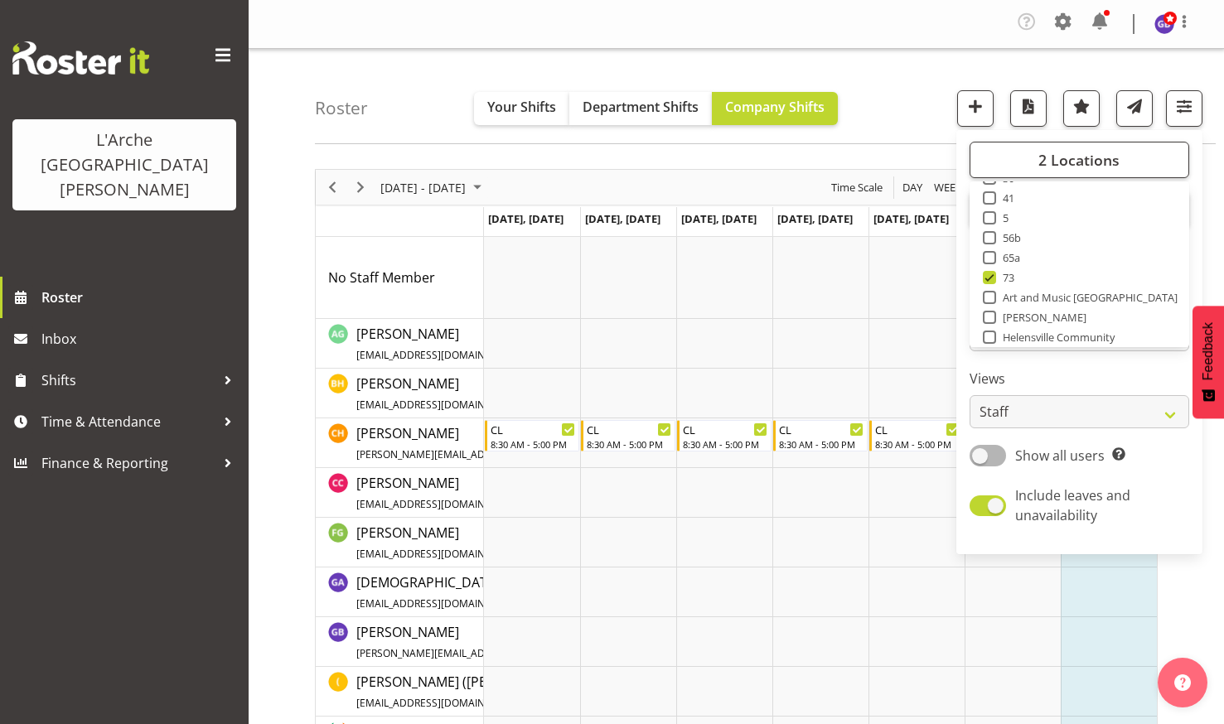
click at [808, 14] on nav "Company Settings Roles & Skills Tasks Jobs Employees Locations & Departments Ac…" at bounding box center [736, 23] width 942 height 31
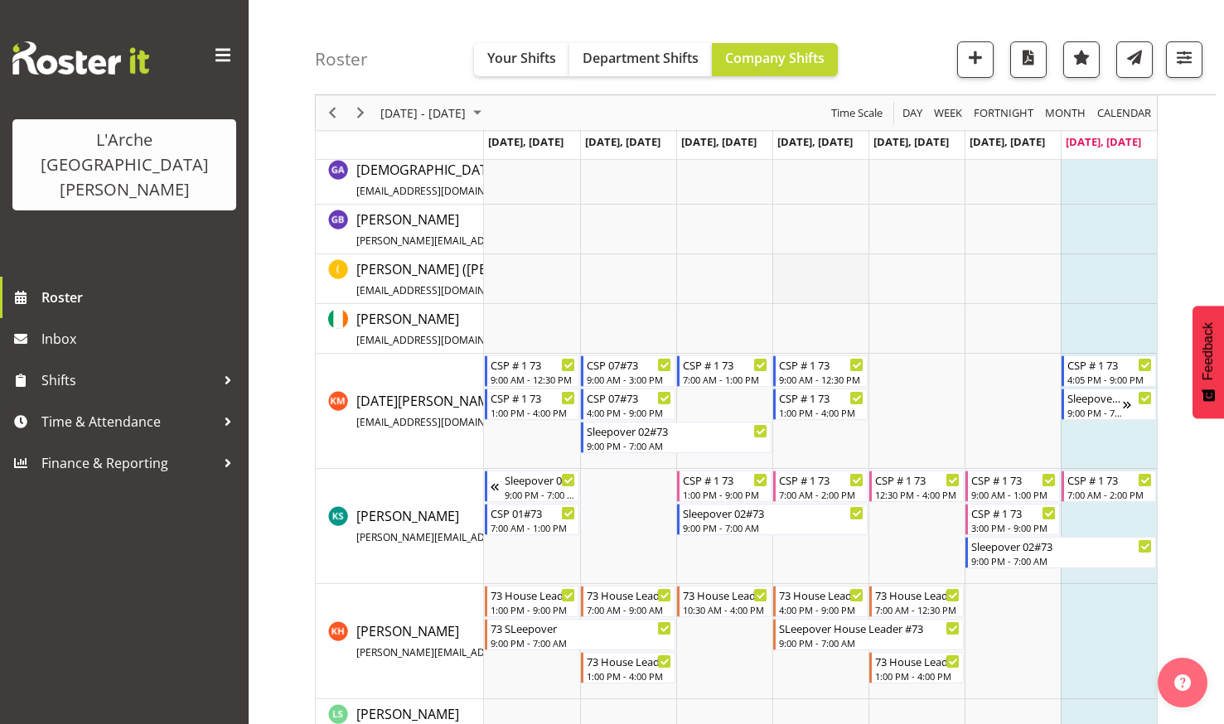
scroll to position [331, 0]
